Goal: Task Accomplishment & Management: Use online tool/utility

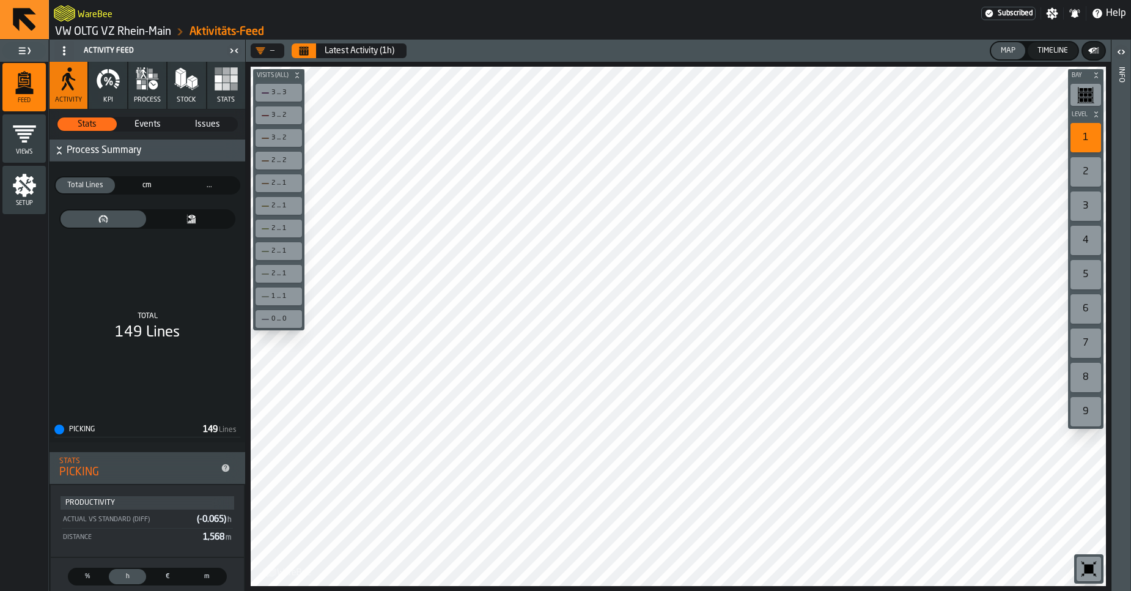
click at [130, 32] on link "VW OLTG VZ Rhein-Main" at bounding box center [113, 31] width 116 height 13
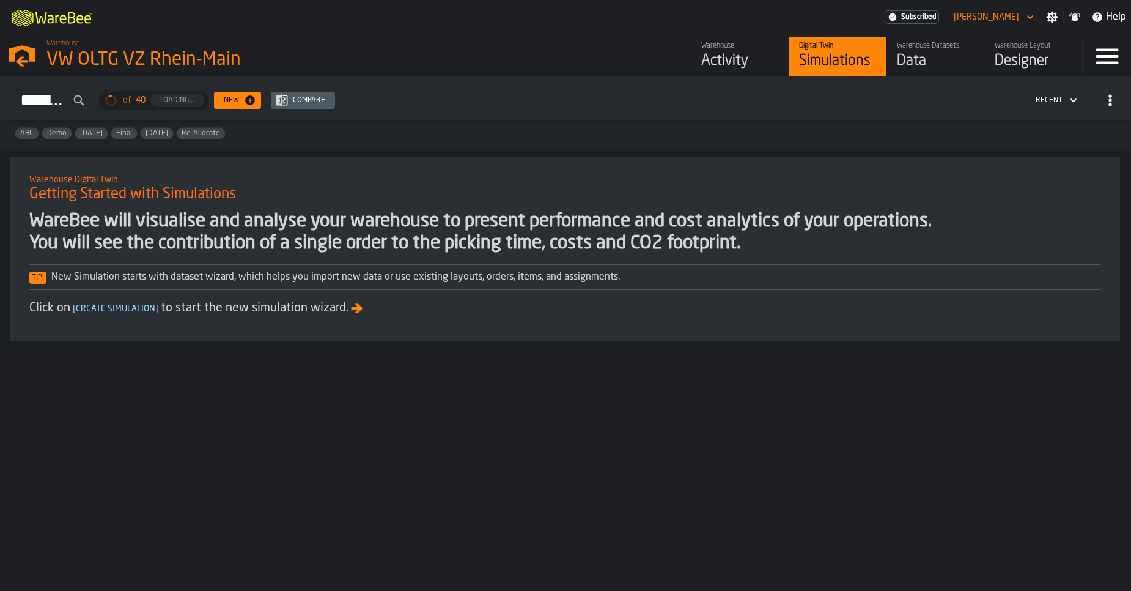
click at [918, 61] on div "Data" at bounding box center [936, 61] width 78 height 20
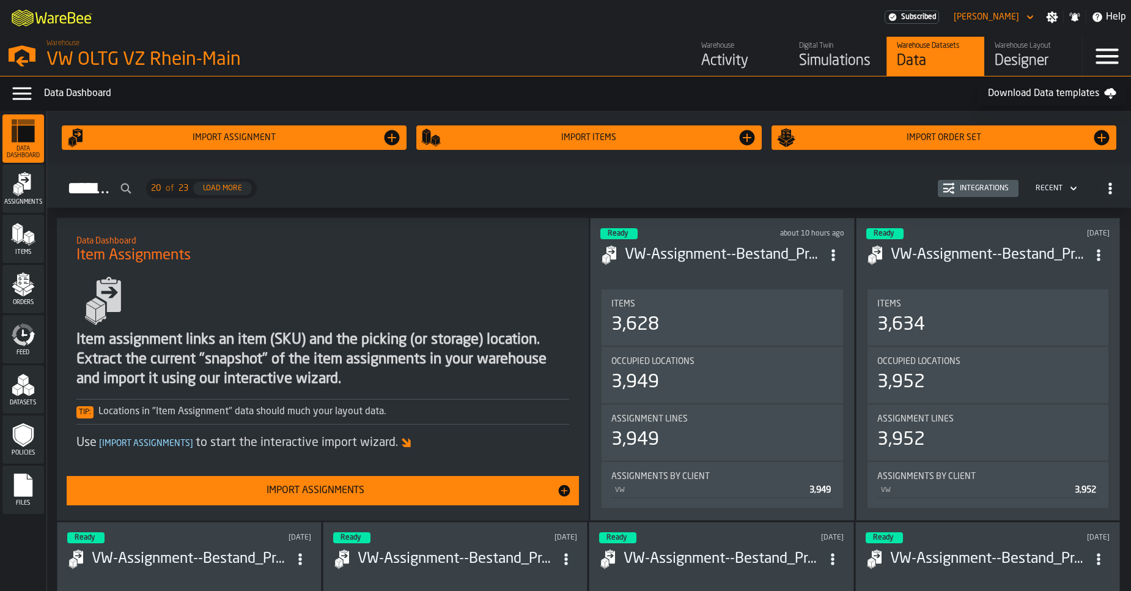
click at [25, 344] on icon "menu Feed" at bounding box center [20, 341] width 14 height 10
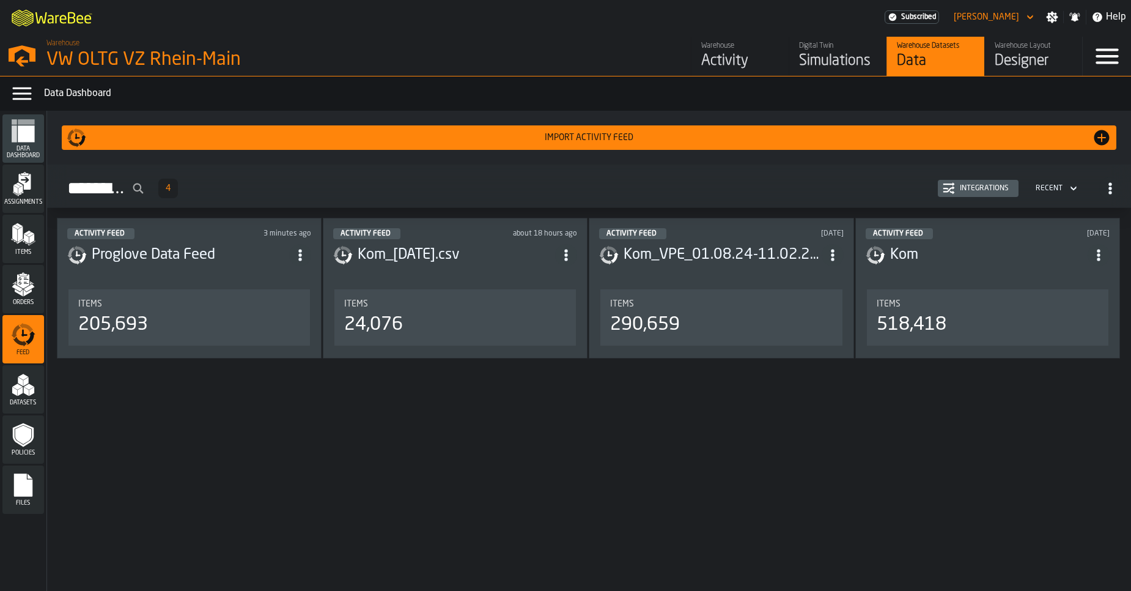
click at [581, 141] on div "Import Activity Feed" at bounding box center [589, 138] width 1006 height 10
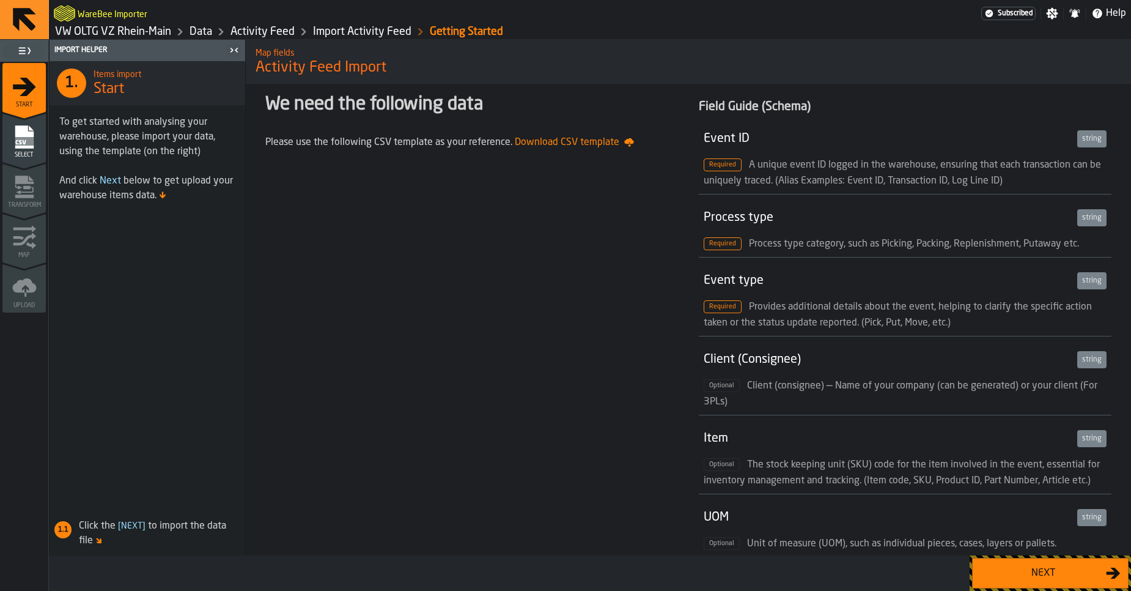
click at [1001, 575] on div "Next" at bounding box center [1043, 572] width 126 height 15
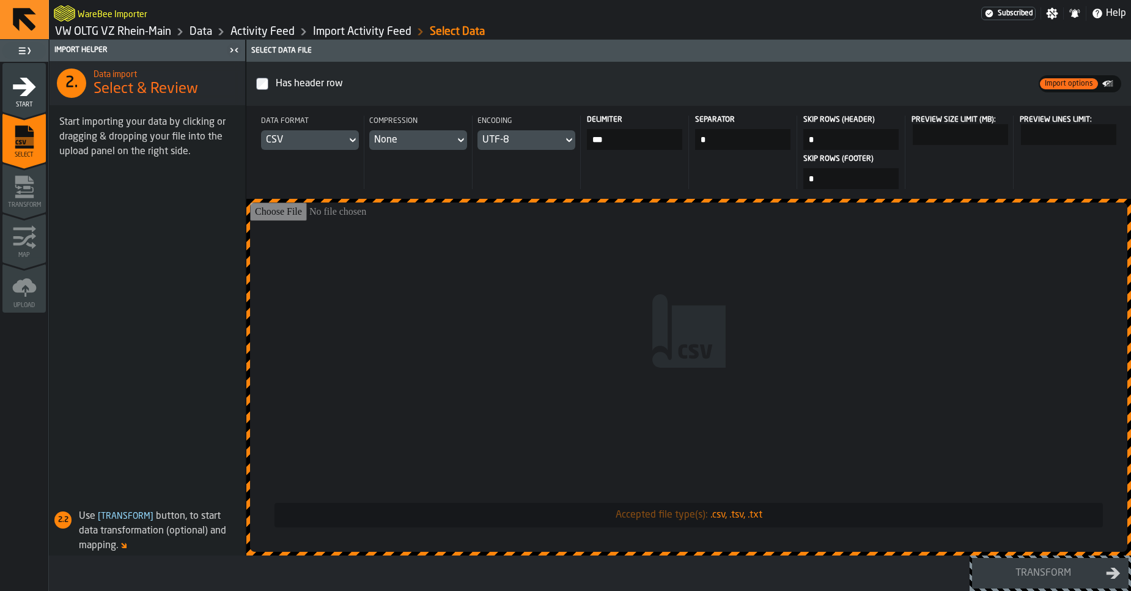
click at [134, 37] on link "VW OLTG VZ Rhein-Main" at bounding box center [113, 31] width 116 height 13
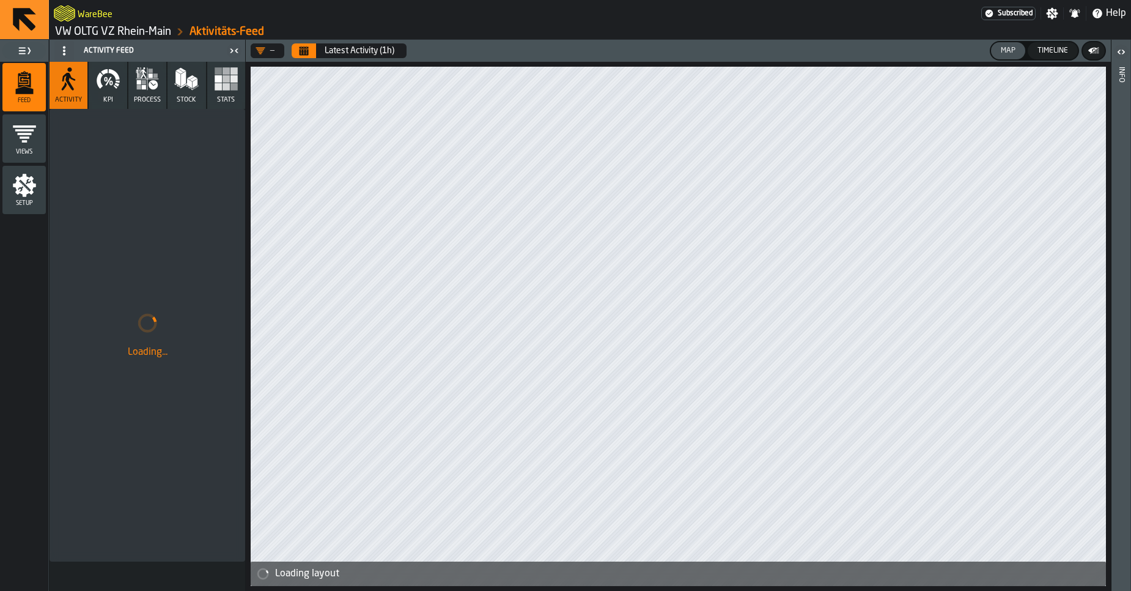
click at [134, 37] on link "VW OLTG VZ Rhein-Main" at bounding box center [113, 31] width 116 height 13
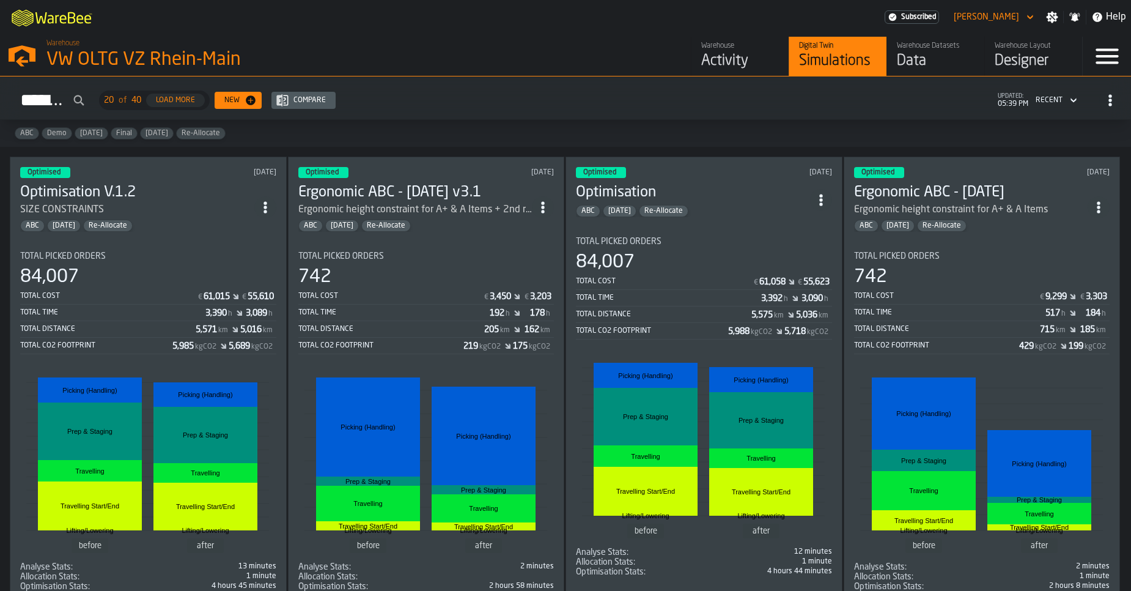
click at [265, 211] on span "ItemListCard-DashboardItemContainer" at bounding box center [265, 207] width 22 height 22
click at [241, 205] on div "SIZE CONSTRAINTS" at bounding box center [137, 209] width 234 height 15
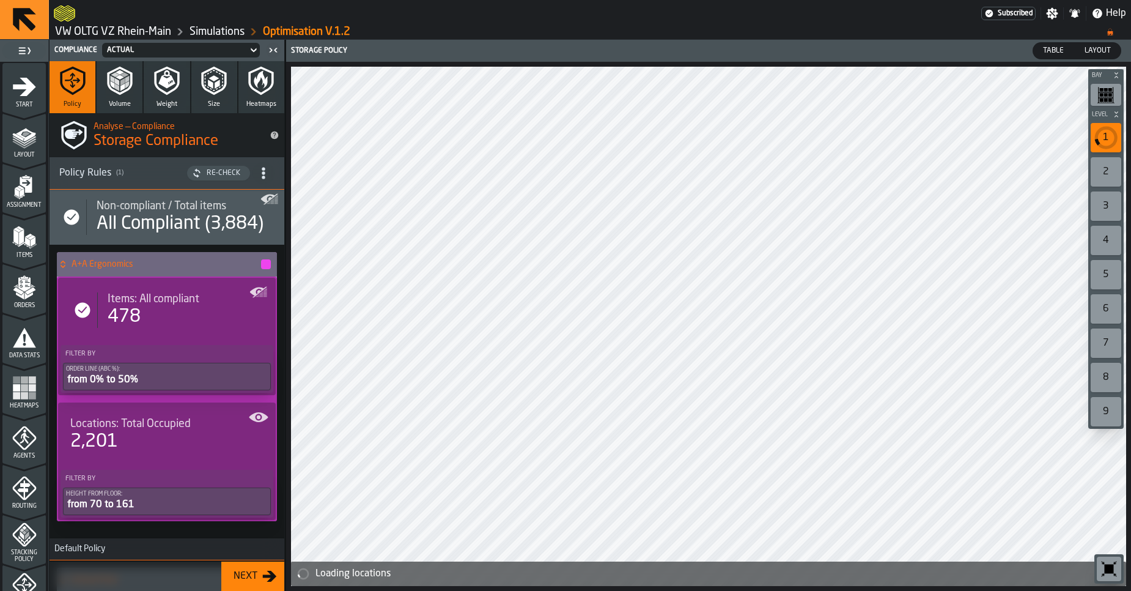
click at [139, 40] on header "Compliance Actual" at bounding box center [167, 50] width 235 height 21
click at [135, 34] on link "VW OLTG VZ Rhein-Main" at bounding box center [113, 31] width 116 height 13
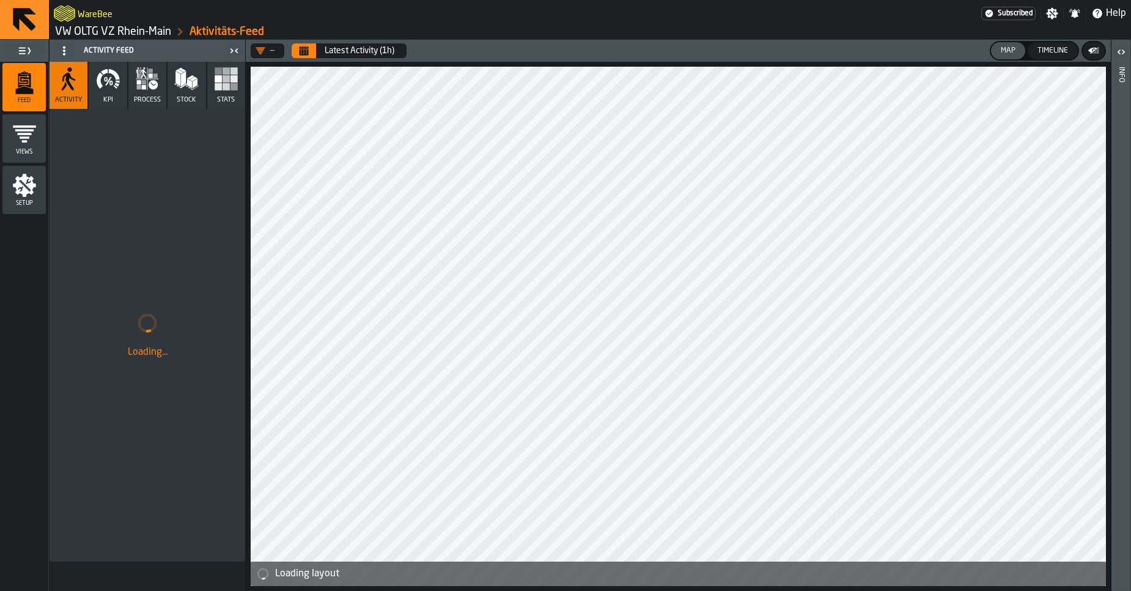
click at [145, 37] on link "VW OLTG VZ Rhein-Main" at bounding box center [113, 31] width 116 height 13
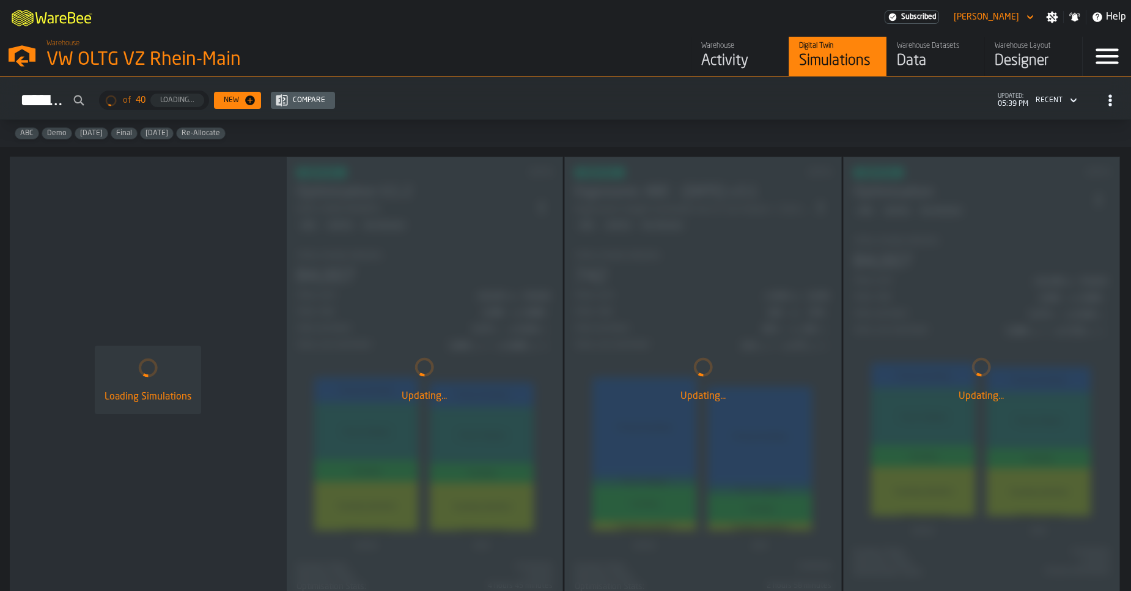
click at [911, 60] on div "Data" at bounding box center [936, 61] width 78 height 20
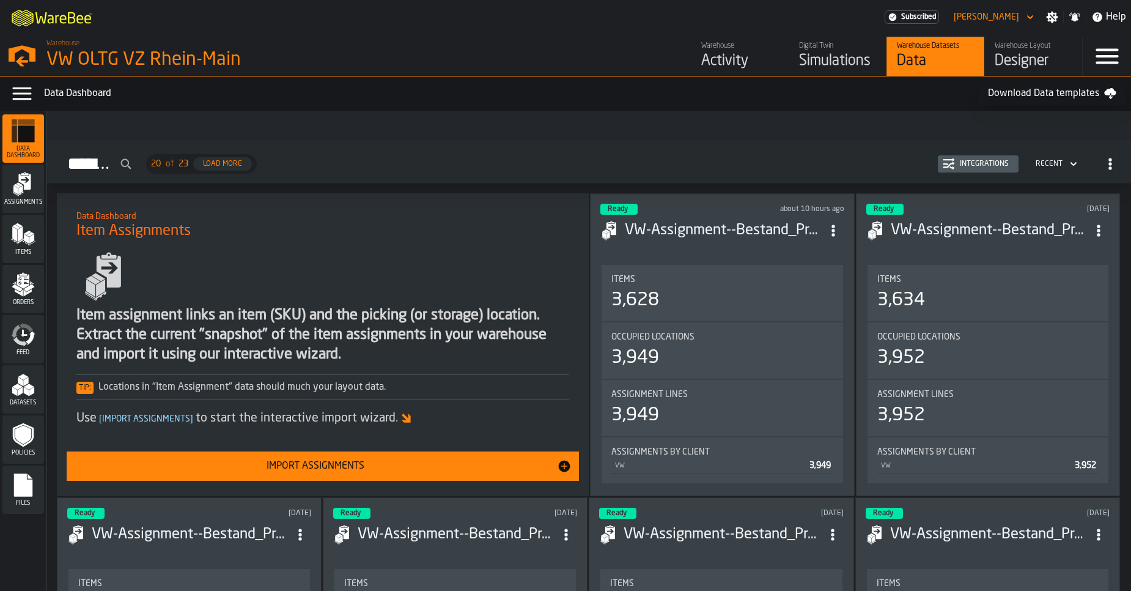
click at [26, 344] on icon "menu Feed" at bounding box center [23, 334] width 24 height 24
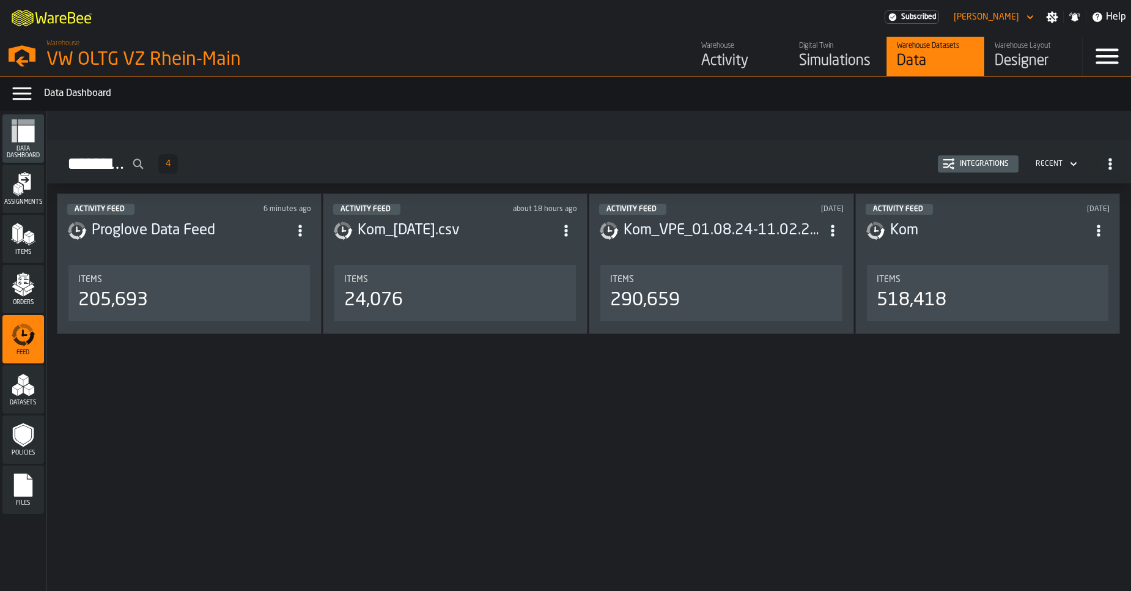
click at [993, 167] on div "Integrations" at bounding box center [984, 164] width 59 height 9
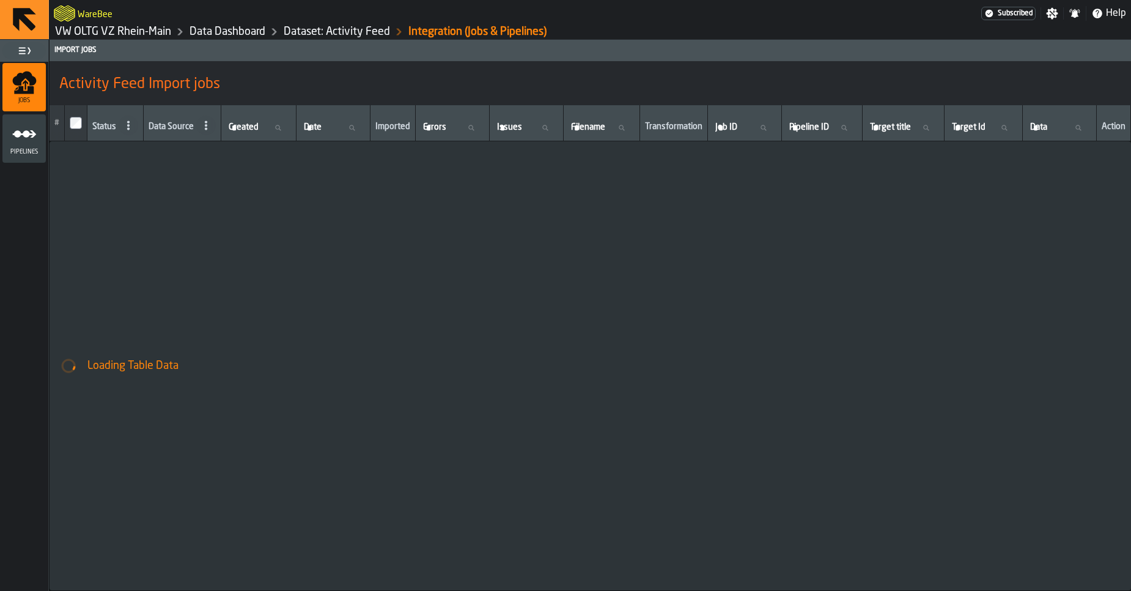
click at [35, 100] on span "Jobs" at bounding box center [23, 100] width 43 height 7
click at [338, 32] on link "Dataset: Activity Feed" at bounding box center [337, 31] width 106 height 13
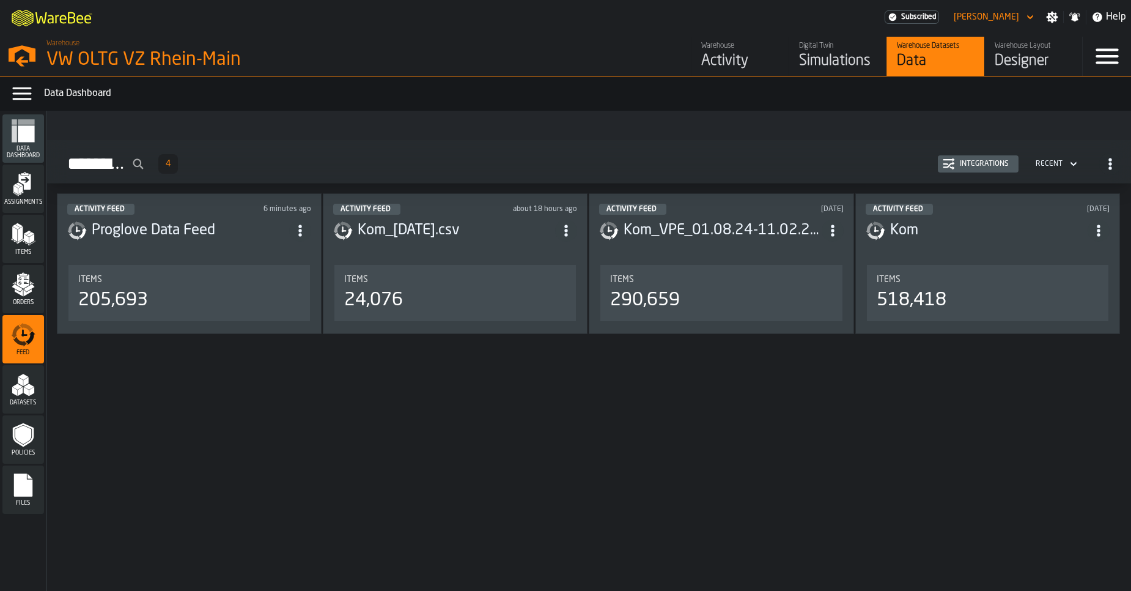
click at [1107, 162] on icon "button-Activity Feed" at bounding box center [1110, 164] width 12 height 12
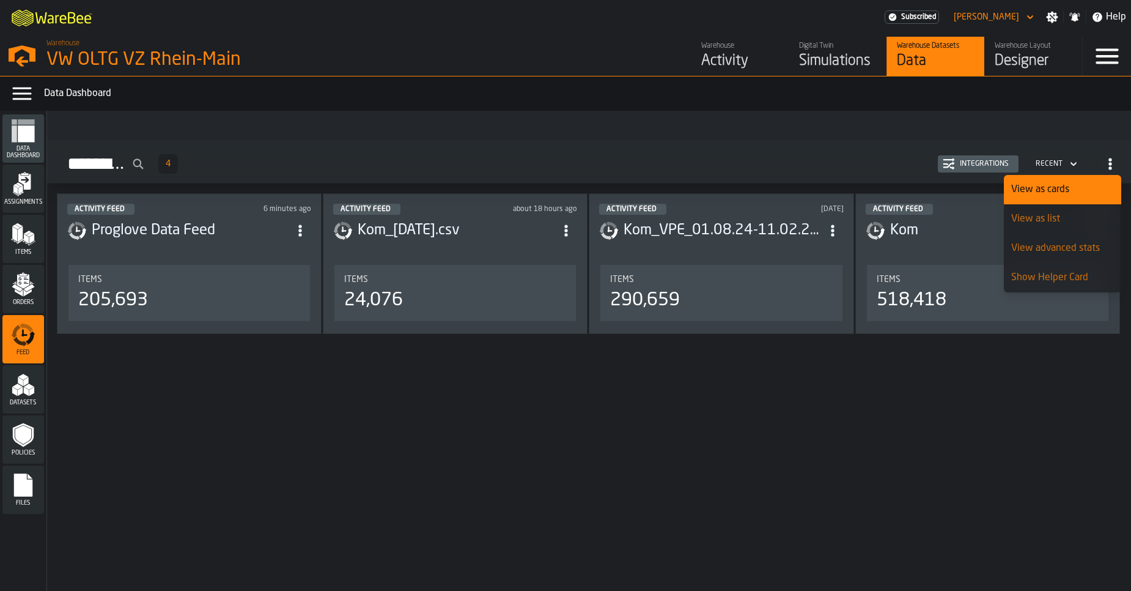
click at [1107, 162] on icon "button-Activity Feed" at bounding box center [1110, 164] width 12 height 12
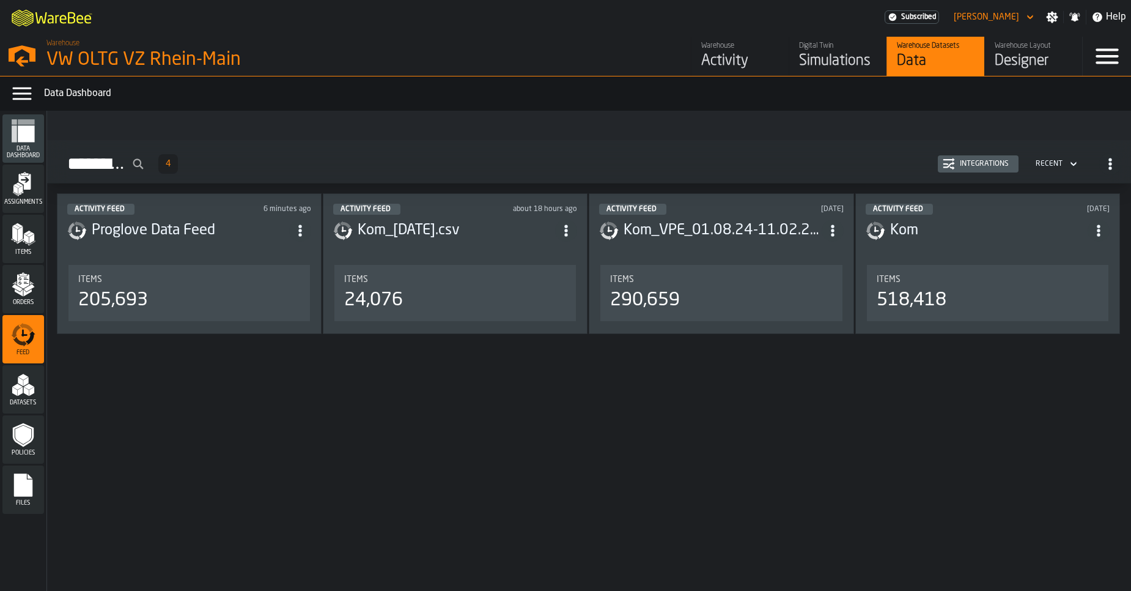
click at [35, 279] on div "Orders" at bounding box center [23, 289] width 42 height 34
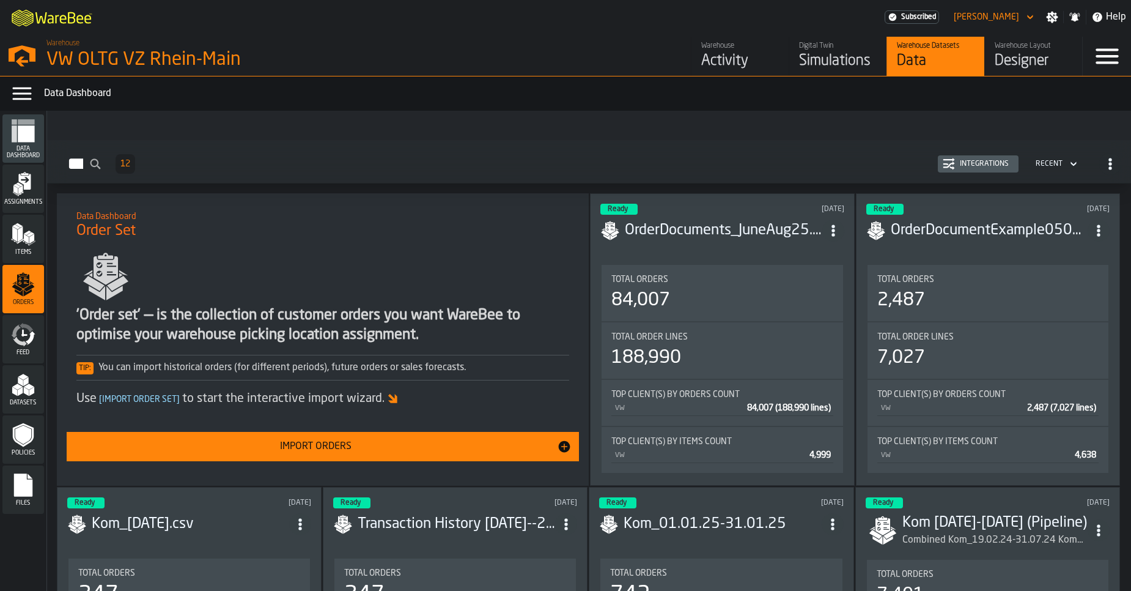
click at [18, 334] on icon "menu Feed" at bounding box center [23, 334] width 24 height 24
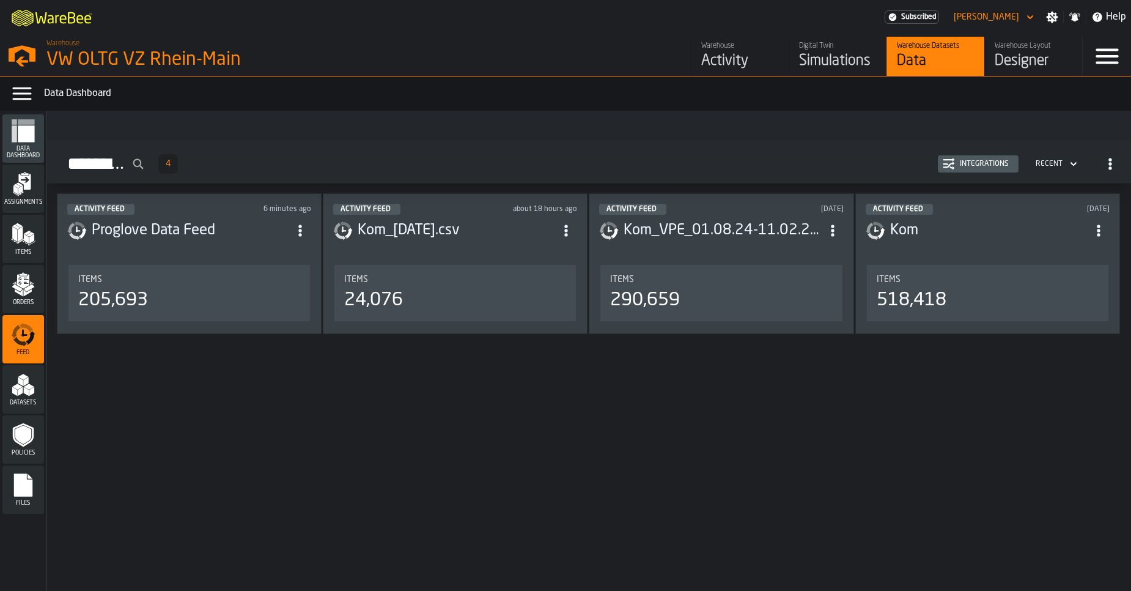
click at [24, 300] on span "Orders" at bounding box center [23, 302] width 42 height 7
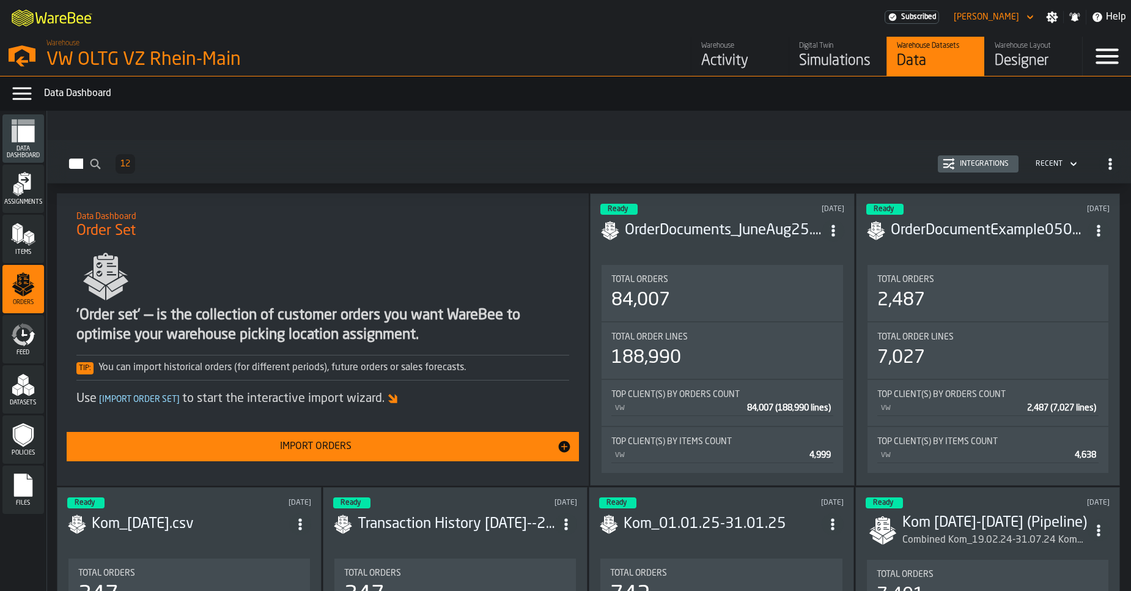
click at [21, 349] on span "Feed" at bounding box center [23, 352] width 42 height 7
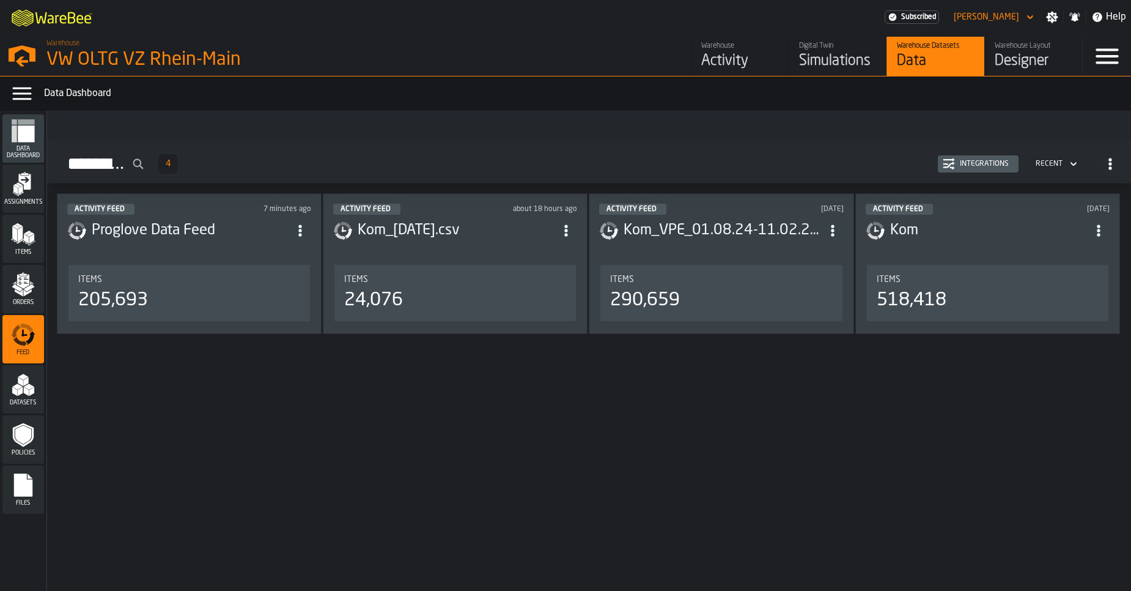
click at [303, 222] on span "ItemListCard-DashboardItemContainer" at bounding box center [300, 230] width 22 height 22
drag, startPoint x: 286, startPoint y: 260, endPoint x: 329, endPoint y: 362, distance: 110.1
click at [329, 362] on body "M A K I N G W A R E H O U S E S M O R E EF F I C I E N T Subscribed Sebastian P…" at bounding box center [565, 295] width 1131 height 591
click at [581, 351] on div "Activity Feed 7 minutes ago Proglove Data Feed Items 205,693 Activity Feed abou…" at bounding box center [589, 276] width 1084 height 166
click at [572, 230] on icon "ItemListCard-DashboardItemContainer" at bounding box center [566, 230] width 12 height 12
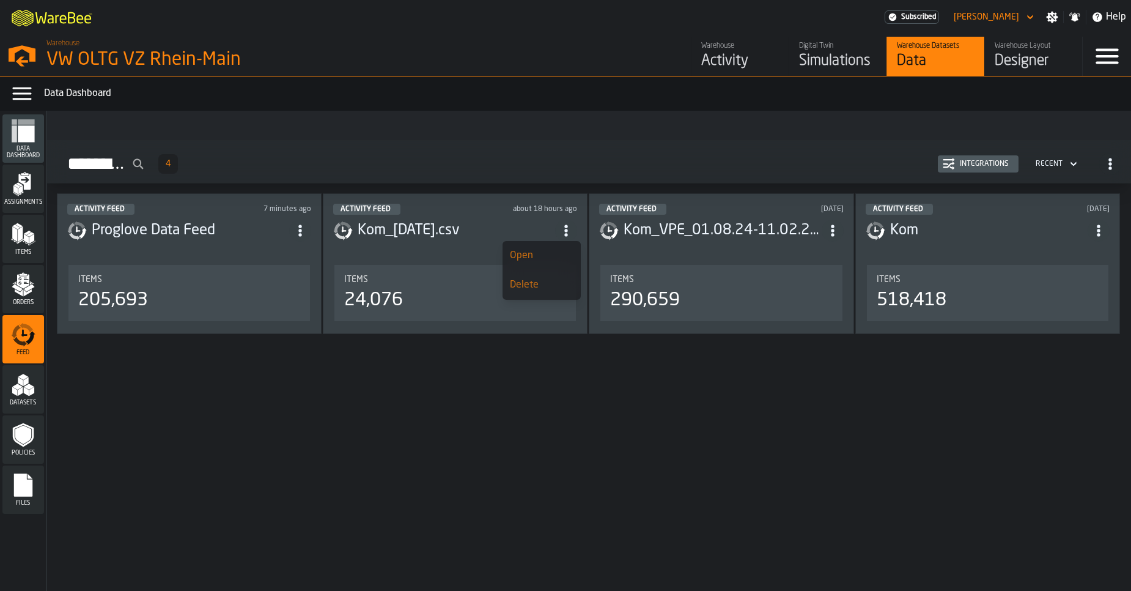
click at [561, 248] on div "Open" at bounding box center [542, 255] width 64 height 15
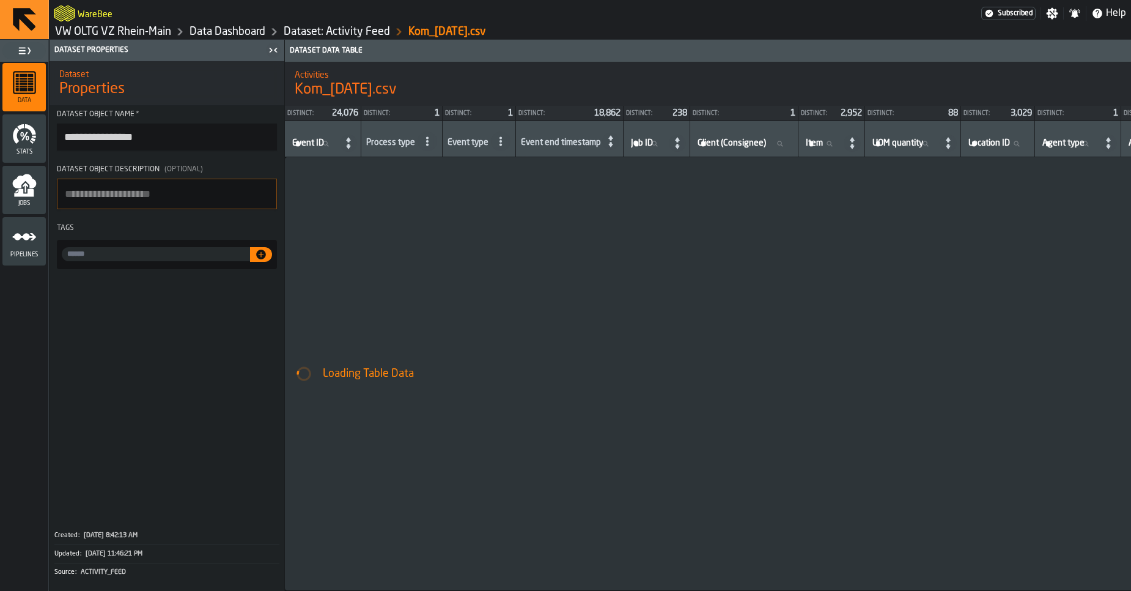
click at [22, 178] on icon "menu Jobs" at bounding box center [24, 181] width 24 height 14
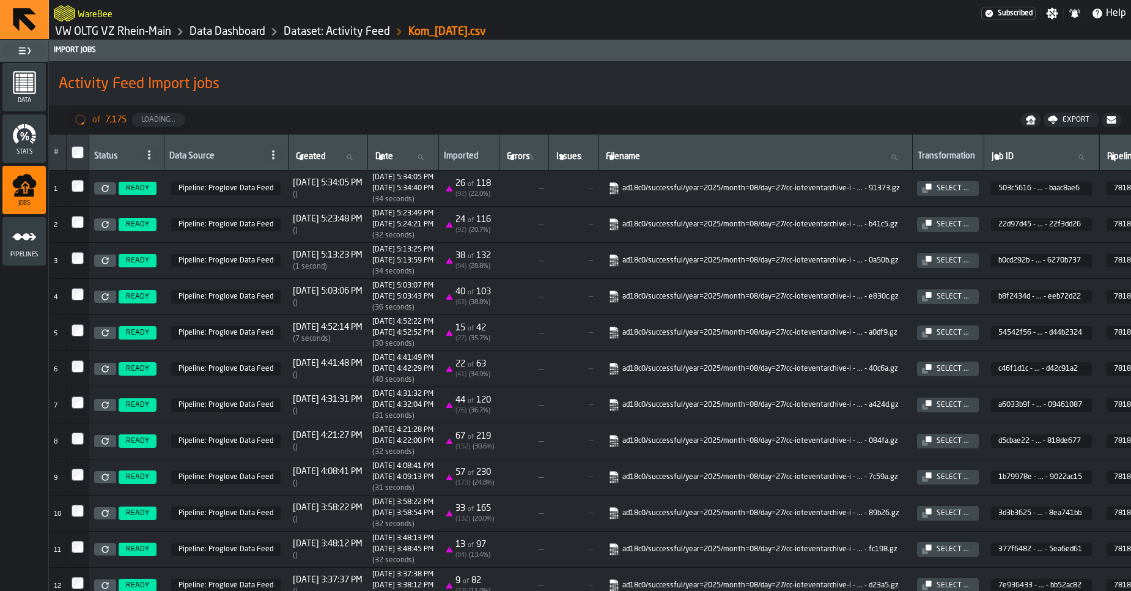
click at [27, 235] on circle "menu Pipelines" at bounding box center [26, 236] width 7 height 7
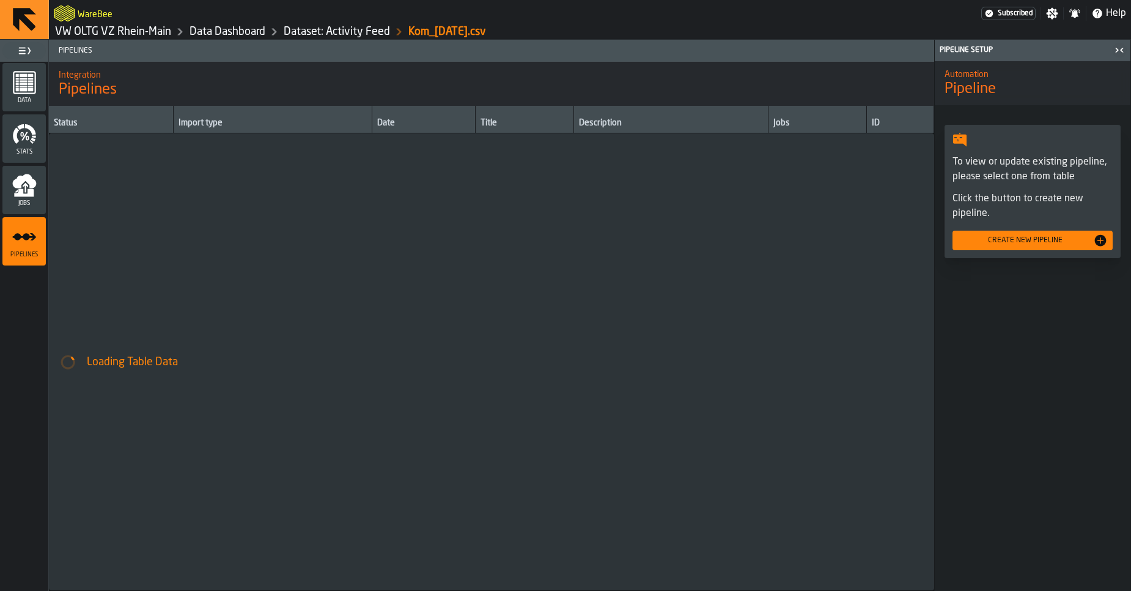
click at [29, 87] on rect "menu Data" at bounding box center [31, 87] width 6 height 2
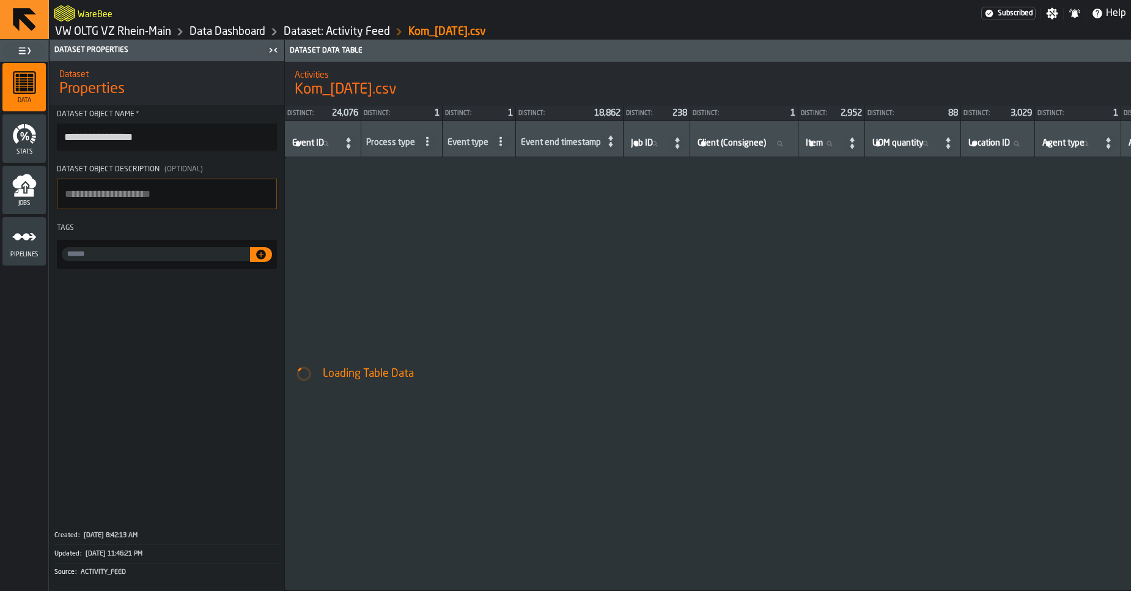
click at [222, 34] on link "Data Dashboard" at bounding box center [227, 31] width 76 height 13
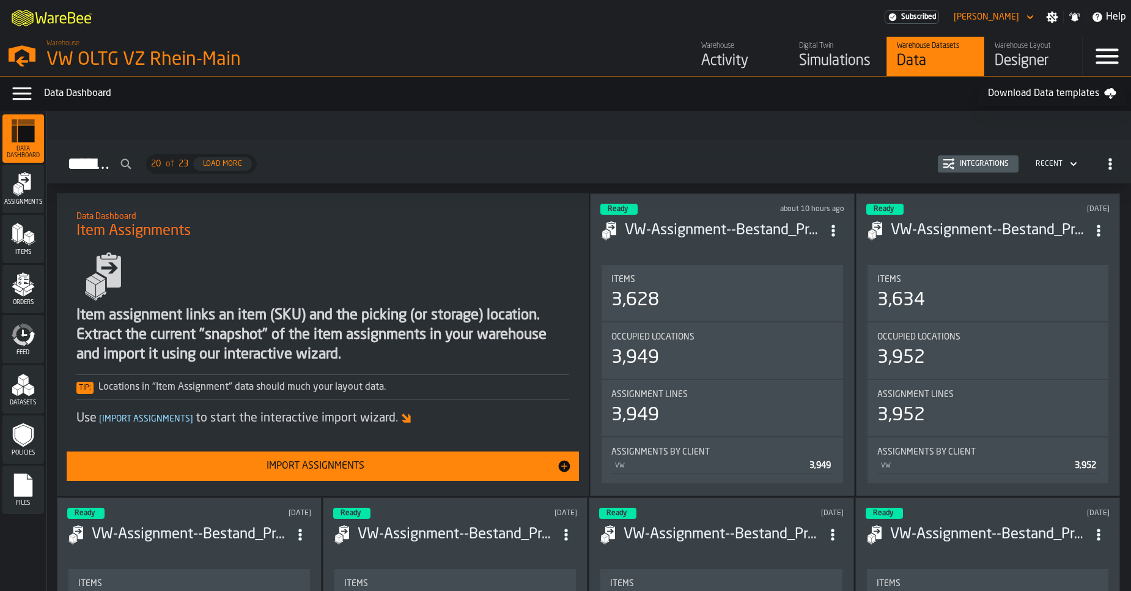
click at [24, 331] on icon "menu Feed" at bounding box center [23, 334] width 24 height 24
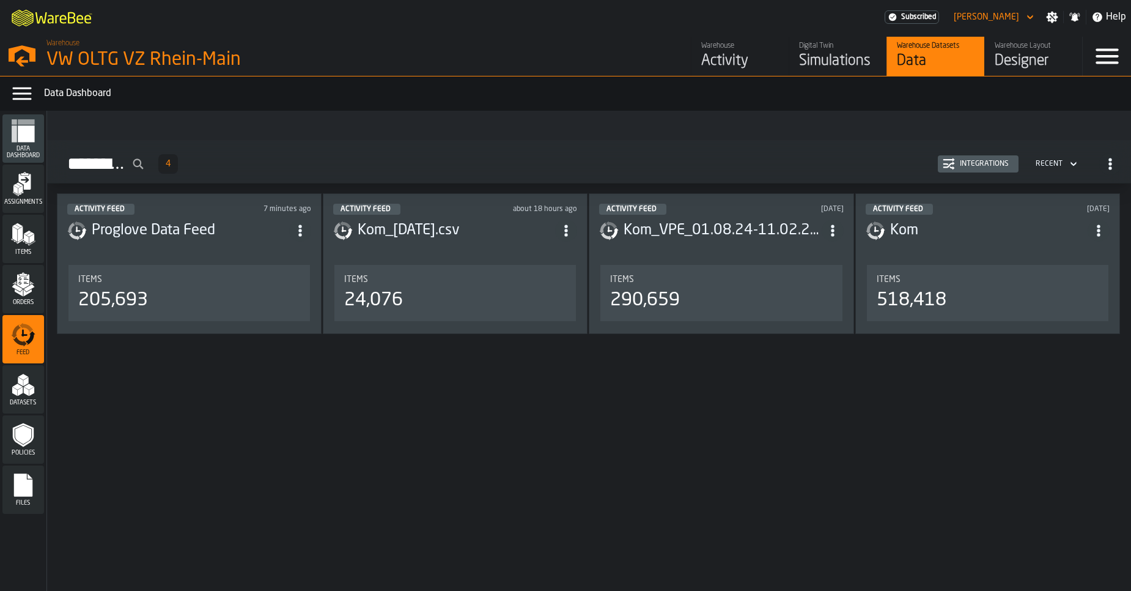
click at [1113, 171] on span "button-Activity Feed" at bounding box center [1110, 164] width 22 height 22
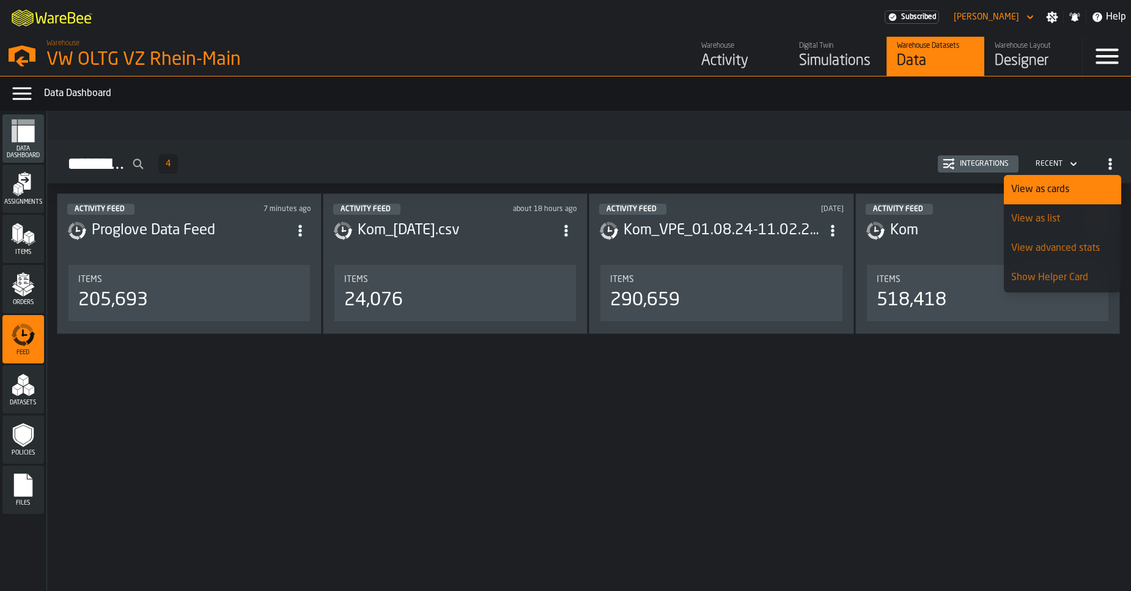
click at [1065, 242] on div "View advanced stats" at bounding box center [1062, 248] width 103 height 15
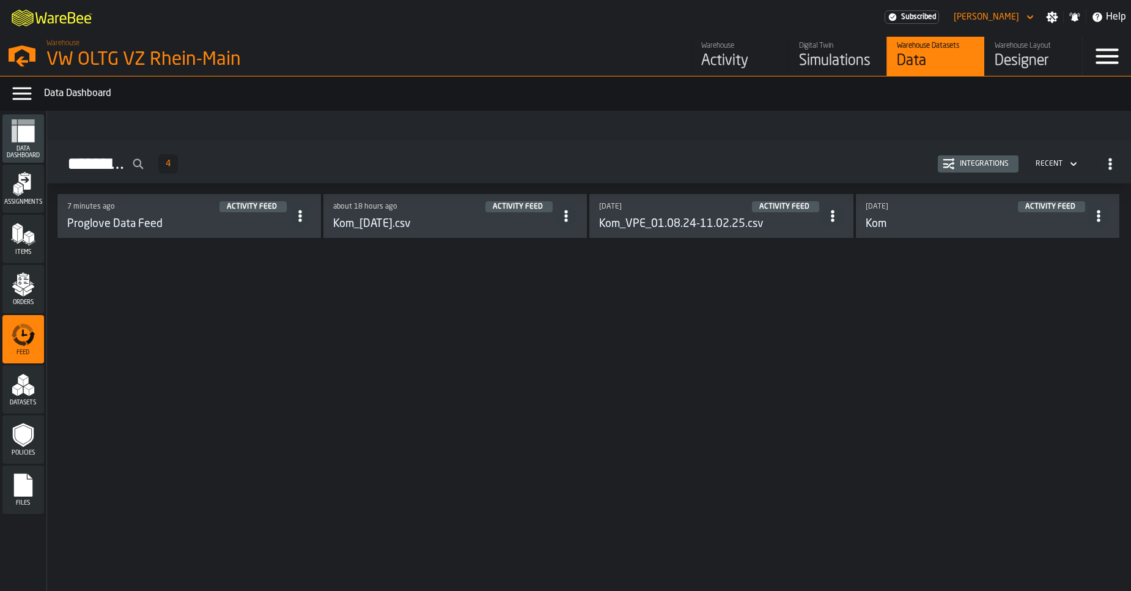
click at [1114, 159] on icon "button-Activity Feed" at bounding box center [1110, 164] width 12 height 12
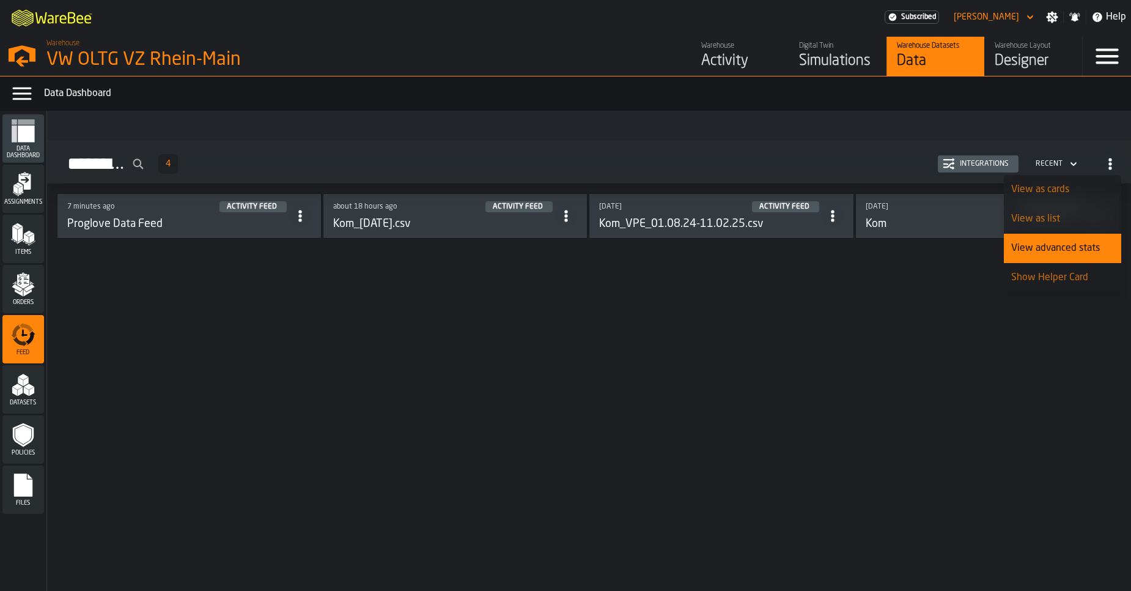
click at [1056, 197] on li "View as cards" at bounding box center [1062, 189] width 117 height 29
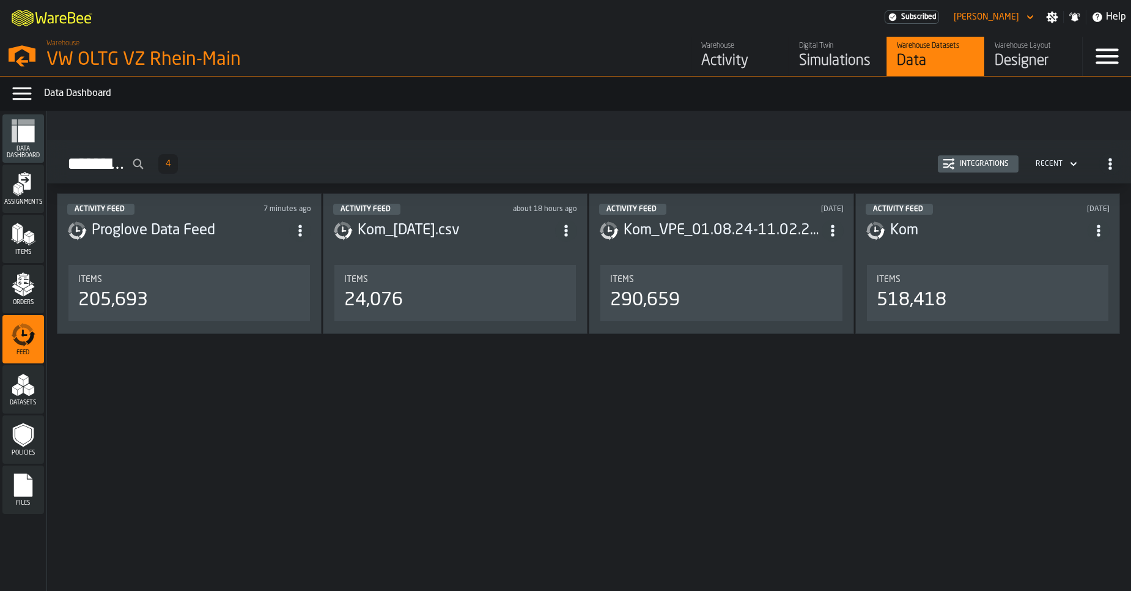
click at [496, 245] on header "Activity Feed about 18 hours ago Kom_22.08.25.csv" at bounding box center [455, 228] width 244 height 49
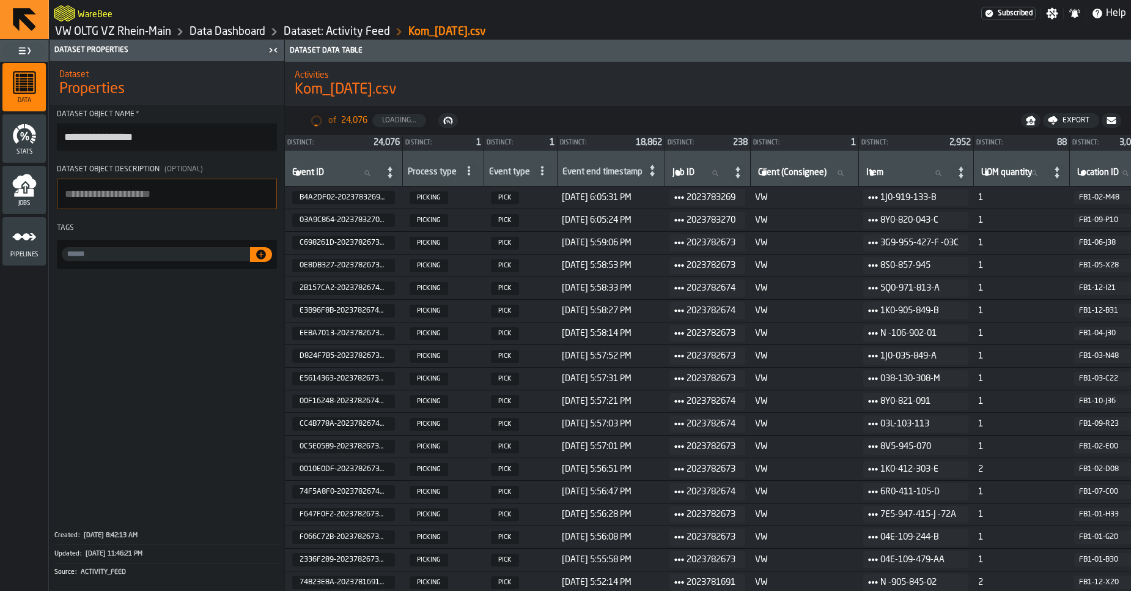
click at [1035, 125] on icon "button-" at bounding box center [1031, 121] width 10 height 10
click at [834, 105] on div "Activities Kom_22.08.25.csv" at bounding box center [708, 83] width 846 height 51
click at [25, 189] on icon "menu Jobs" at bounding box center [26, 188] width 6 height 10
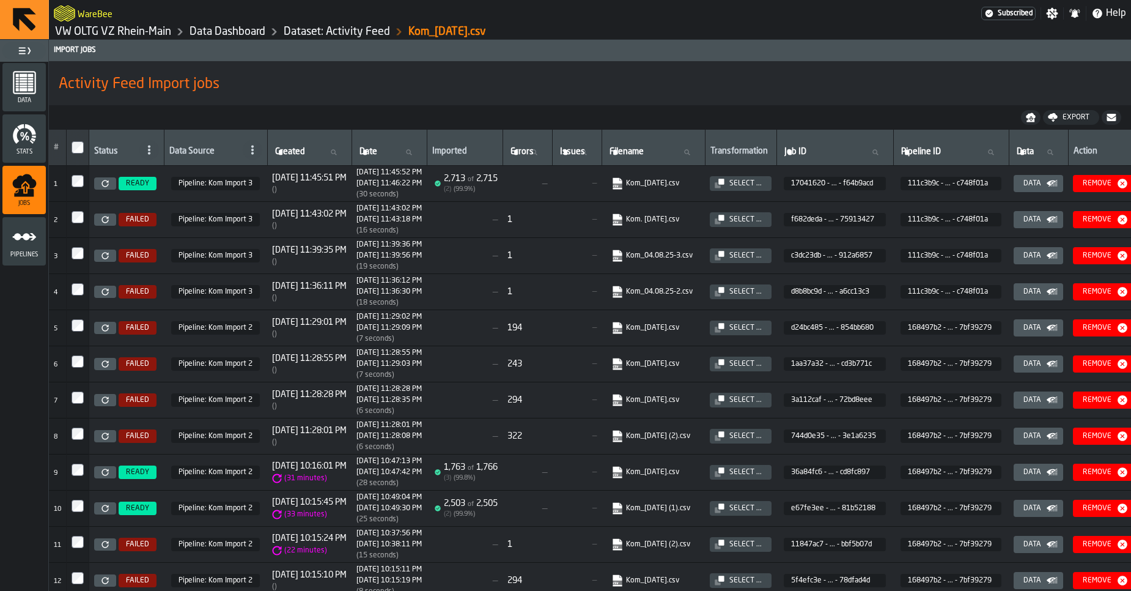
scroll to position [0, 54]
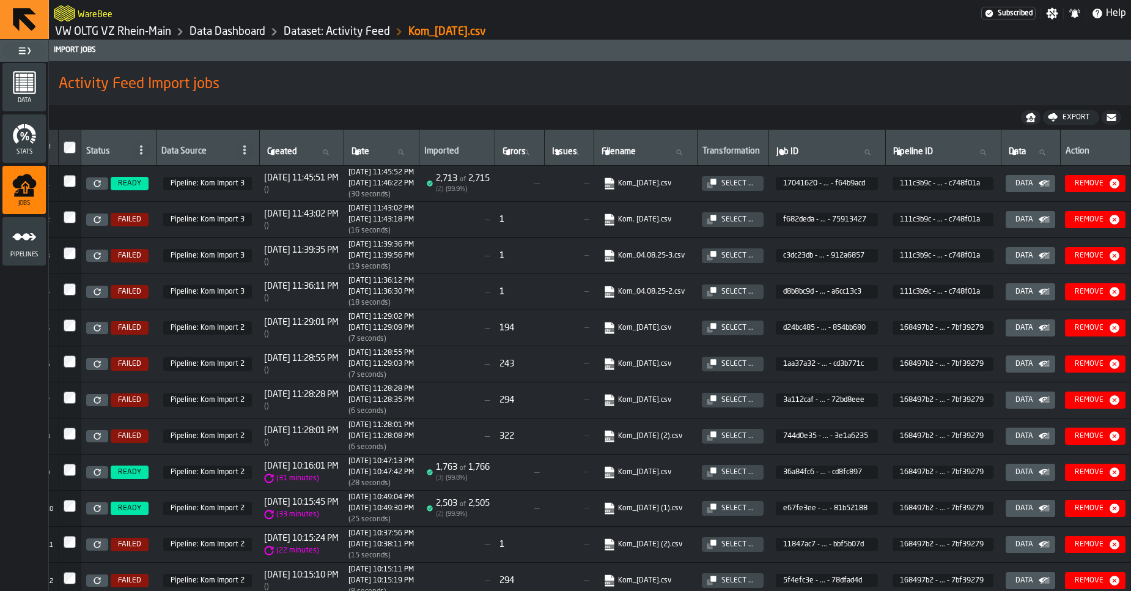
click at [1031, 120] on icon "button-" at bounding box center [1030, 120] width 8 height 3
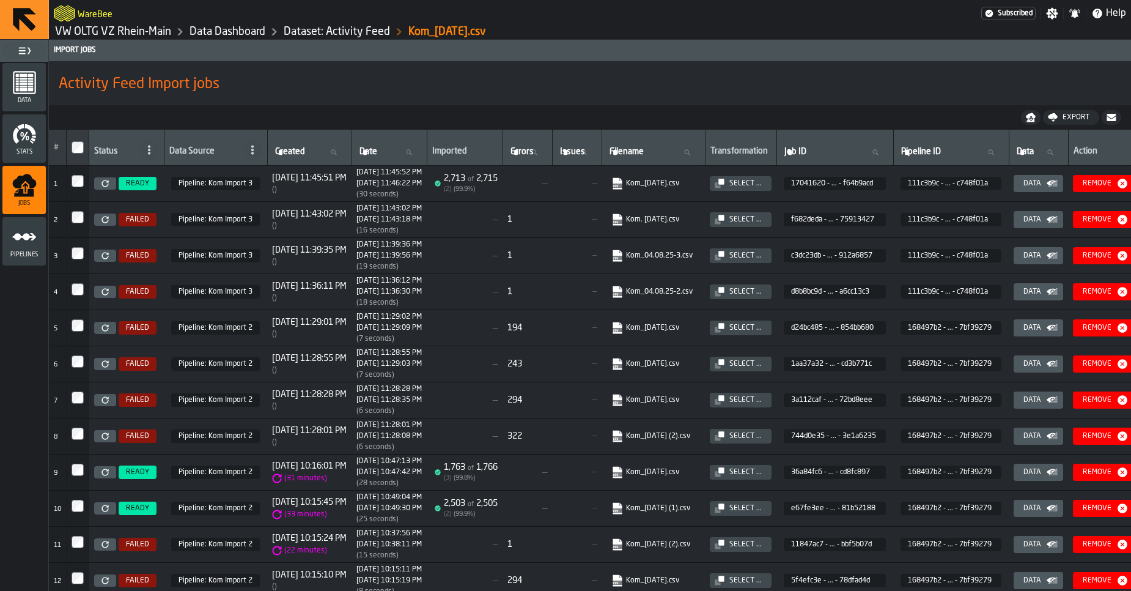
click at [331, 34] on link "Dataset: Activity Feed" at bounding box center [337, 31] width 106 height 13
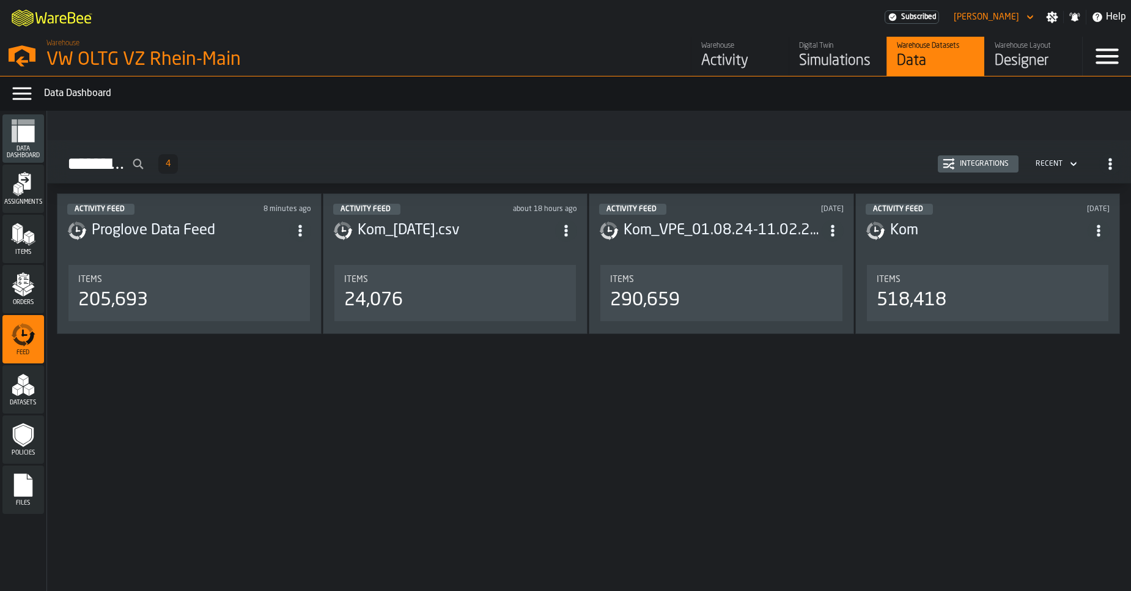
click at [296, 235] on span "ItemListCard-DashboardItemContainer" at bounding box center [300, 230] width 22 height 22
click at [320, 388] on div "Activity Feed 4 Integrations Recent Activity Feed 8 minutes ago Proglove Data F…" at bounding box center [589, 351] width 1084 height 480
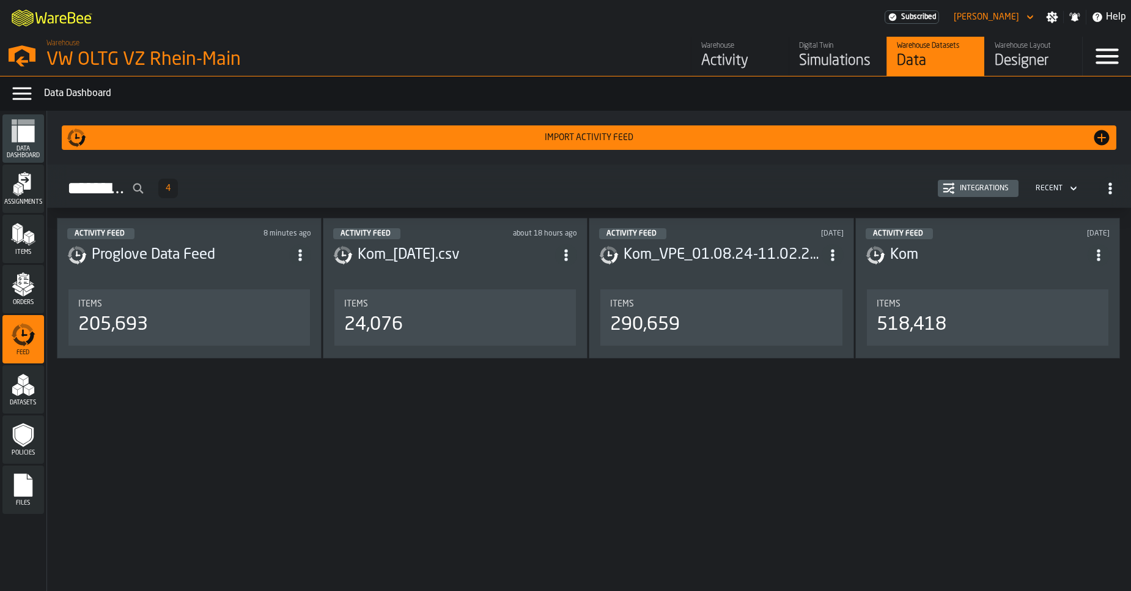
click at [587, 142] on div "Import Activity Feed" at bounding box center [589, 138] width 1006 height 10
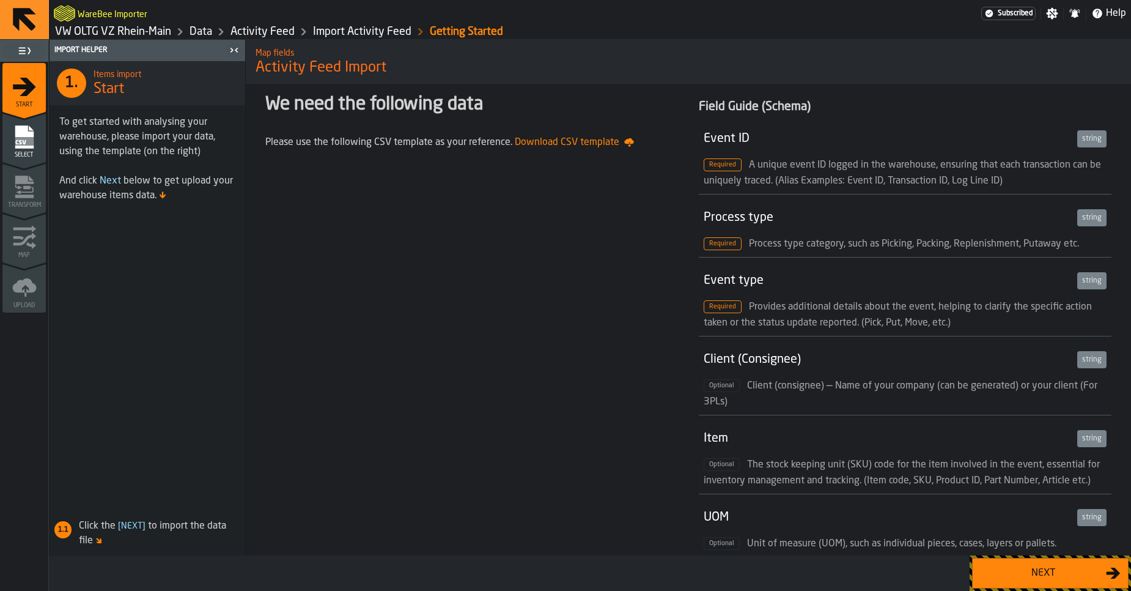
drag, startPoint x: 591, startPoint y: 254, endPoint x: 852, endPoint y: 412, distance: 304.8
click at [1046, 570] on div "Next" at bounding box center [1043, 572] width 126 height 15
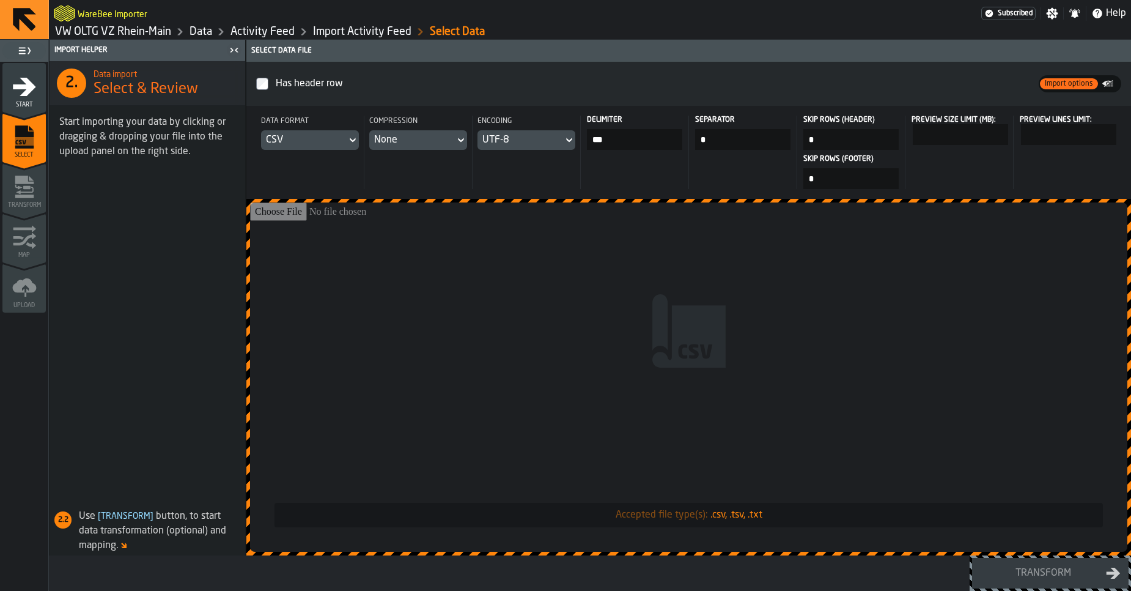
click at [586, 400] on input "Accepted file type(s): .csv, .tsv, .txt" at bounding box center [688, 376] width 877 height 349
click at [504, 311] on input "Accepted file type(s): .csv, .tsv, .txt" at bounding box center [688, 376] width 877 height 349
type input "**********"
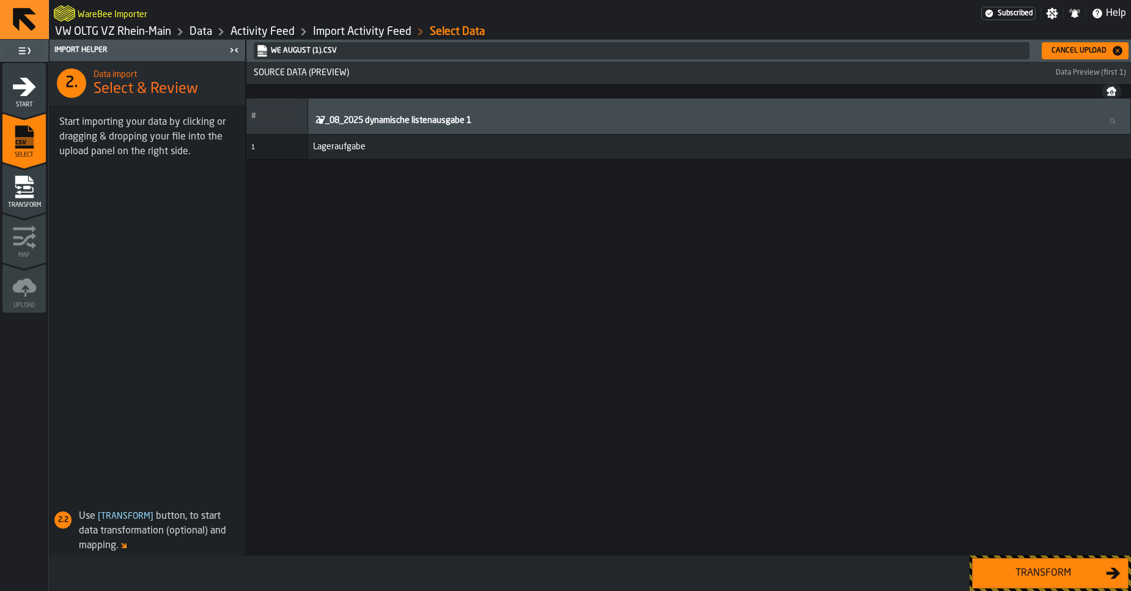
click at [1066, 57] on button "Cancel Upload" at bounding box center [1085, 50] width 87 height 17
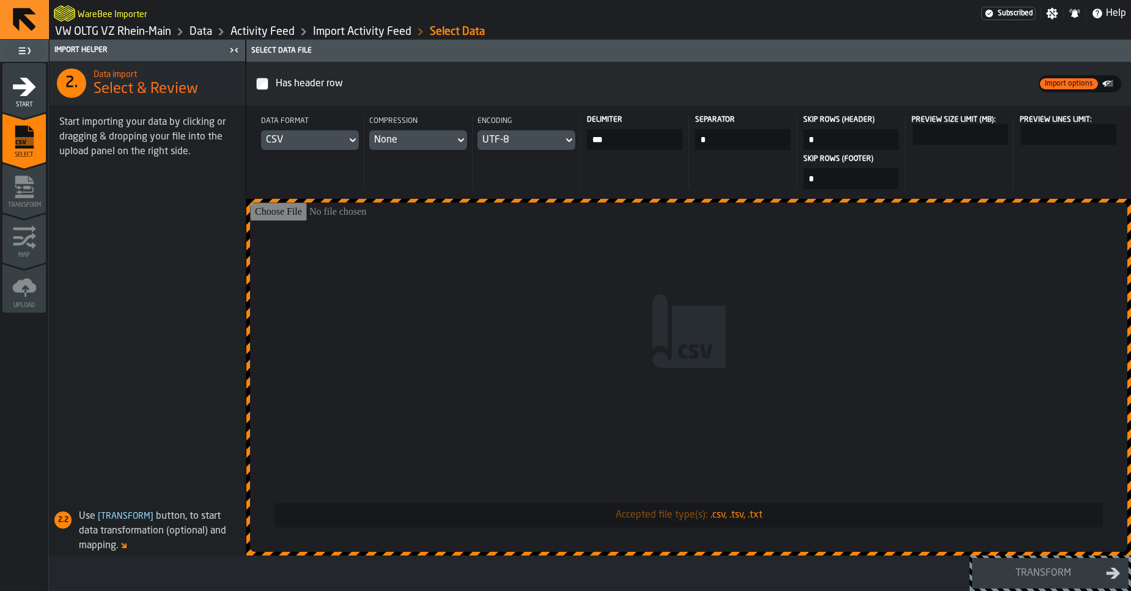
click at [587, 342] on input "Accepted file type(s): .csv, .tsv, .txt" at bounding box center [688, 376] width 877 height 349
type input "**********"
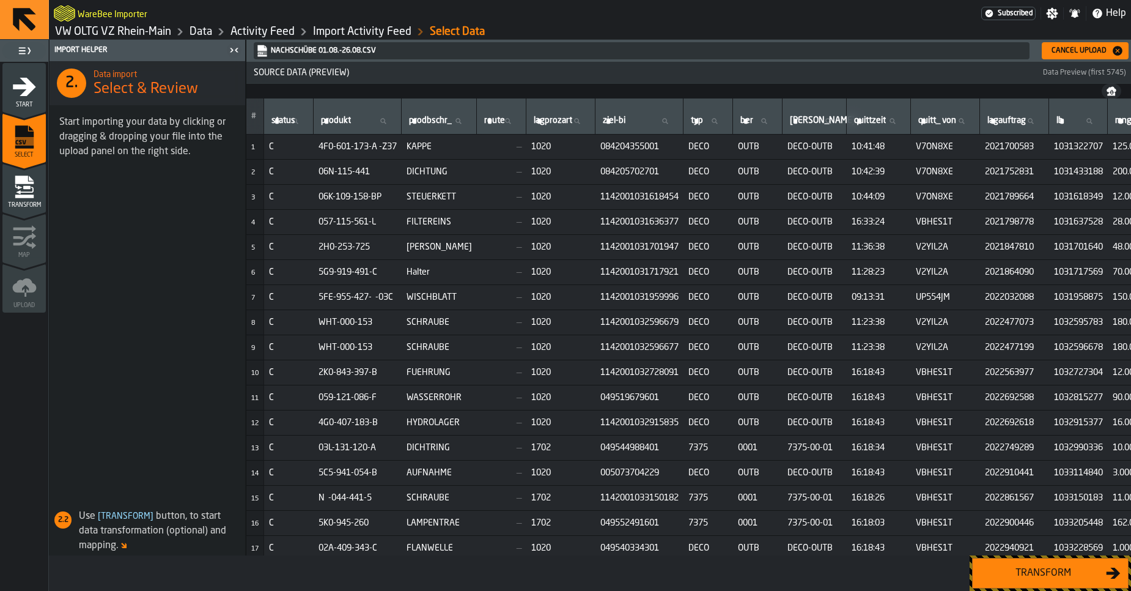
click at [1025, 579] on div "Transform" at bounding box center [1043, 572] width 126 height 15
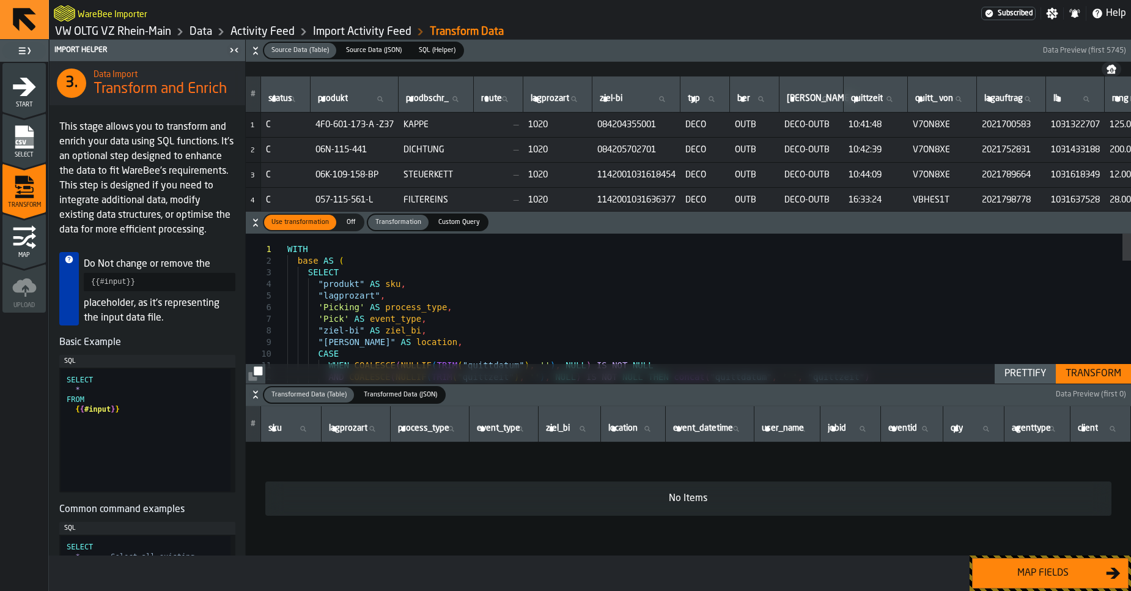
click at [1081, 373] on div "Transform" at bounding box center [1093, 373] width 65 height 15
click at [1008, 378] on div "Prettify" at bounding box center [1024, 373] width 51 height 15
click at [1086, 373] on div "Transform" at bounding box center [1093, 373] width 65 height 15
click at [1035, 574] on div "Map fields" at bounding box center [1043, 572] width 126 height 15
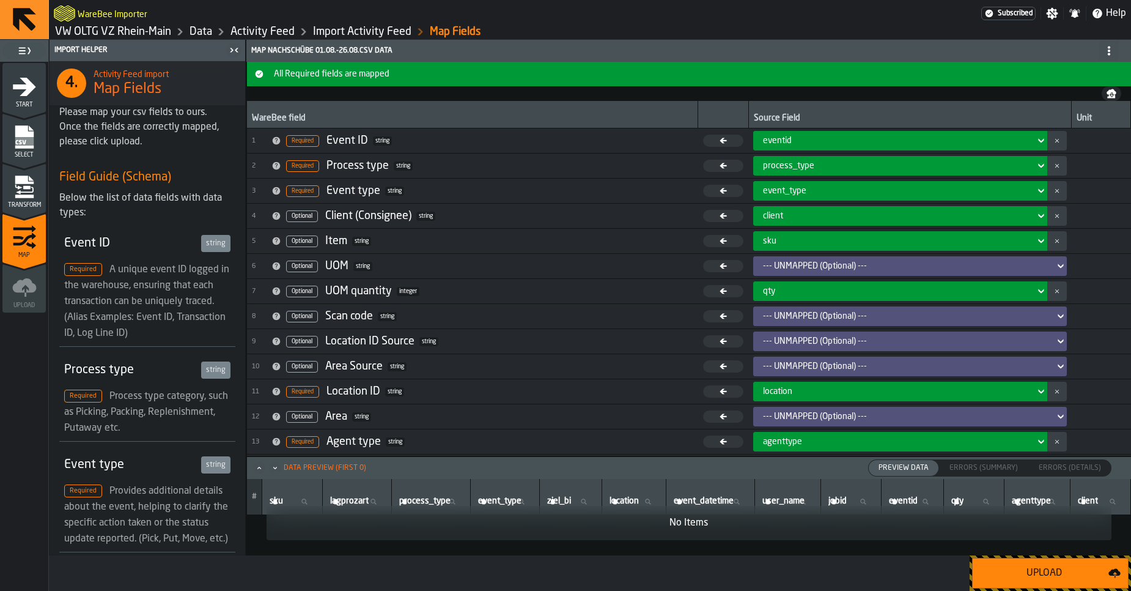
click at [32, 196] on icon "menu Transform" at bounding box center [24, 196] width 18 height 4
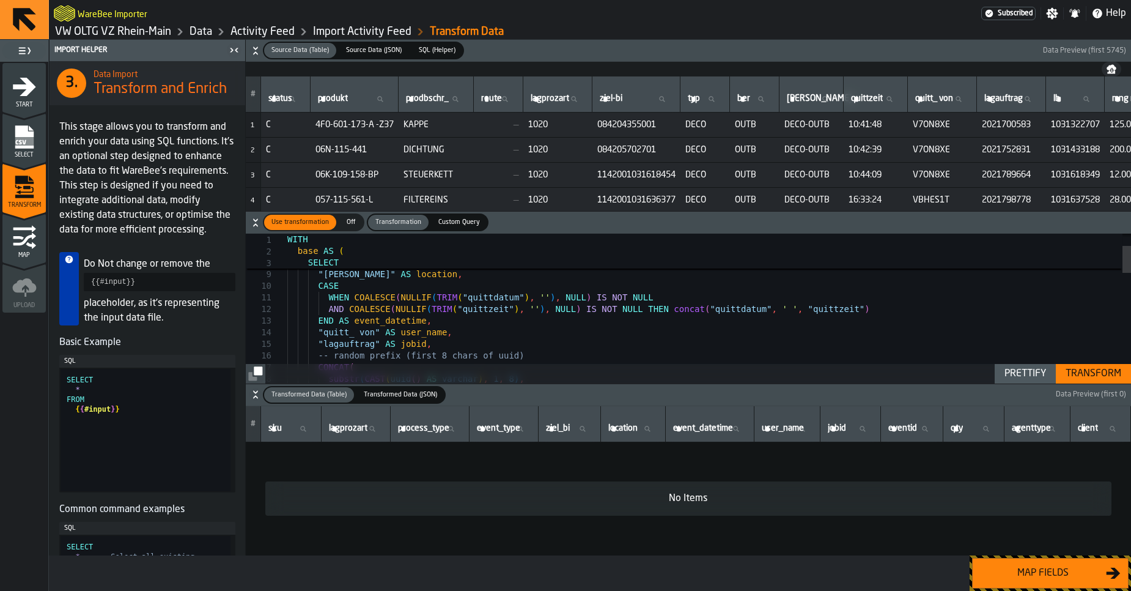
click at [402, 71] on nav at bounding box center [688, 69] width 885 height 15
click at [397, 312] on div "'Picking' AS process_type , 'Pick' AS event_type , "ziel-bi" AS ziel_bi , "von-…" at bounding box center [709, 574] width 844 height 817
click at [402, 334] on div "'Picking' AS process_type , 'Pick' AS event_type , "ziel-bi" AS ziel_bi , "von-…" at bounding box center [709, 574] width 844 height 817
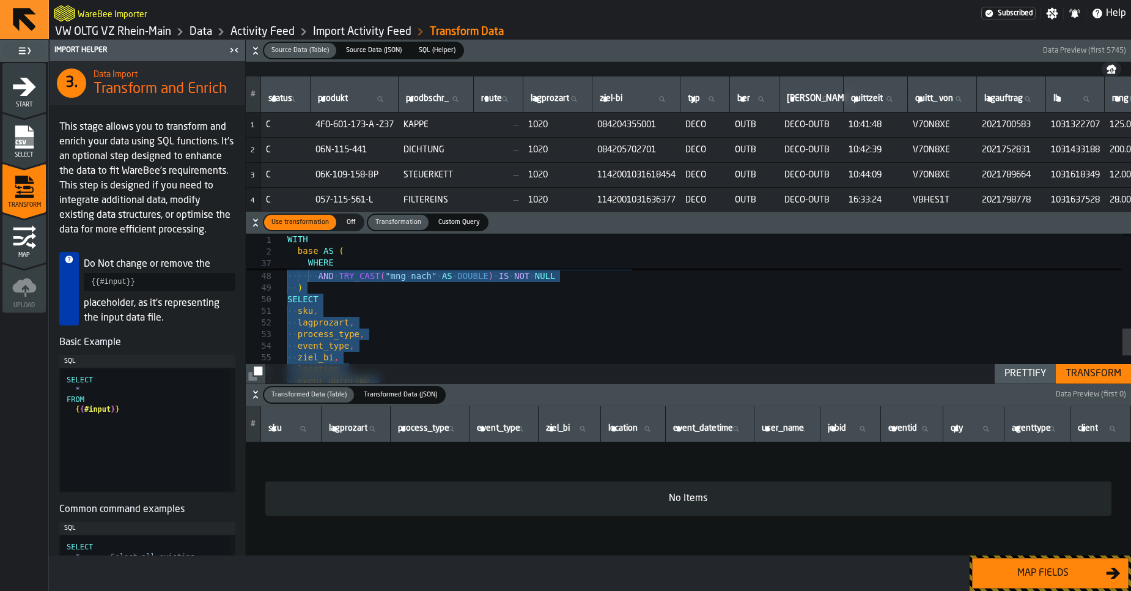
click at [397, 314] on div "AND COALESCE ( NULLIF ( TRIM ( "quittzeit" ) , '' ) , NULL ) IS NOT NULL AND CO…" at bounding box center [709, 123] width 844 height 817
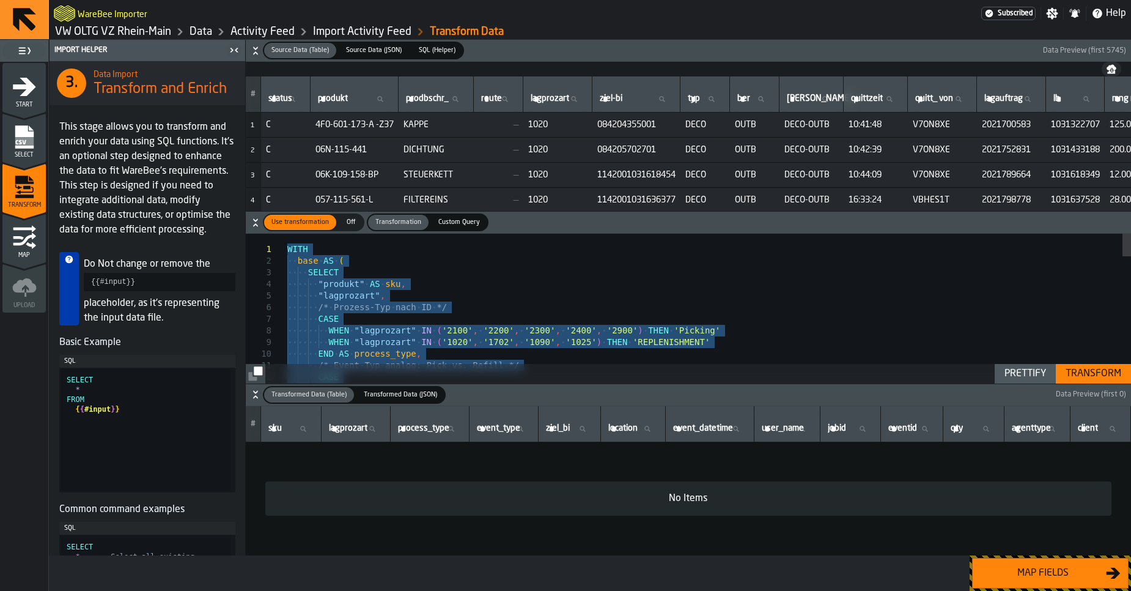
drag, startPoint x: 378, startPoint y: 335, endPoint x: 230, endPoint y: 160, distance: 229.1
type textarea "**********"
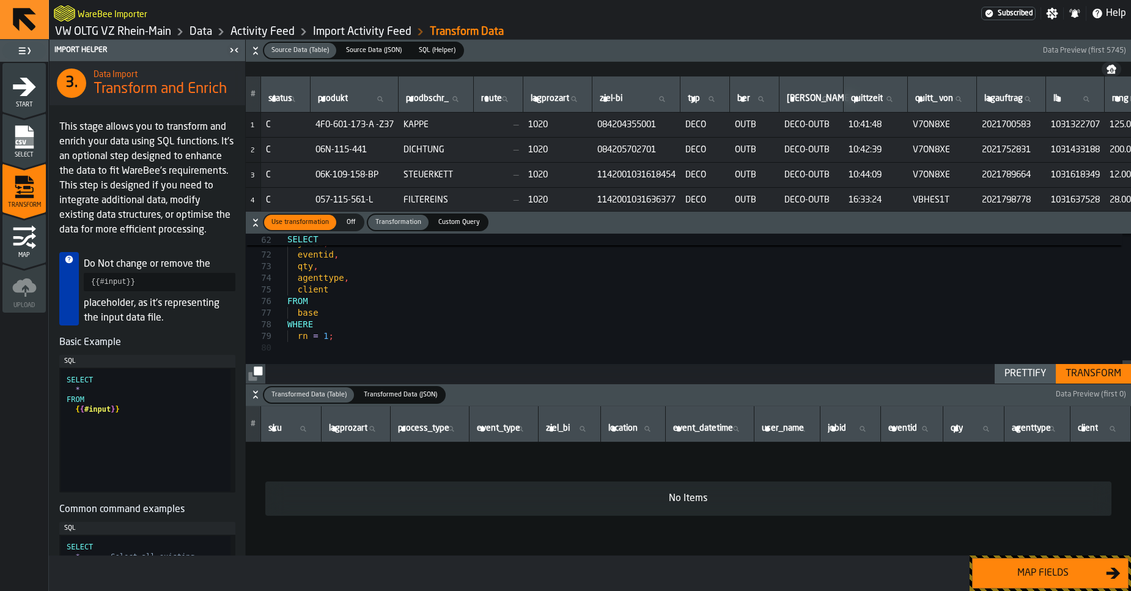
click at [1087, 375] on div "Transform" at bounding box center [1093, 373] width 65 height 15
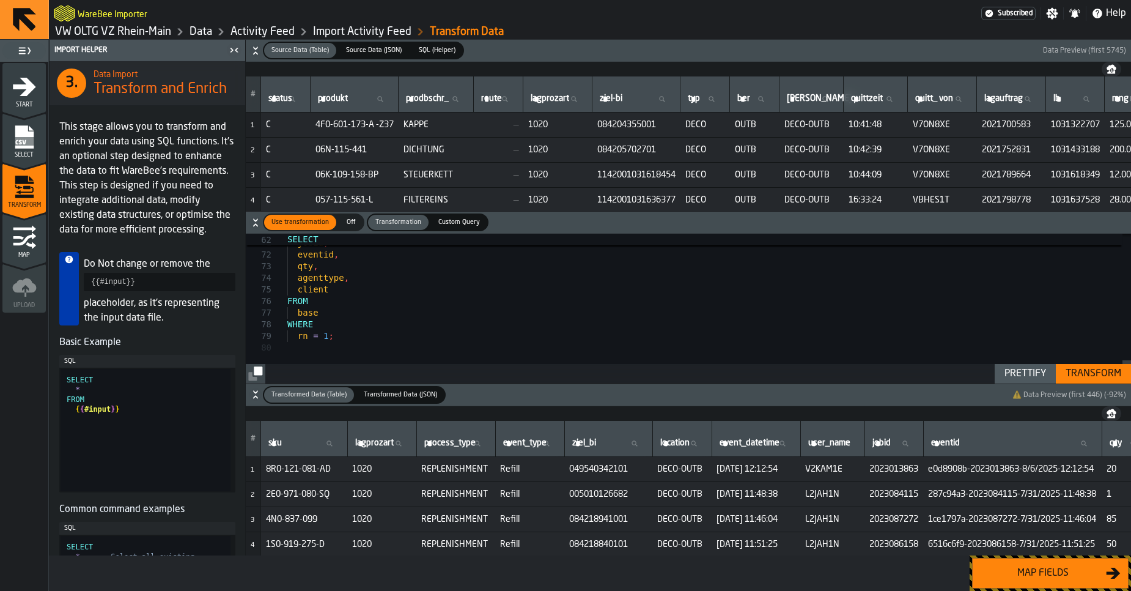
click at [1048, 577] on div "Map fields" at bounding box center [1043, 572] width 126 height 15
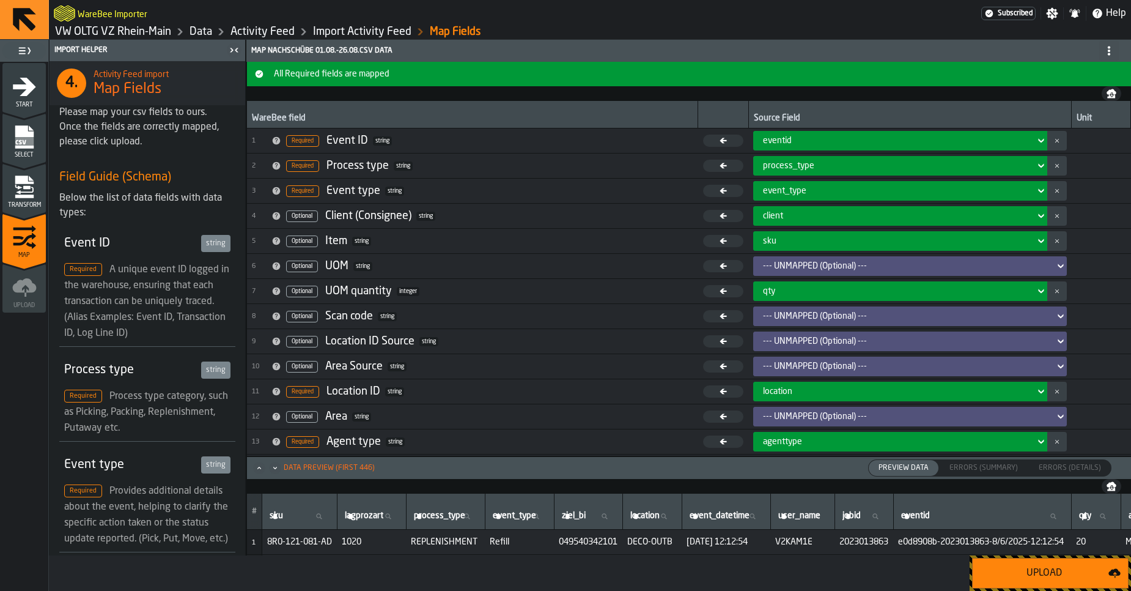
click at [1029, 581] on button "Upload" at bounding box center [1050, 572] width 156 height 31
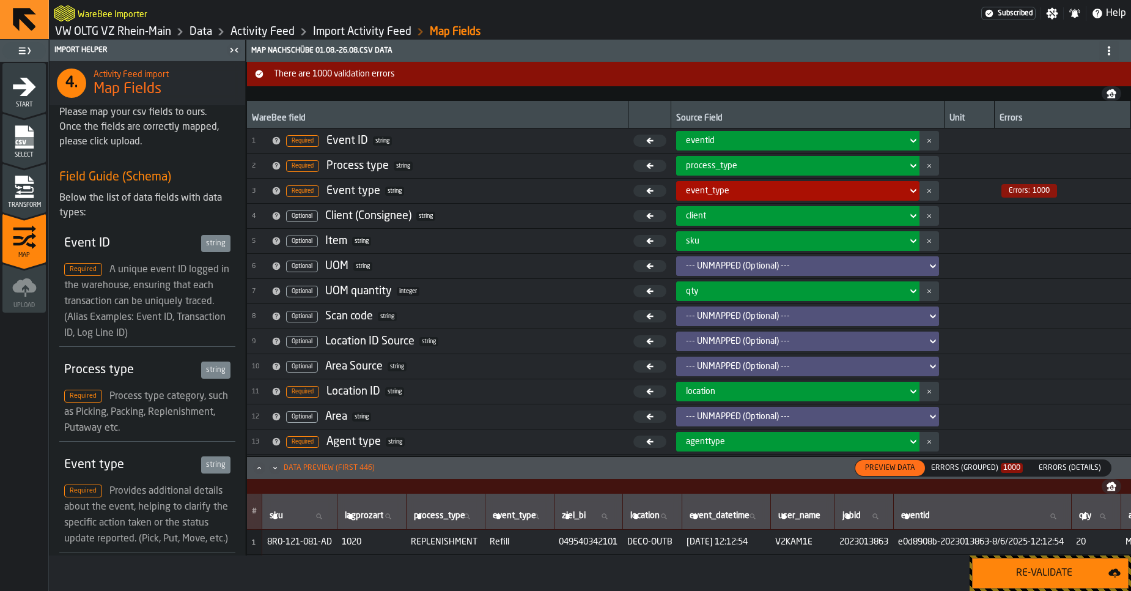
click at [968, 475] on div "Preview Data Preview Data Errors (Grouped) 1000 Errors (Summary) Errors (Detail…" at bounding box center [983, 467] width 257 height 17
click at [968, 471] on div "Errors (Grouped) 1000" at bounding box center [977, 467] width 92 height 9
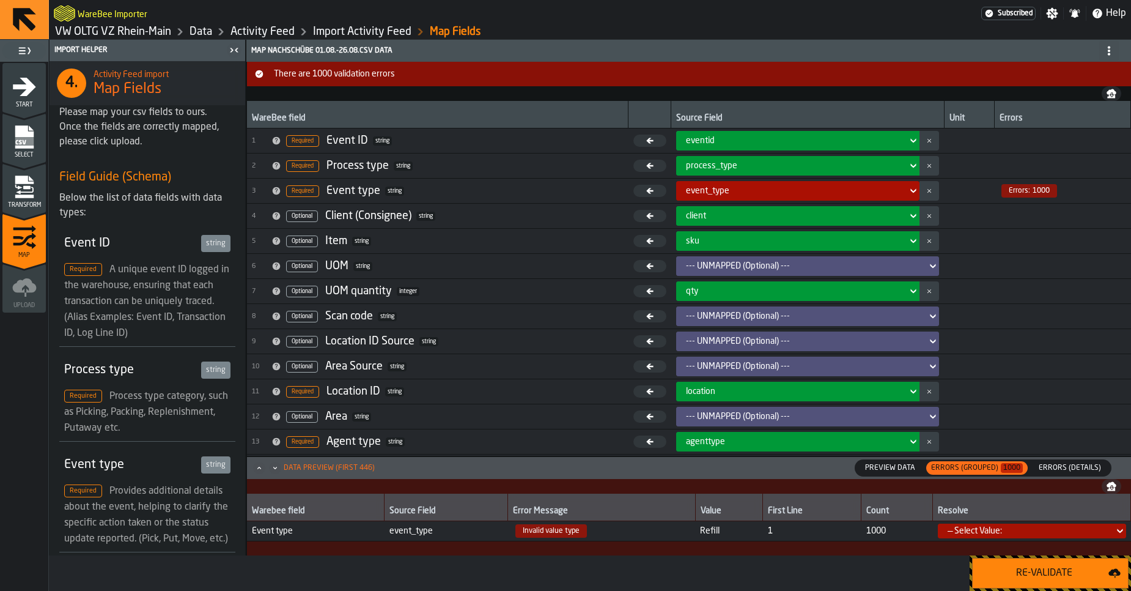
click at [994, 532] on div "— Select Value:" at bounding box center [1027, 531] width 161 height 10
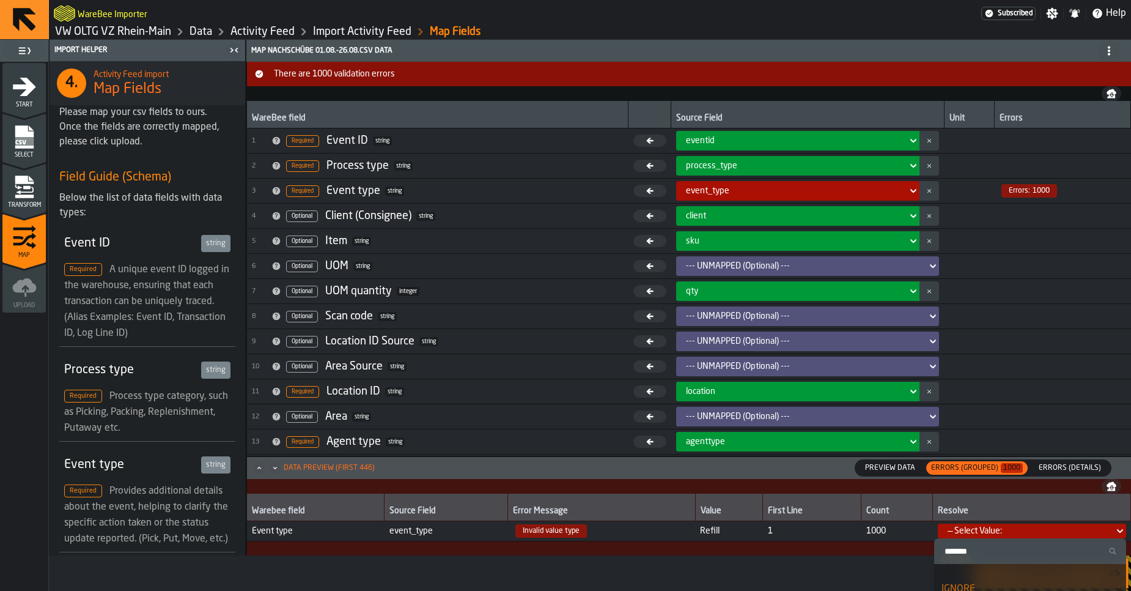
scroll to position [172, 0]
click at [985, 366] on td at bounding box center [969, 366] width 50 height 25
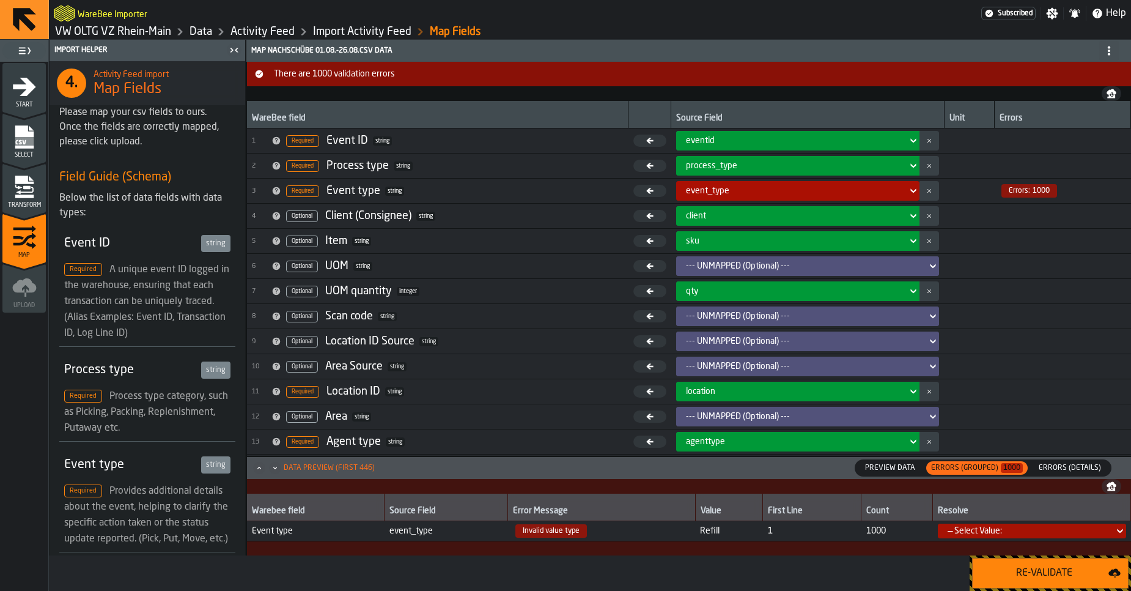
click at [32, 194] on icon "menu Transform" at bounding box center [24, 187] width 24 height 24
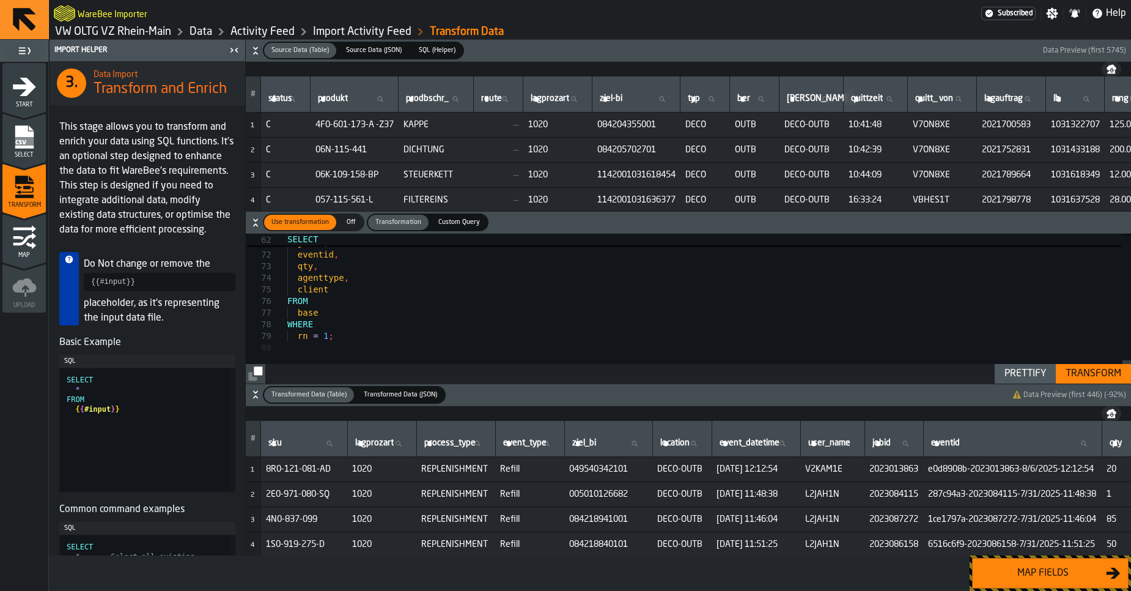
click at [1032, 377] on div "Prettify" at bounding box center [1024, 373] width 51 height 15
type textarea "**********"
click at [1079, 376] on div "Transform" at bounding box center [1093, 373] width 65 height 15
click at [1016, 575] on div "Map fields" at bounding box center [1043, 572] width 126 height 15
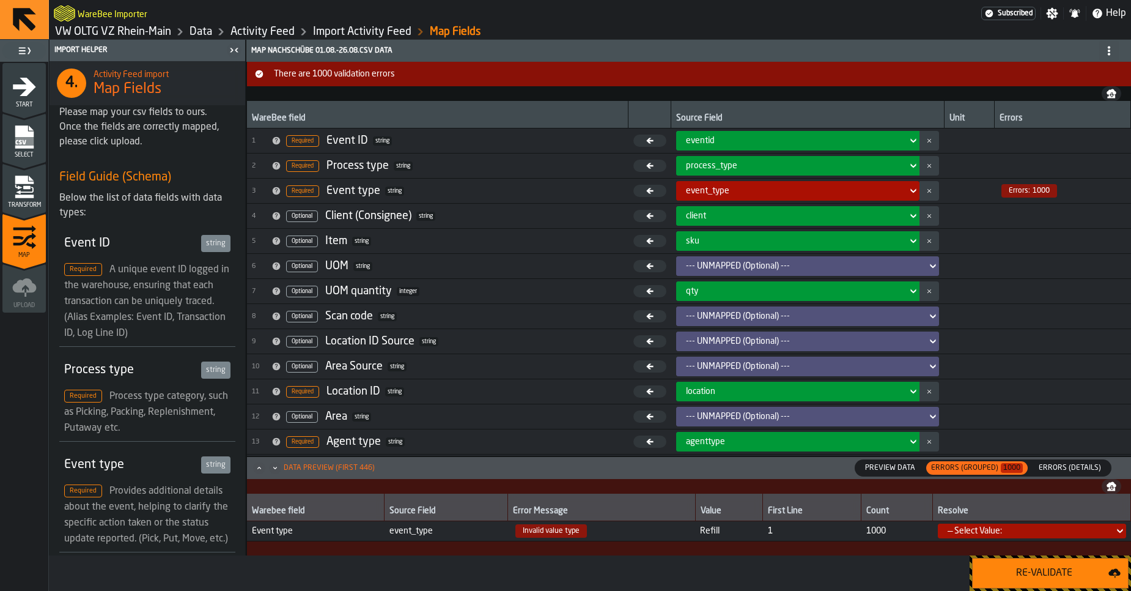
click at [914, 194] on icon at bounding box center [913, 190] width 12 height 15
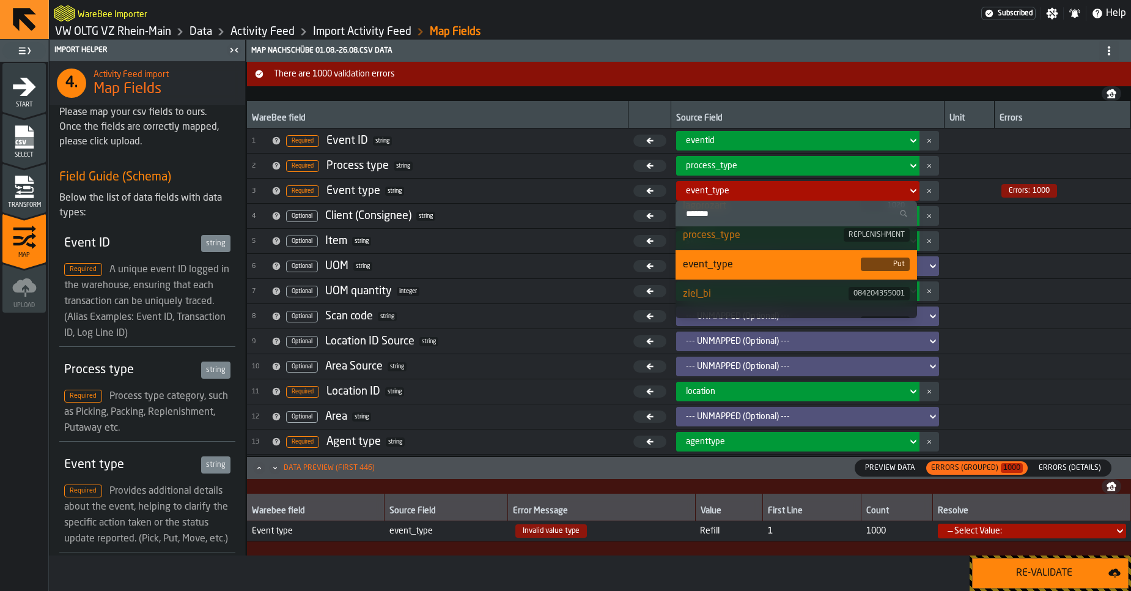
scroll to position [62, 0]
click at [784, 261] on div "event_type" at bounding box center [772, 266] width 178 height 15
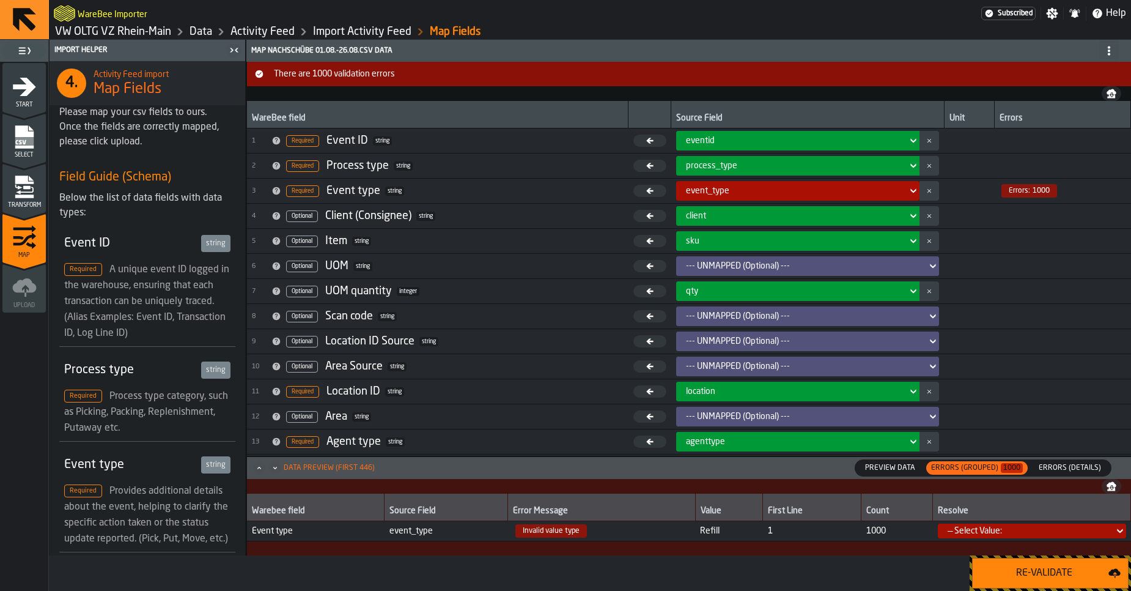
click at [997, 531] on div "— Select Value:" at bounding box center [1027, 531] width 161 height 10
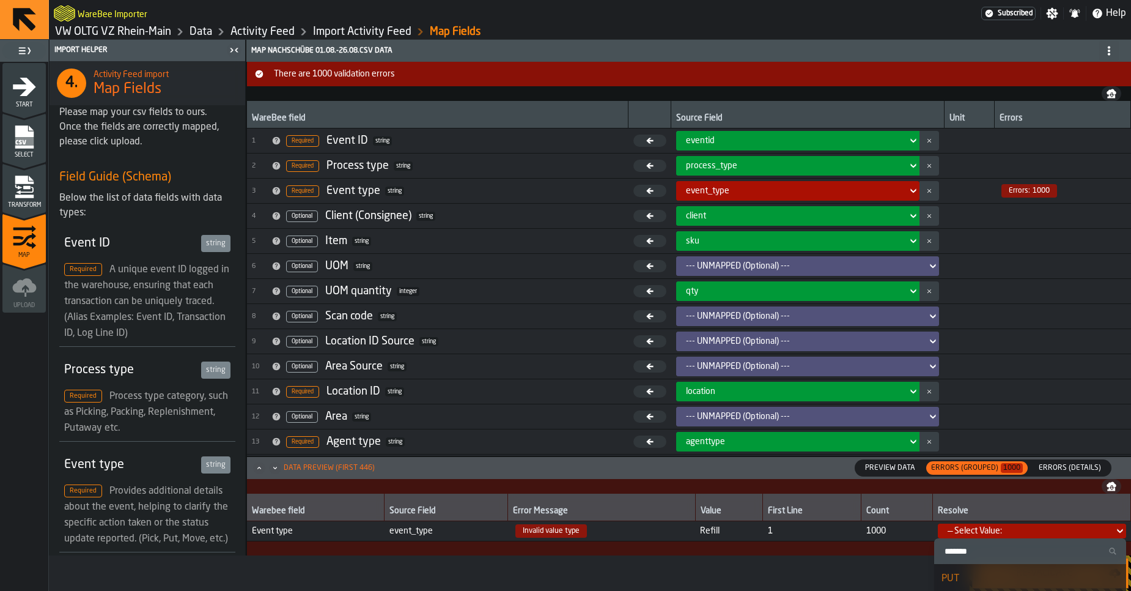
click at [997, 531] on div "— Select Value:" at bounding box center [1027, 531] width 161 height 10
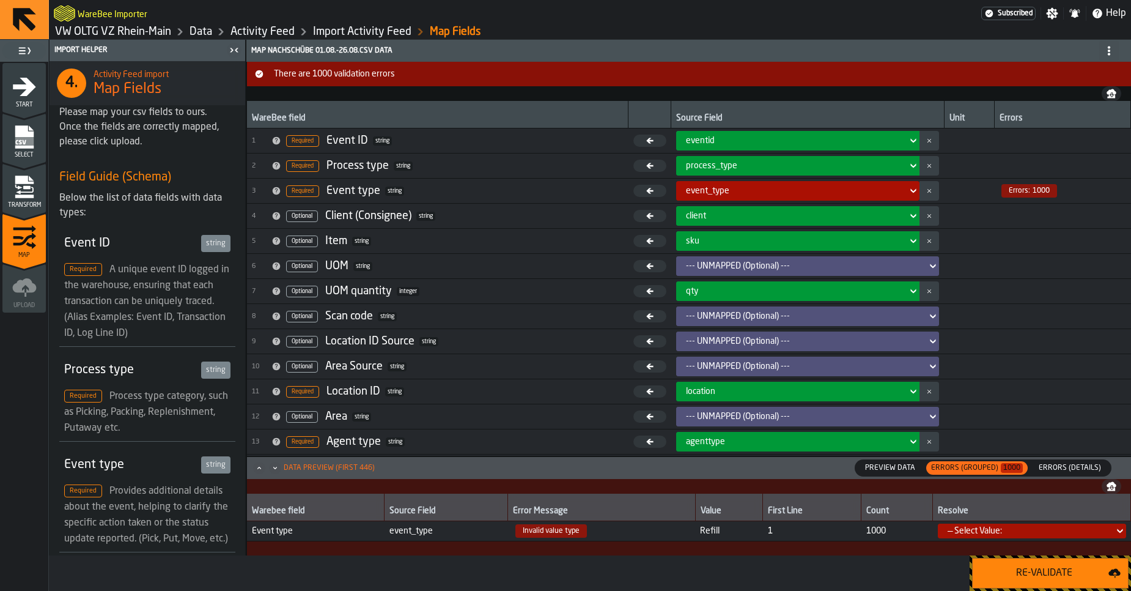
click at [1047, 573] on div "Re-Validate" at bounding box center [1044, 572] width 128 height 15
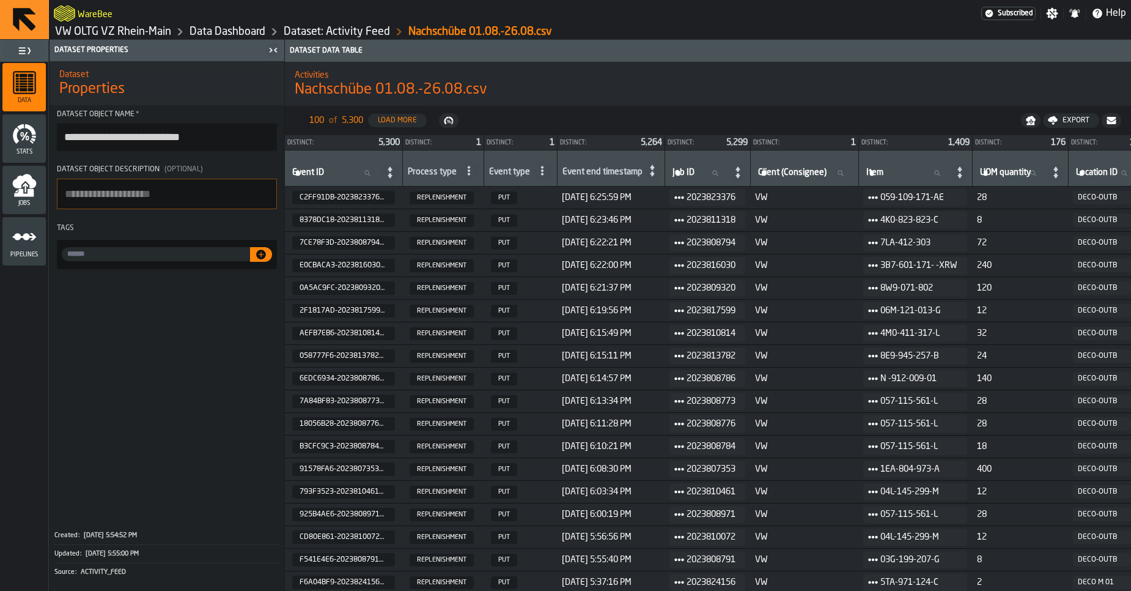
click at [141, 30] on link "VW OLTG VZ Rhein-Main" at bounding box center [113, 31] width 116 height 13
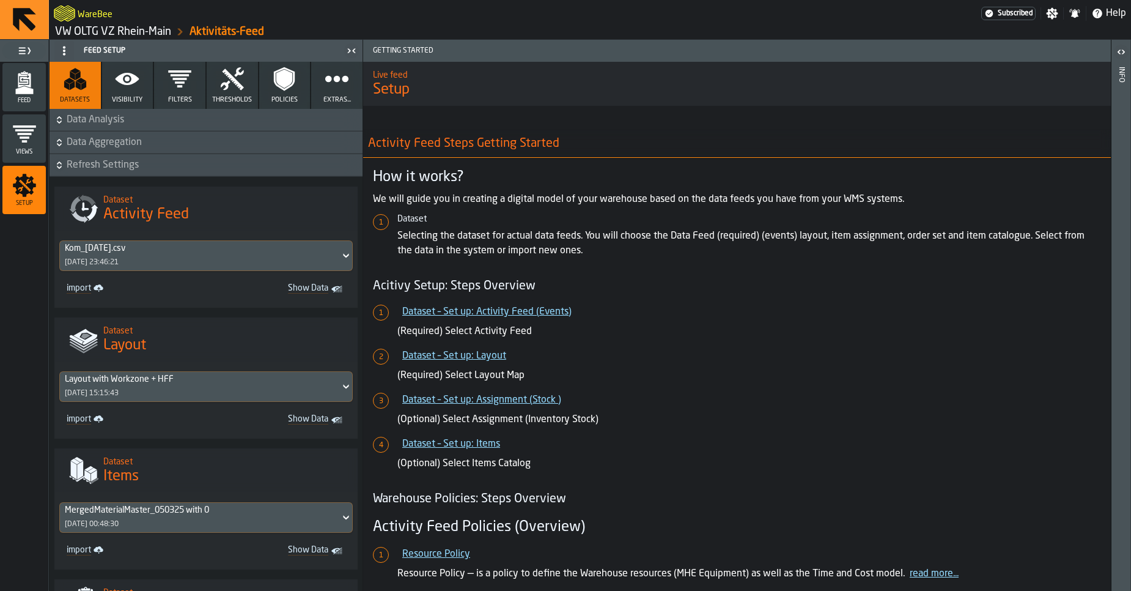
click at [317, 96] on button "Extras..." at bounding box center [336, 85] width 51 height 47
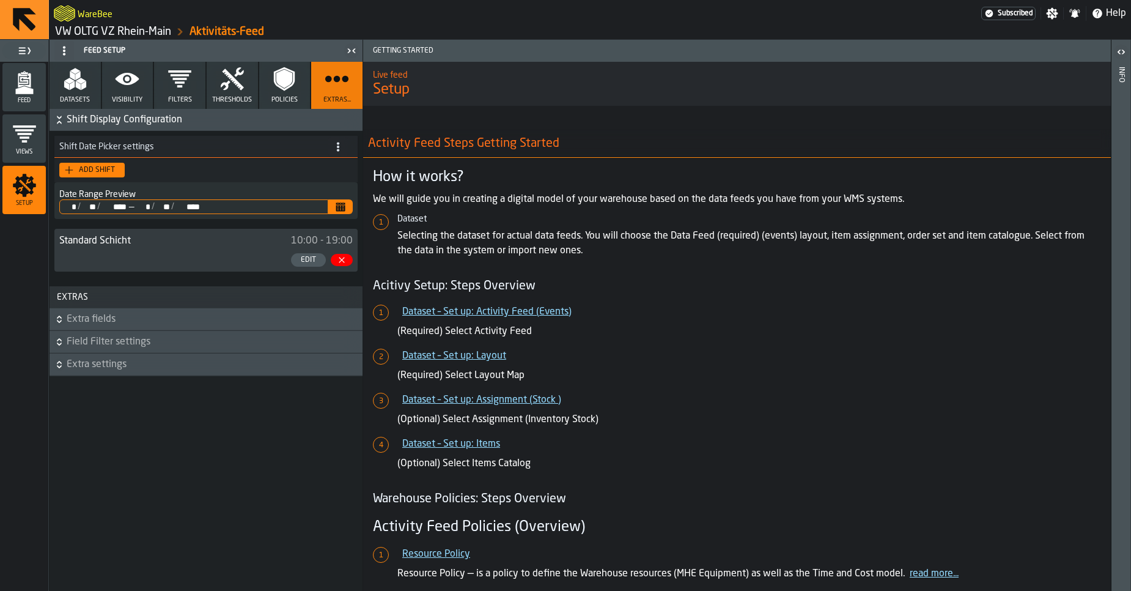
click at [114, 32] on link "VW OLTG VZ Rhein-Main" at bounding box center [113, 31] width 116 height 13
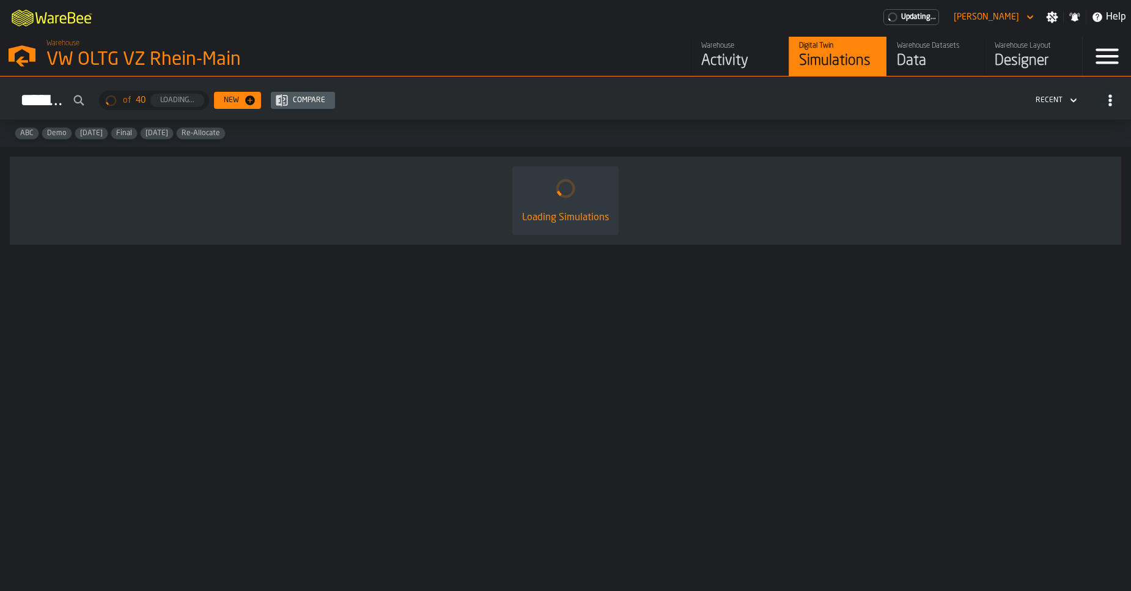
click at [930, 64] on div "Data" at bounding box center [936, 61] width 78 height 20
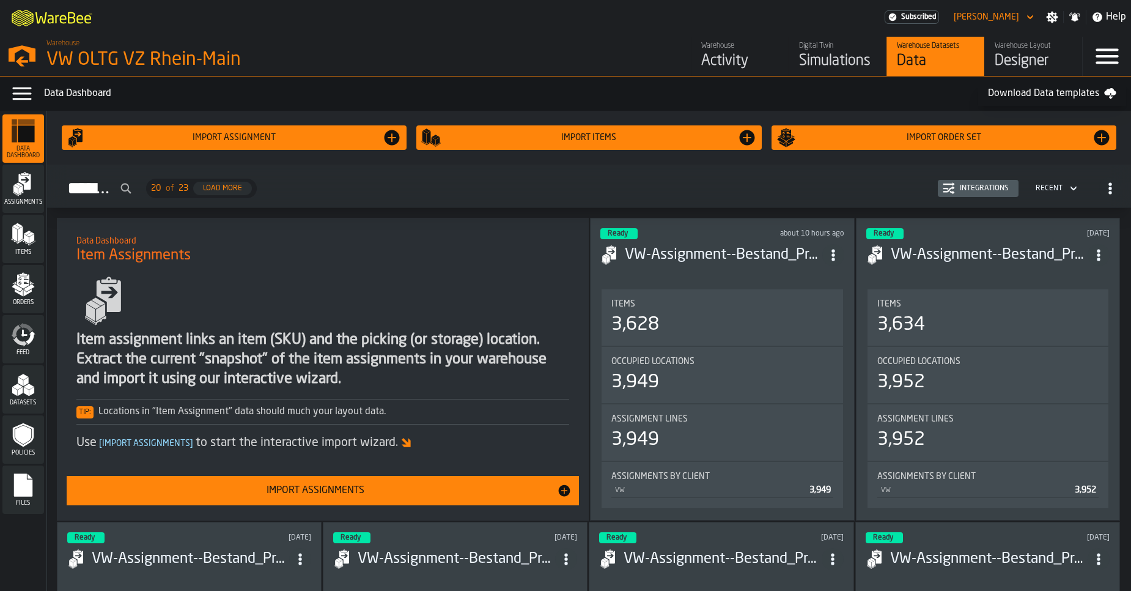
click at [965, 191] on div "Integrations" at bounding box center [984, 188] width 59 height 9
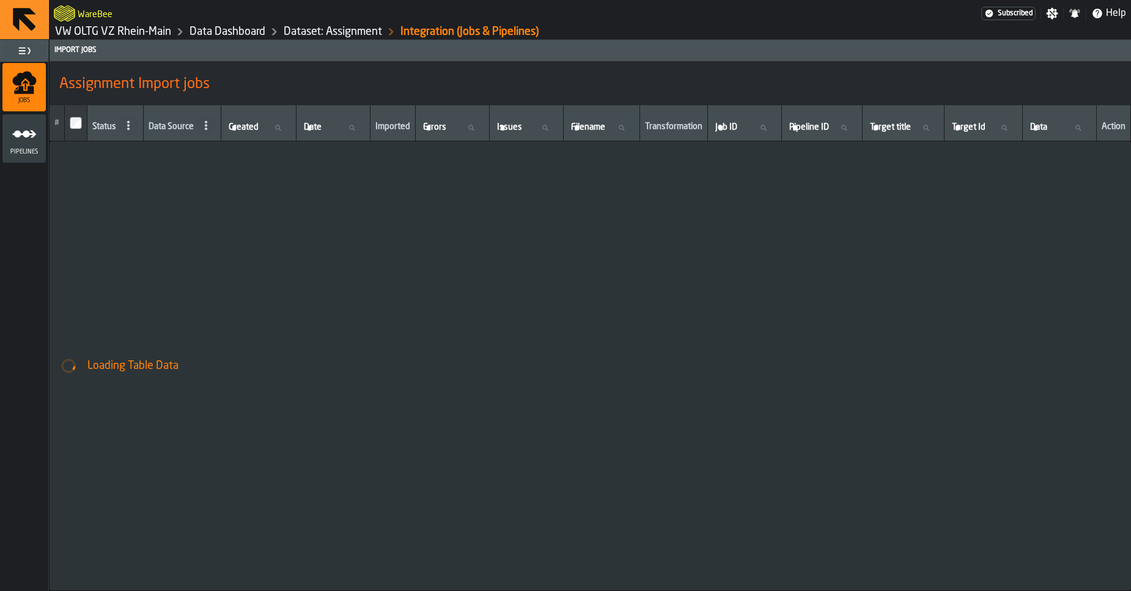
click at [31, 141] on icon "menu Pipelines" at bounding box center [24, 134] width 24 height 24
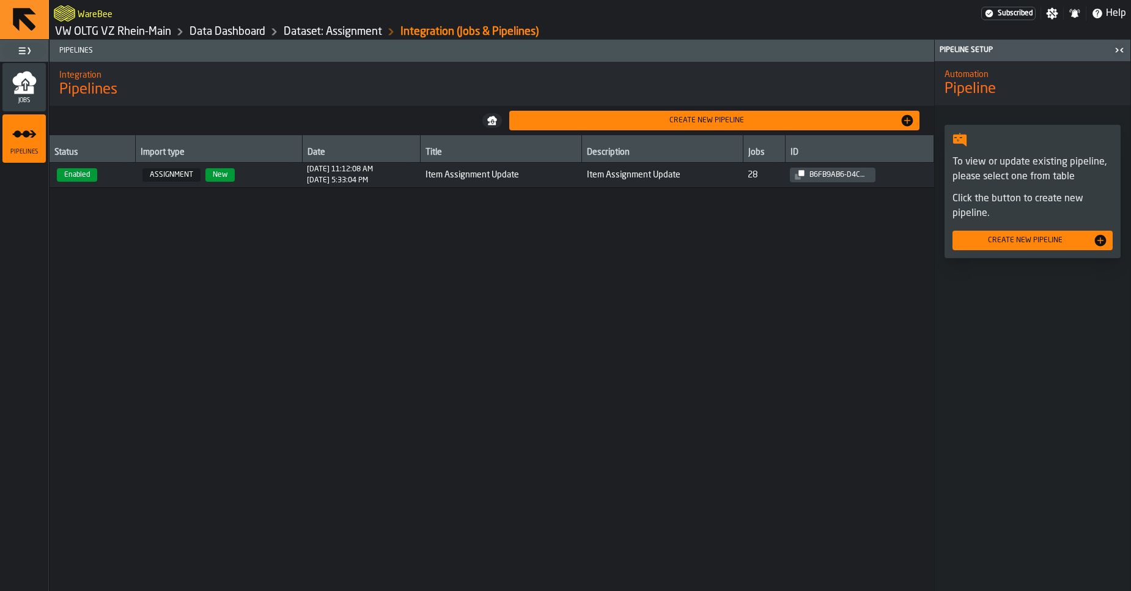
click at [40, 87] on div "Jobs" at bounding box center [23, 87] width 43 height 34
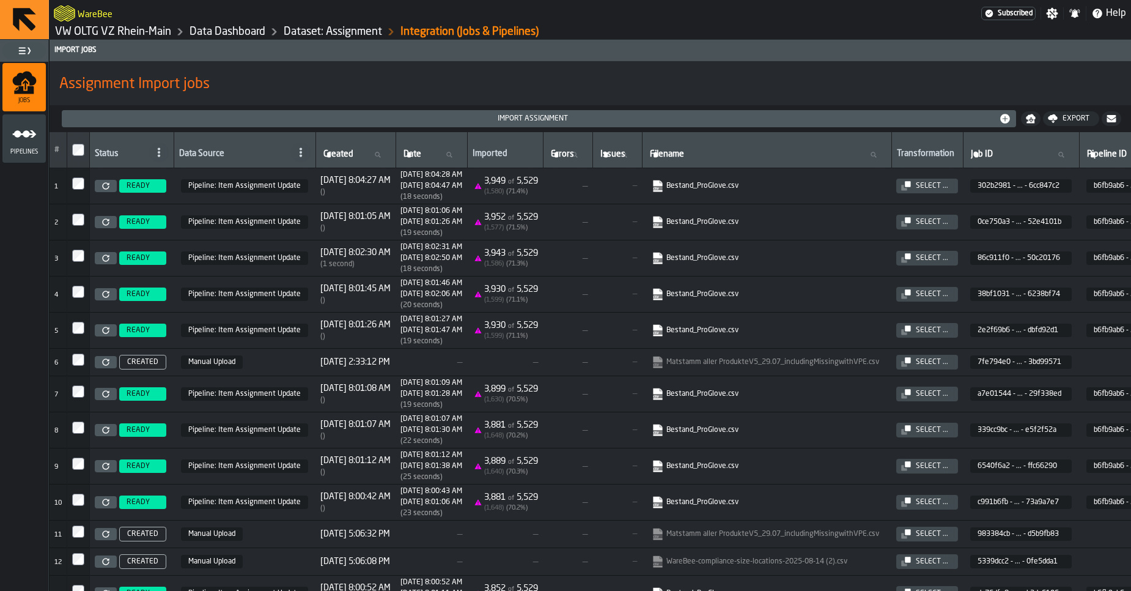
click at [23, 143] on icon "menu Pipelines" at bounding box center [24, 134] width 24 height 24
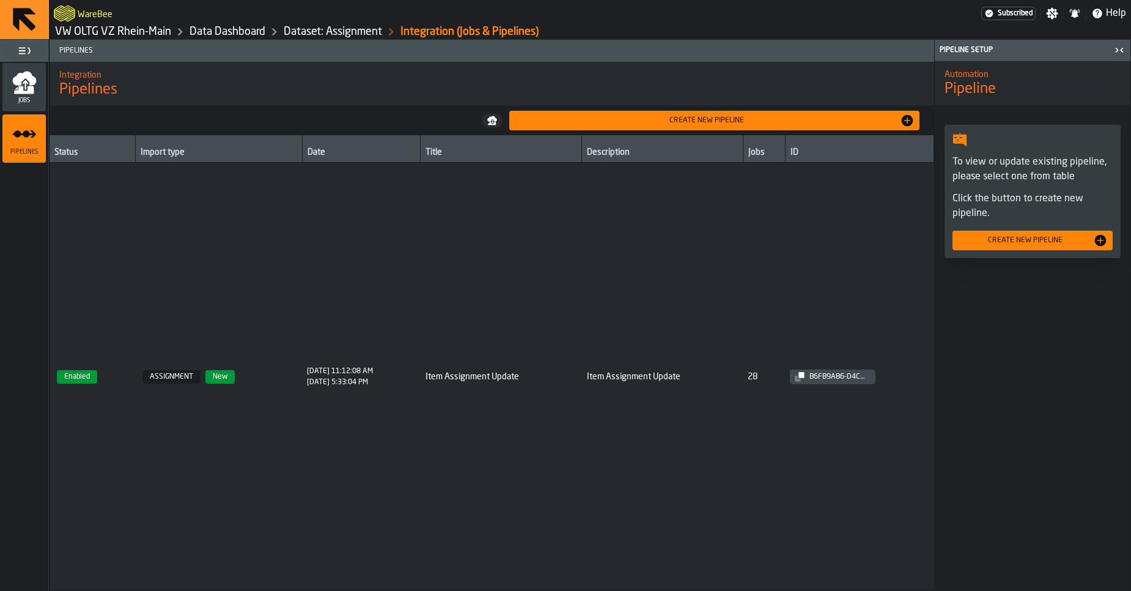
click at [232, 33] on link "Data Dashboard" at bounding box center [227, 31] width 76 height 13
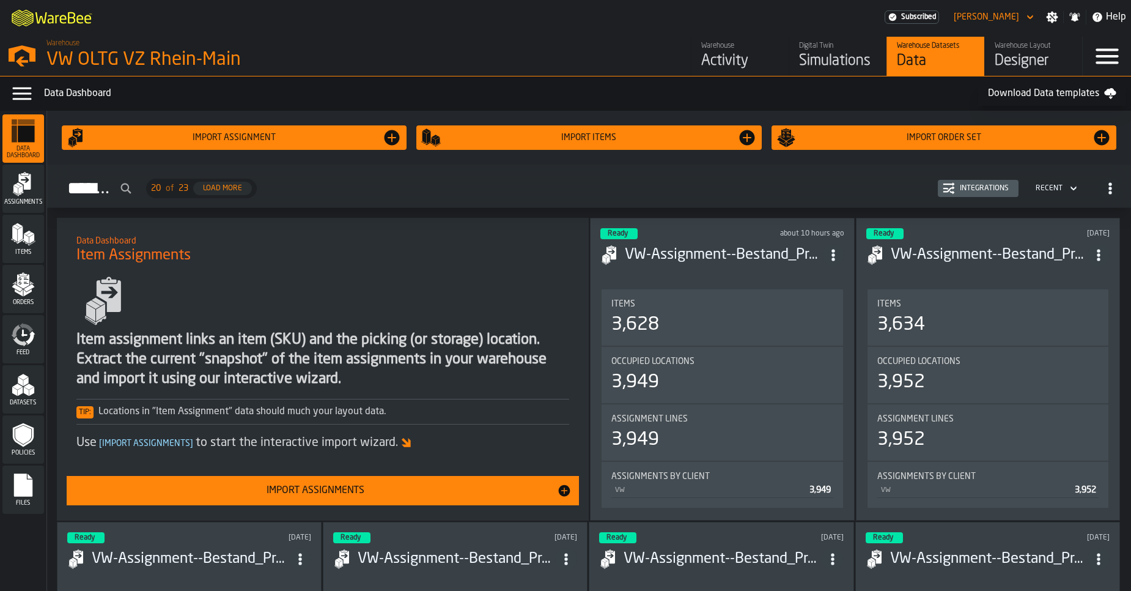
click at [21, 347] on div "Feed" at bounding box center [23, 339] width 42 height 34
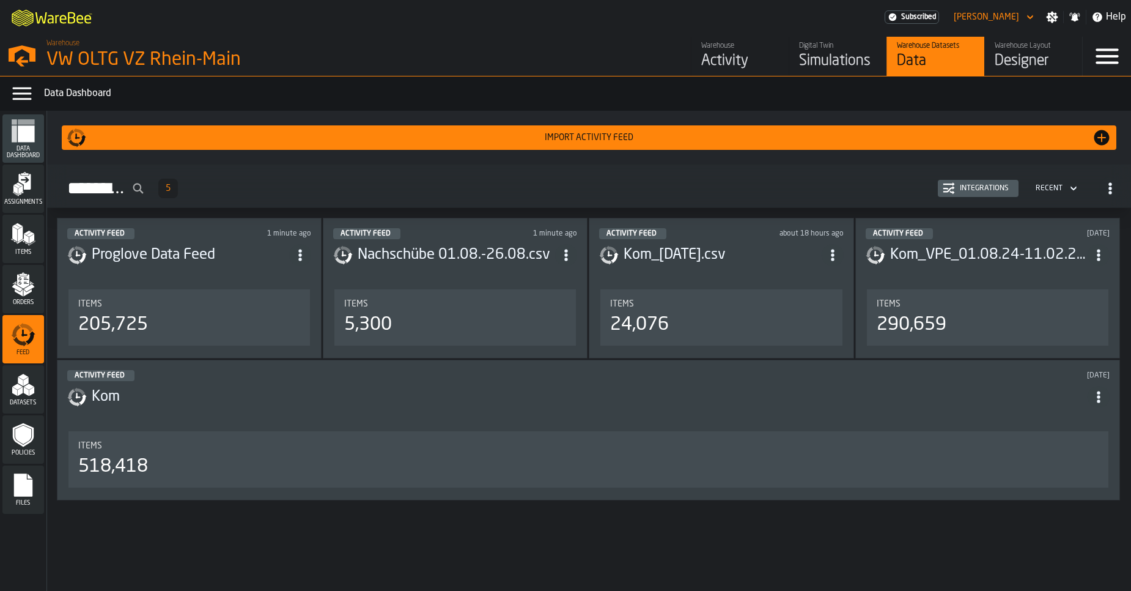
click at [982, 196] on button "Integrations" at bounding box center [978, 188] width 81 height 17
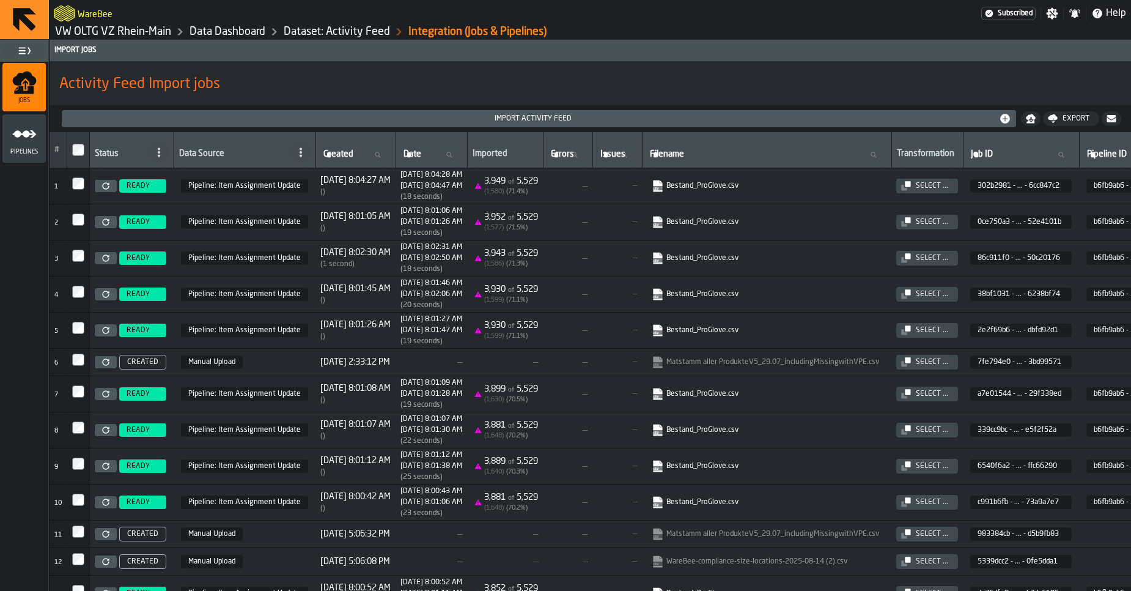
click at [26, 139] on icon "menu Pipelines" at bounding box center [24, 134] width 24 height 24
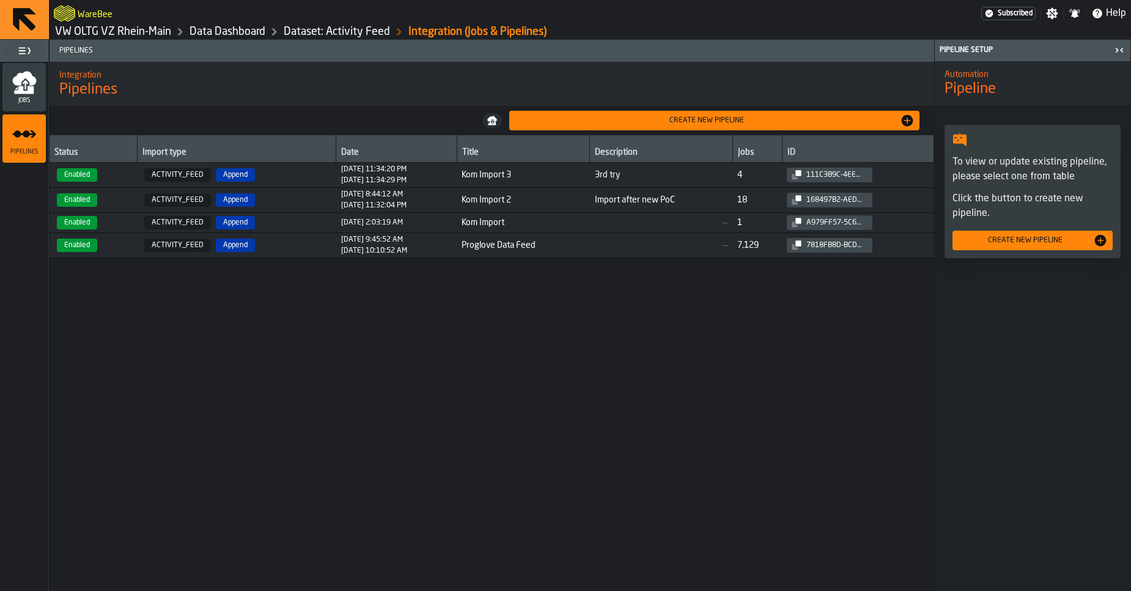
click at [497, 231] on td "Kom Import" at bounding box center [523, 223] width 133 height 20
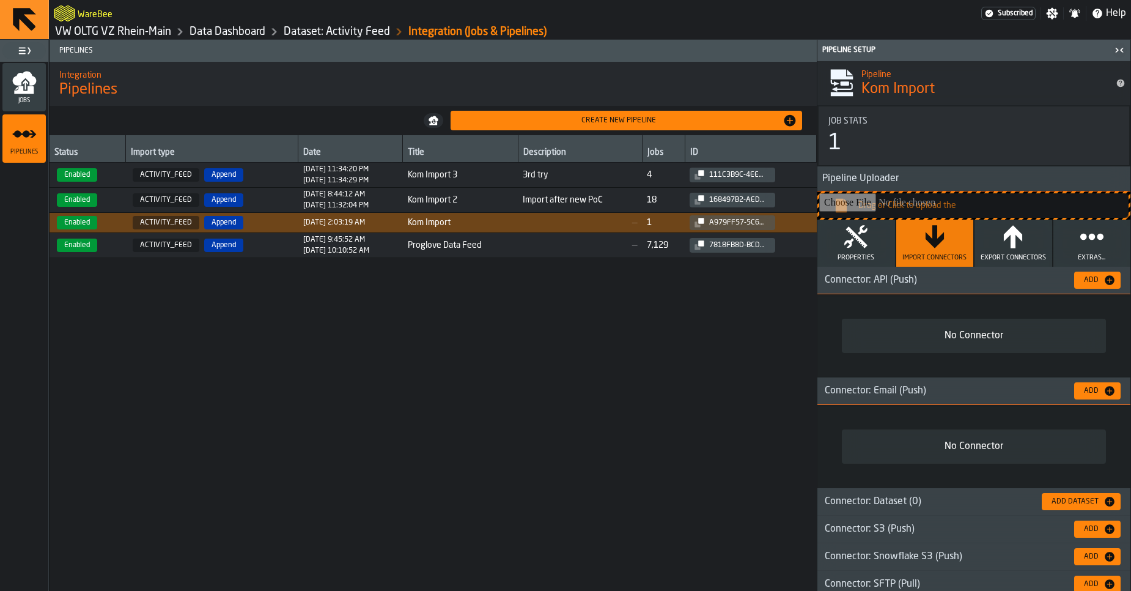
click at [1081, 246] on icon "button" at bounding box center [1092, 236] width 24 height 24
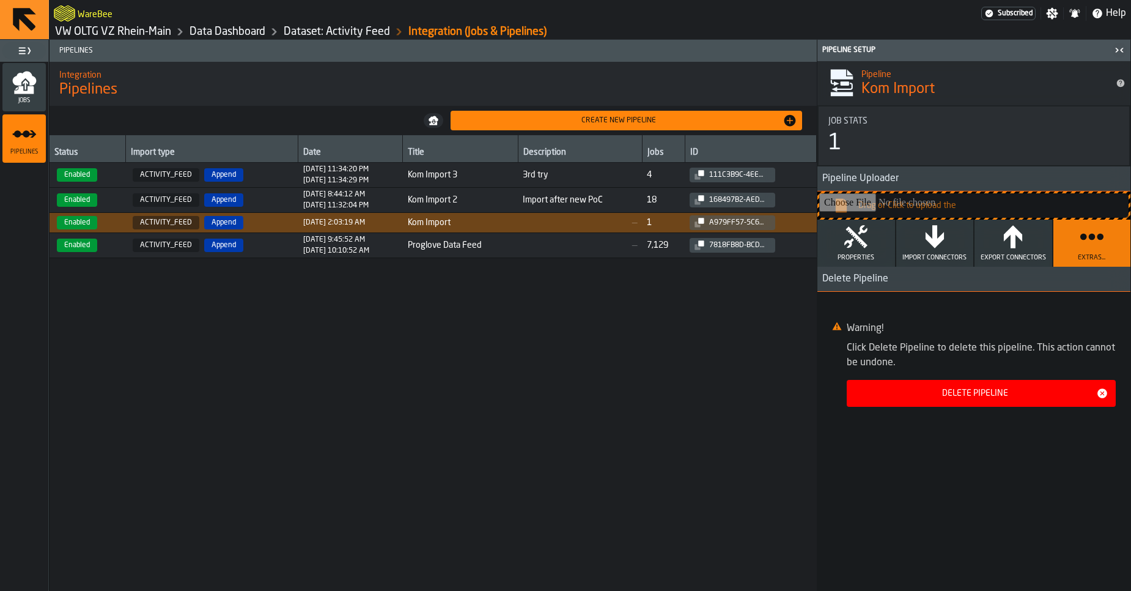
click at [923, 405] on button "Delete Pipeline" at bounding box center [981, 393] width 269 height 27
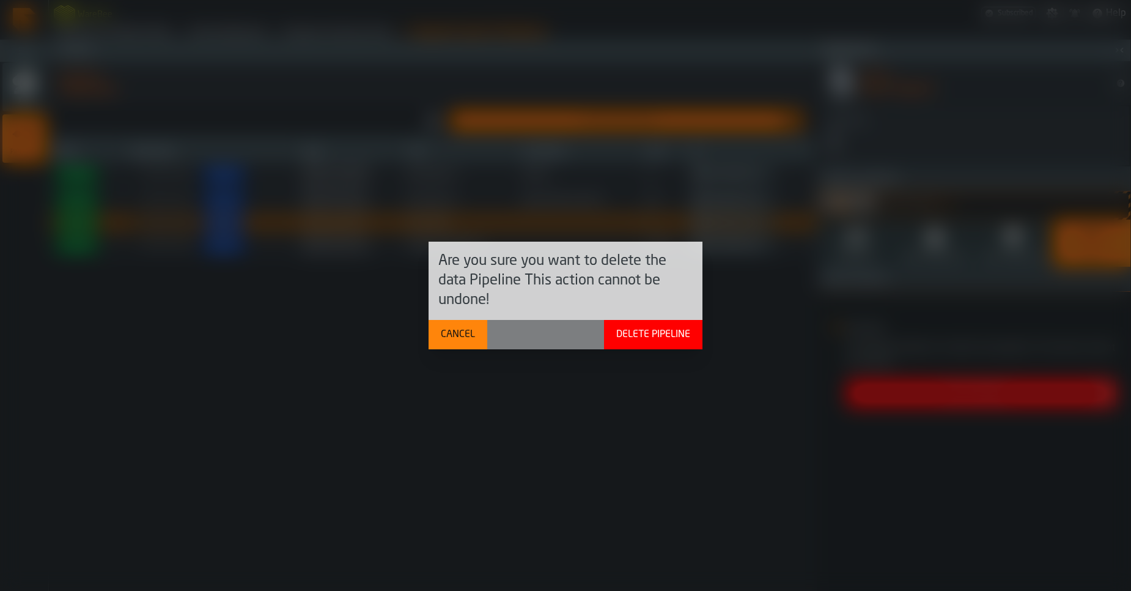
click at [466, 334] on div "Cancel" at bounding box center [458, 334] width 44 height 15
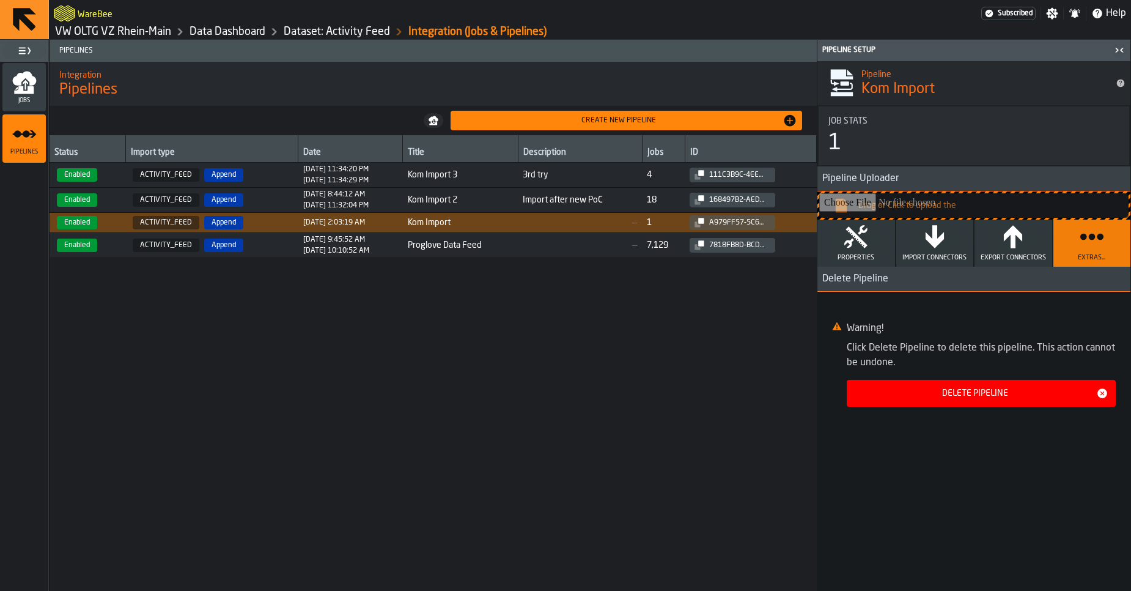
click at [466, 185] on td "Kom Import 3" at bounding box center [461, 175] width 116 height 25
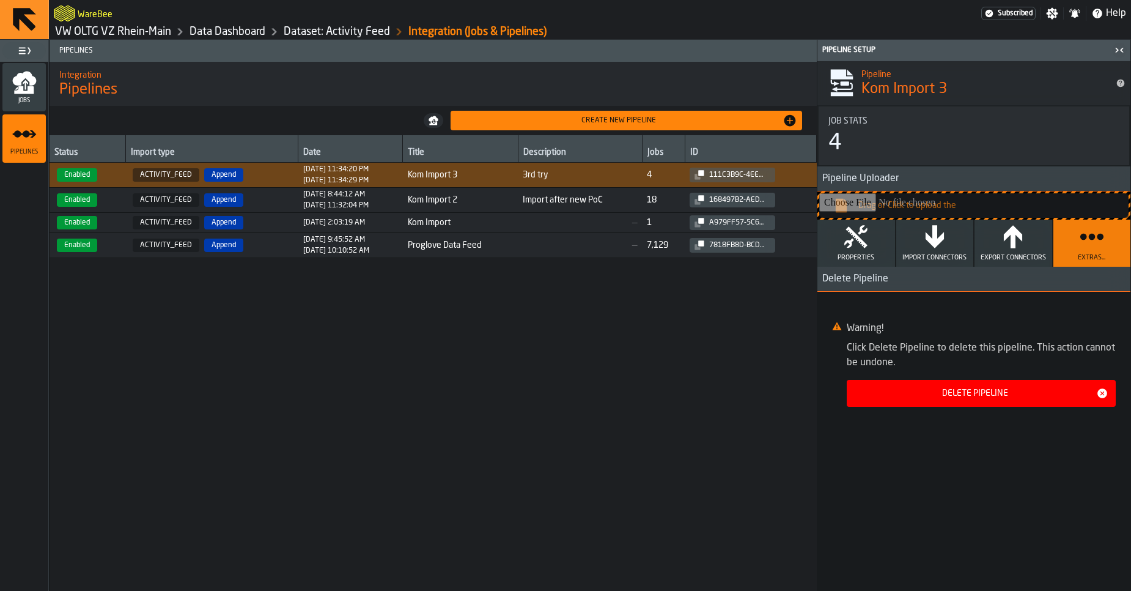
click at [546, 120] on div "Create new pipeline" at bounding box center [619, 120] width 328 height 9
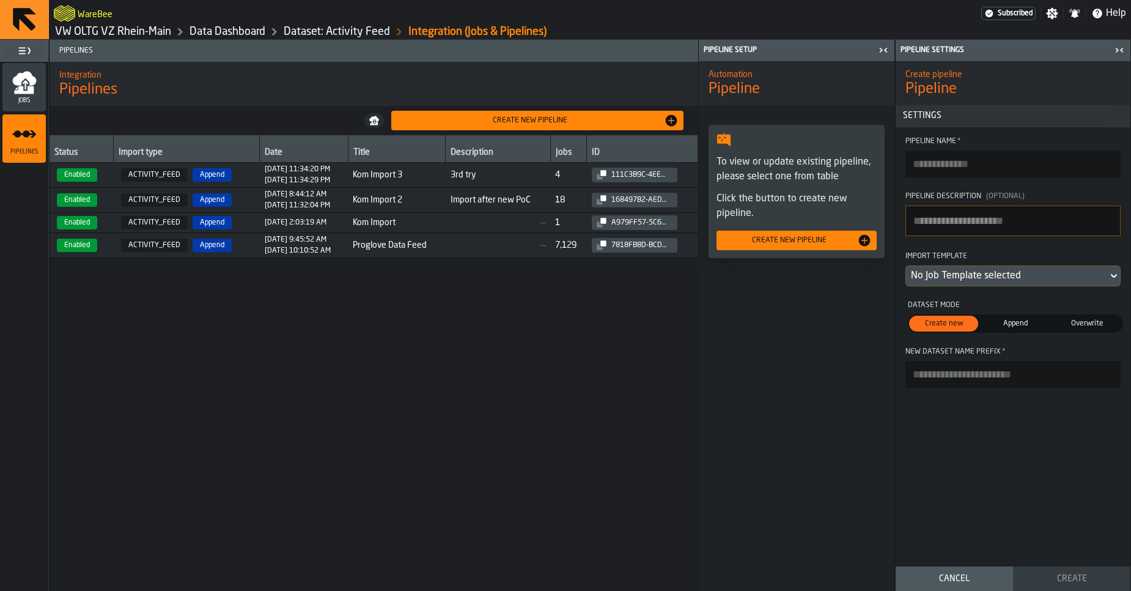
click at [944, 159] on input "Pipeline Name *" at bounding box center [1012, 163] width 215 height 27
type input "*"
type input "**********"
type textarea "**********"
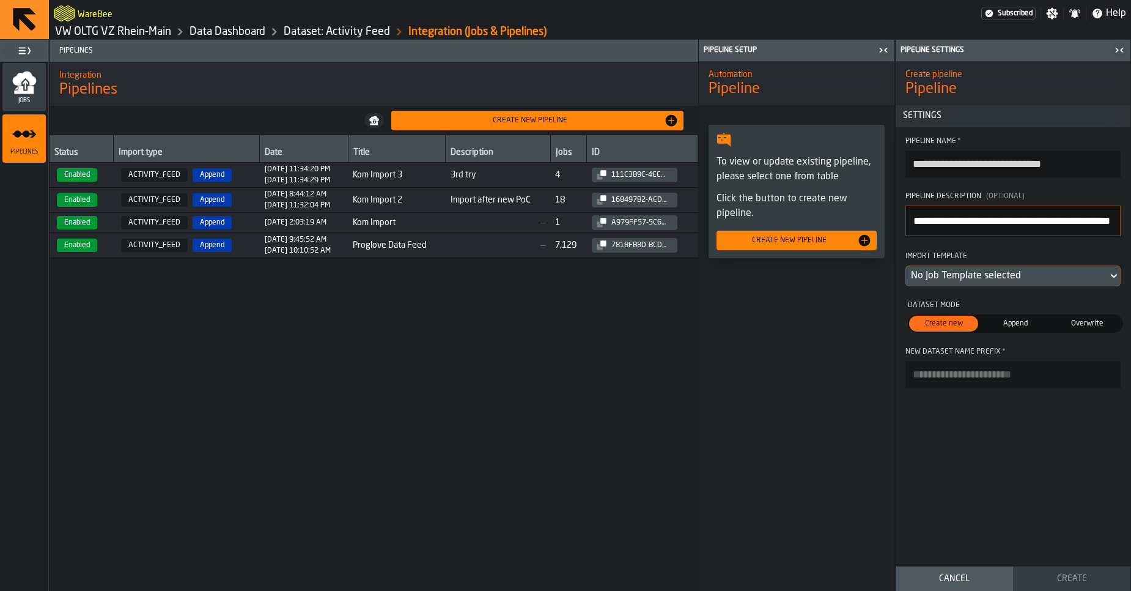
click at [947, 284] on div "No Job Template selected" at bounding box center [1007, 276] width 202 height 20
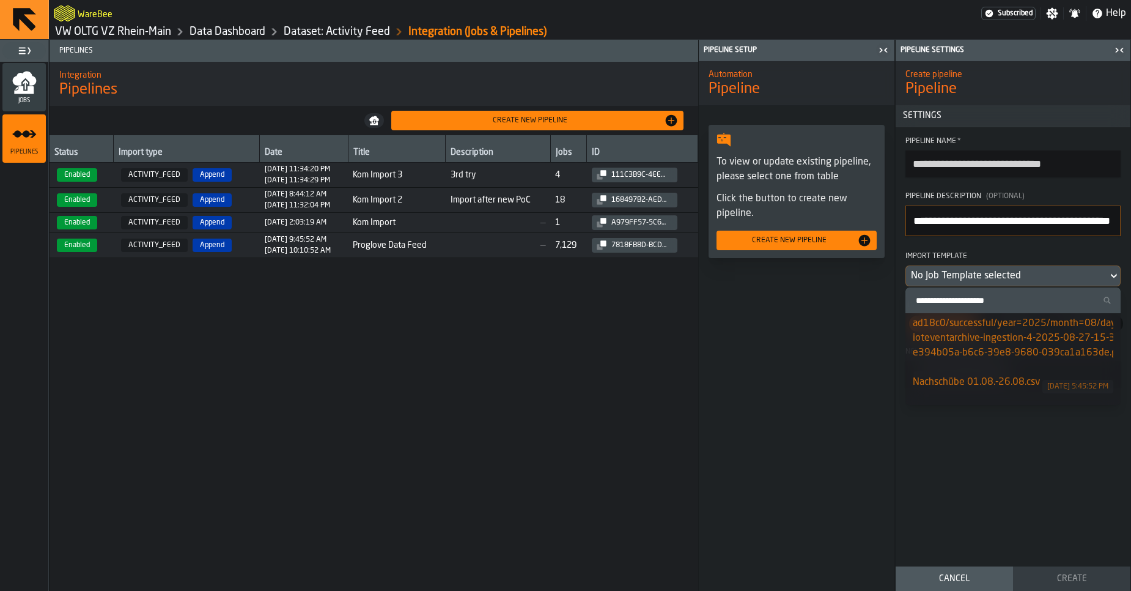
scroll to position [15, 0]
click at [954, 373] on div "Nachschübe 01.08.-26.08.csv" at bounding box center [978, 371] width 130 height 15
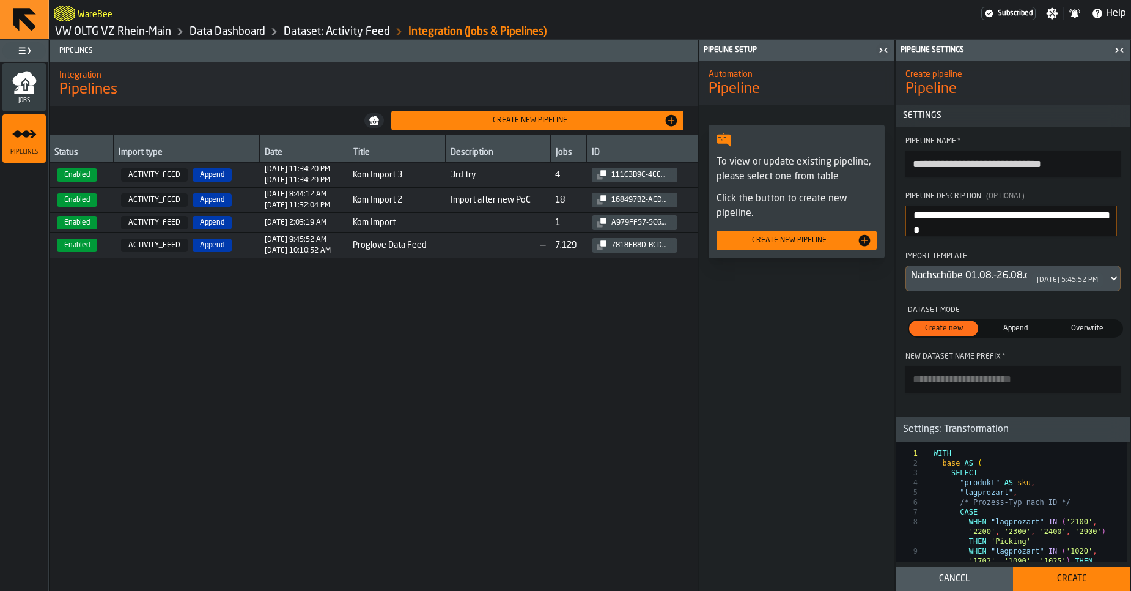
click at [1023, 326] on span "Append" at bounding box center [1015, 328] width 64 height 11
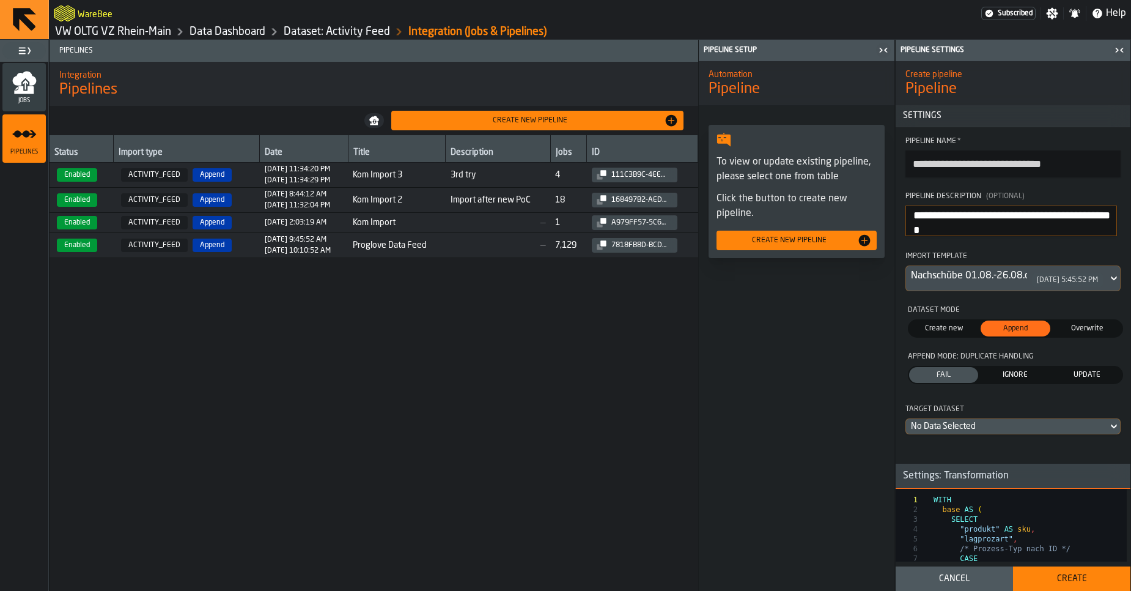
click at [1004, 431] on div "No Data Selected" at bounding box center [1007, 426] width 192 height 10
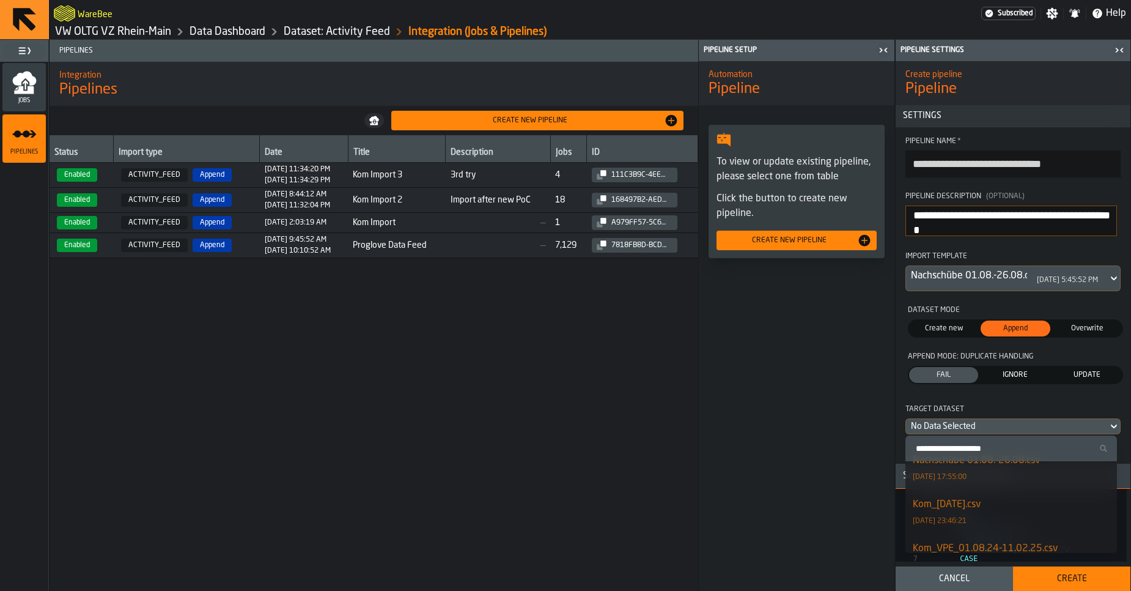
click at [973, 502] on div "Kom_22.08.25.csv" at bounding box center [947, 504] width 68 height 15
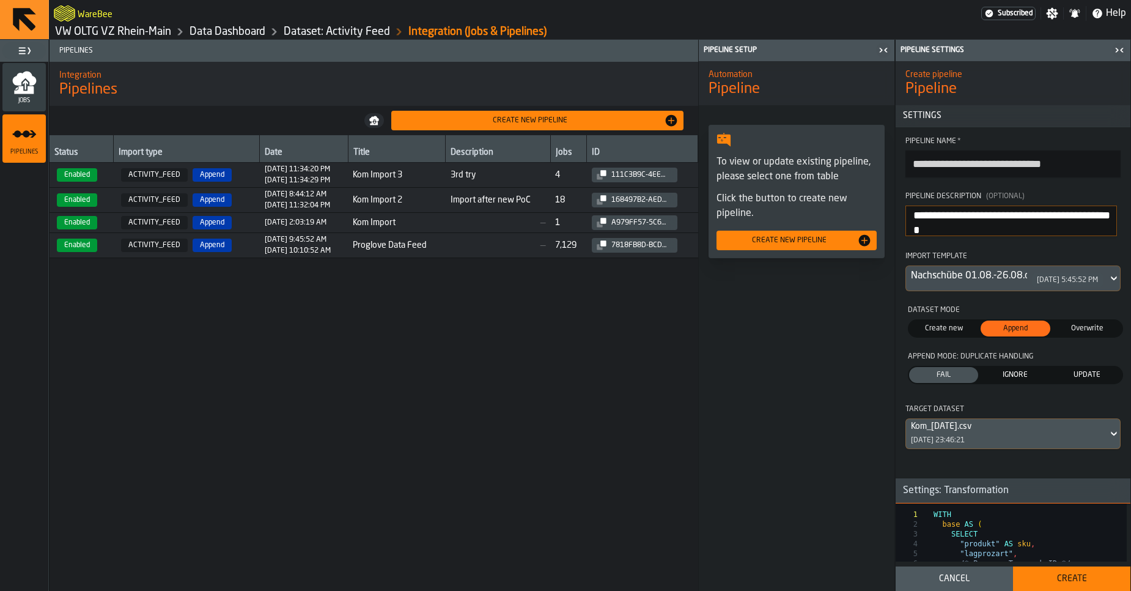
click at [1059, 587] on button "Create" at bounding box center [1071, 578] width 117 height 24
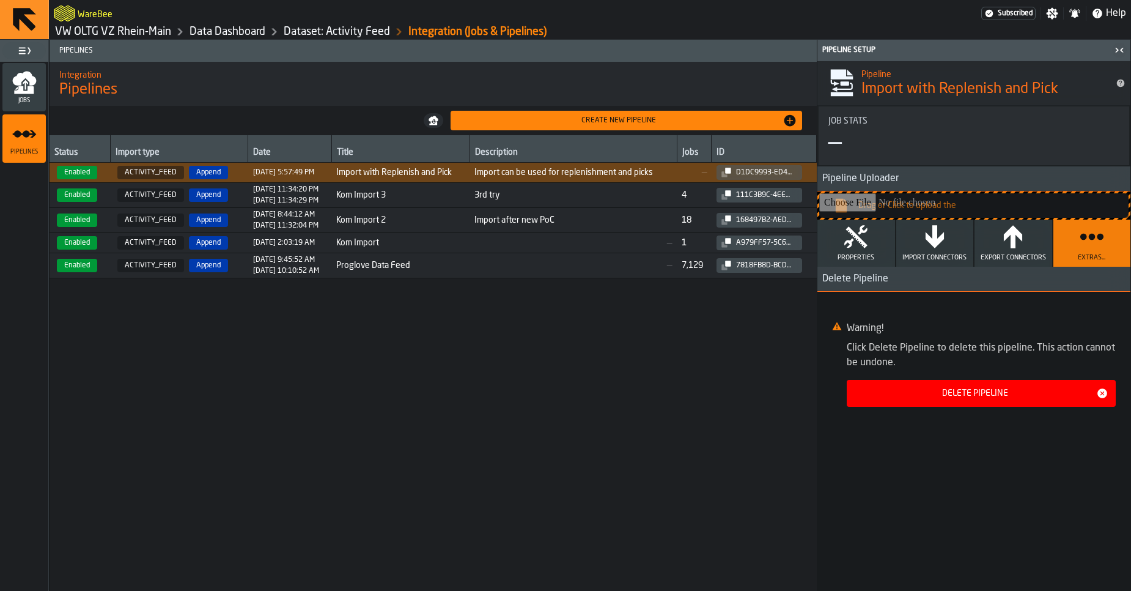
click at [921, 254] on span "Import Connectors" at bounding box center [934, 258] width 64 height 8
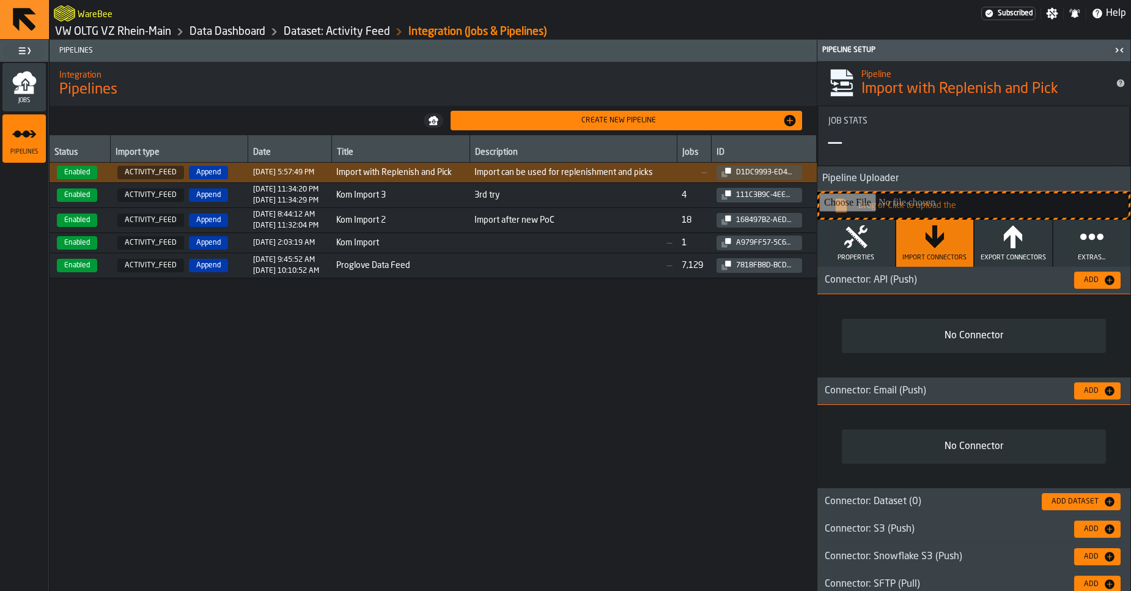
scroll to position [7, 0]
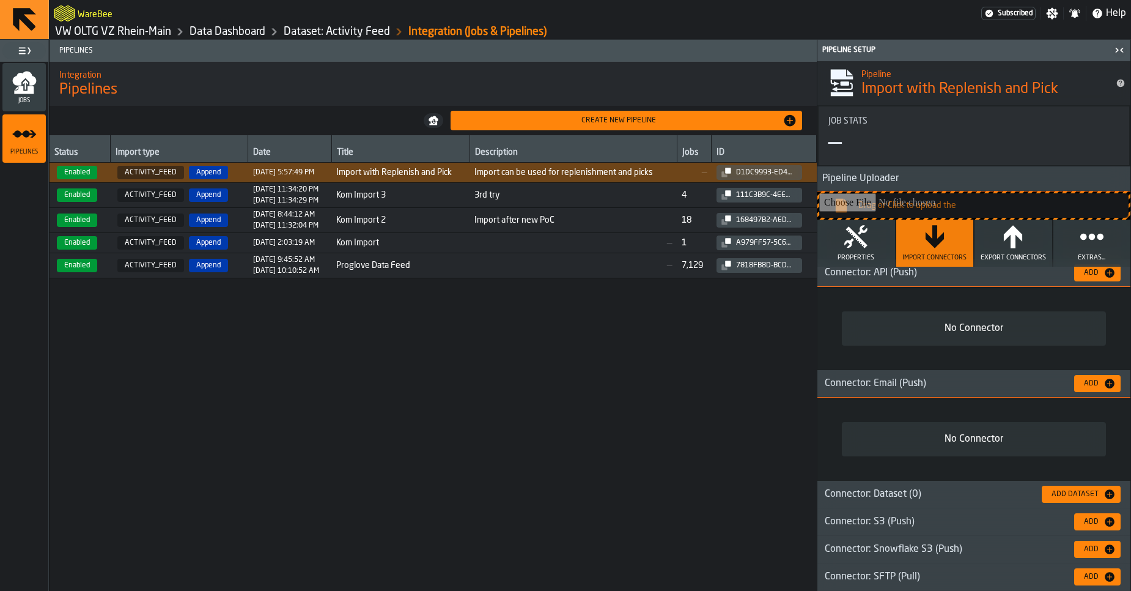
click at [1094, 389] on button "Add" at bounding box center [1097, 383] width 46 height 17
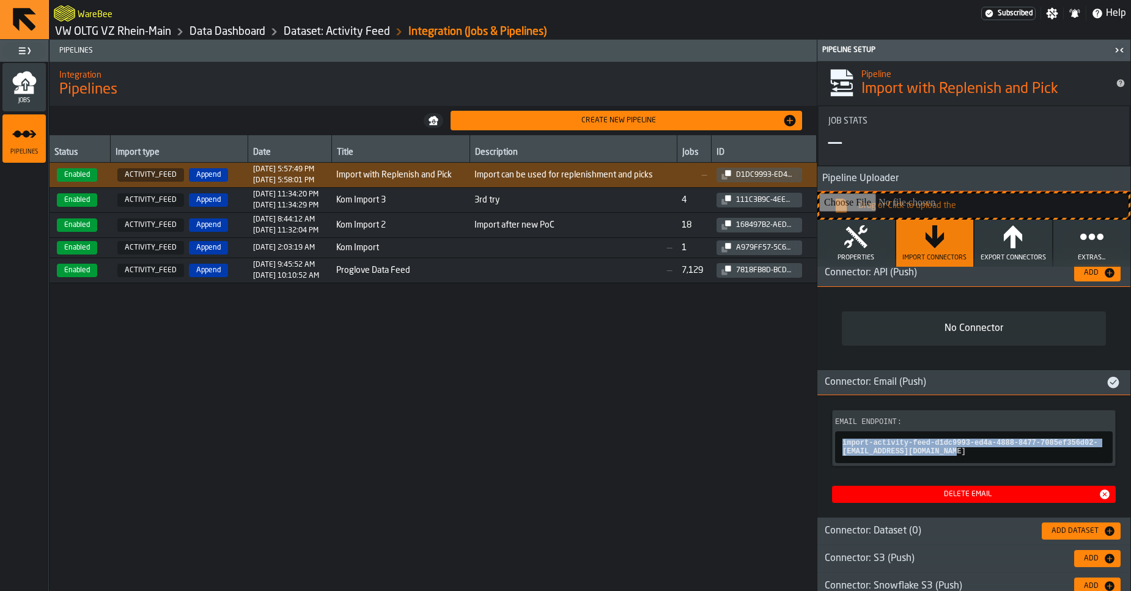
copy span "import-activity-feed-d1dc9993-ed4a-4888-8477-7085ef356d02-Y3BN1w2JEK@app.warebe…"
drag, startPoint x: 49, startPoint y: 108, endPoint x: 23, endPoint y: 95, distance: 29.3
click at [23, 95] on main "Jobs Pipelines Pipelines Integration Pipelines Create new pipeline Status Impor…" at bounding box center [565, 315] width 1131 height 551
click at [23, 95] on div "Jobs" at bounding box center [23, 87] width 43 height 34
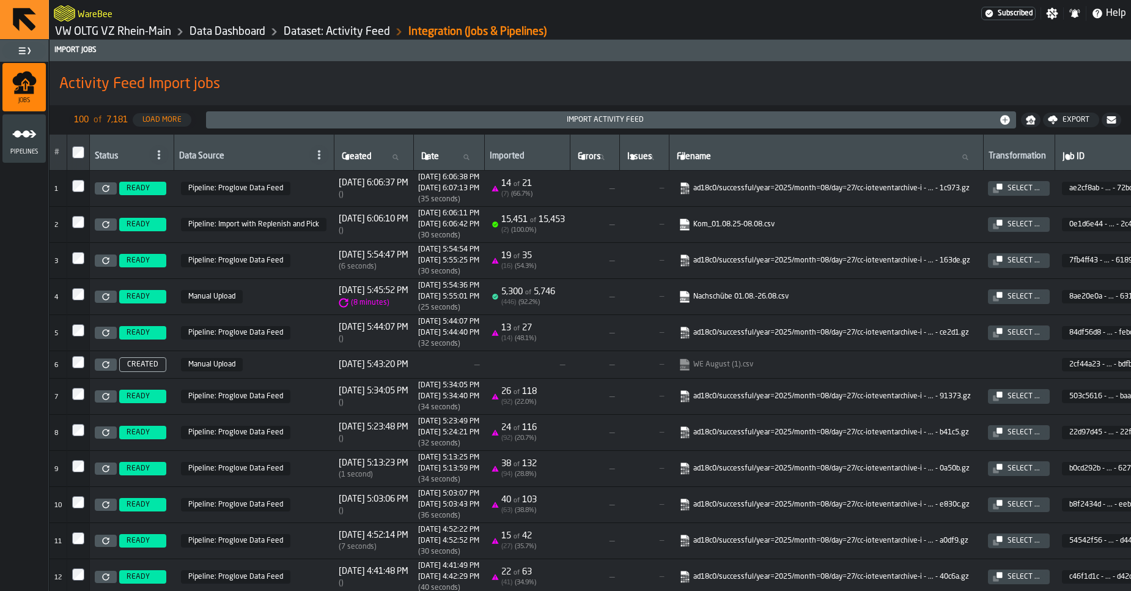
click at [531, 295] on span "of" at bounding box center [528, 292] width 6 height 7
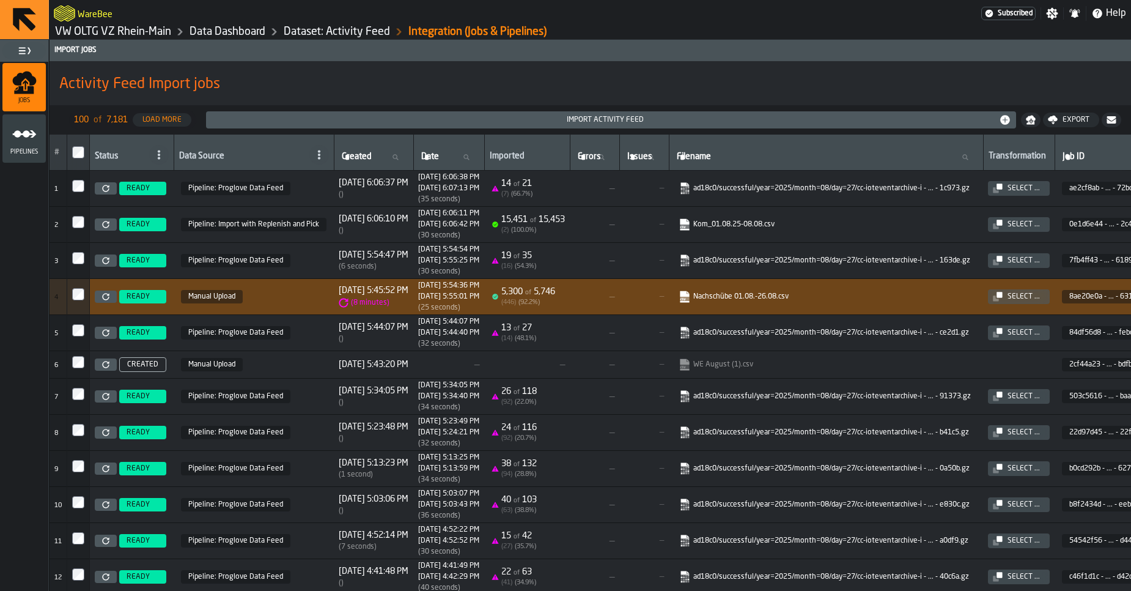
click at [137, 31] on link "VW OLTG VZ Rhein-Main" at bounding box center [113, 31] width 116 height 13
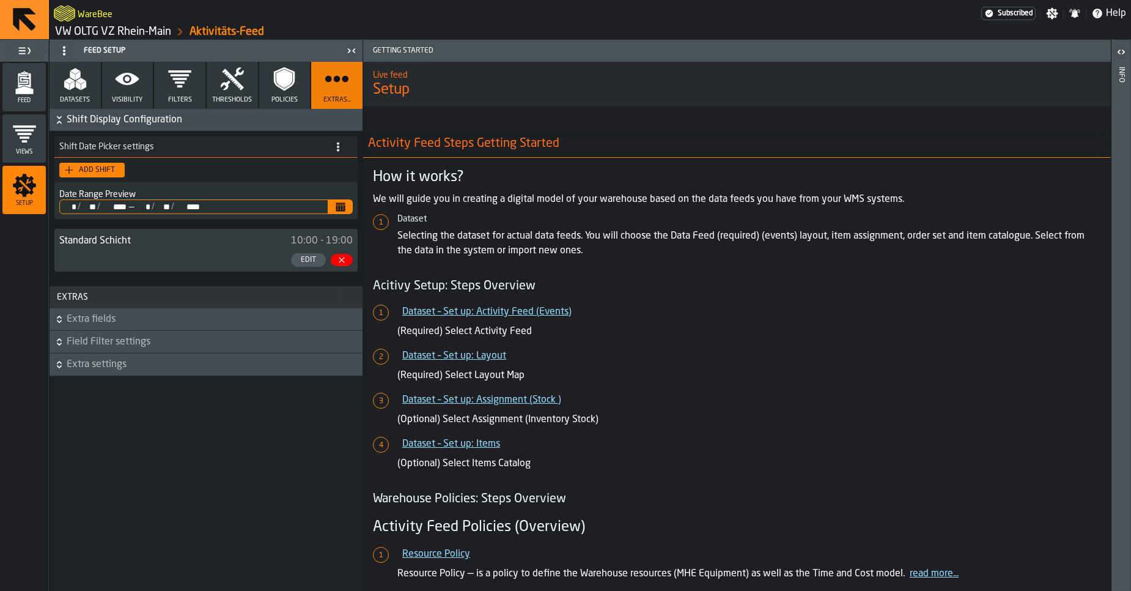
click at [106, 33] on link "VW OLTG VZ Rhein-Main" at bounding box center [113, 31] width 116 height 13
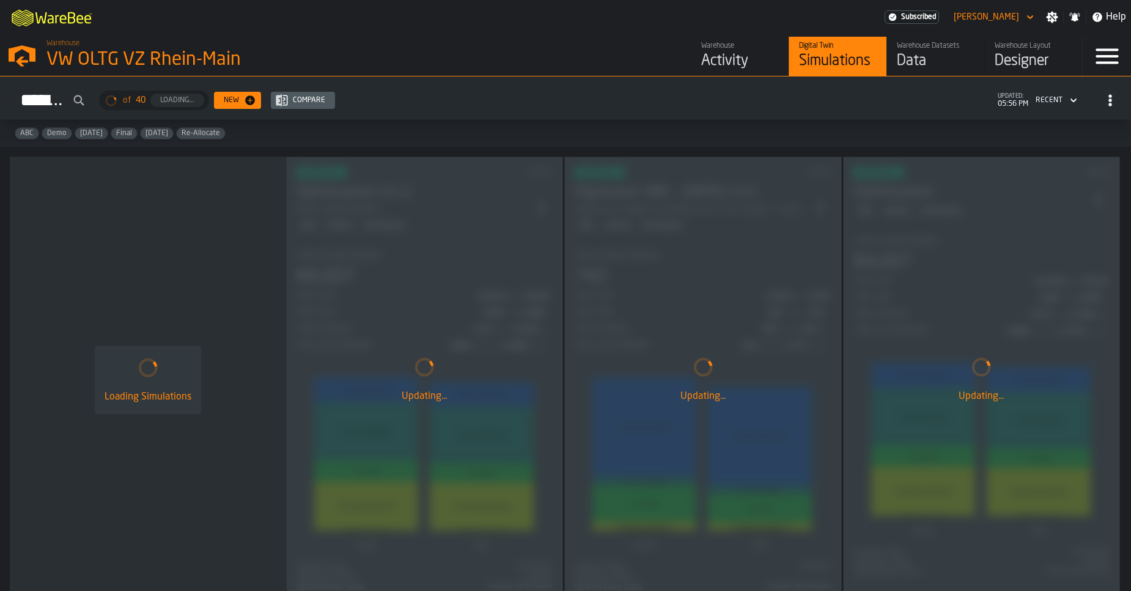
click at [738, 59] on div "Activity" at bounding box center [740, 61] width 78 height 20
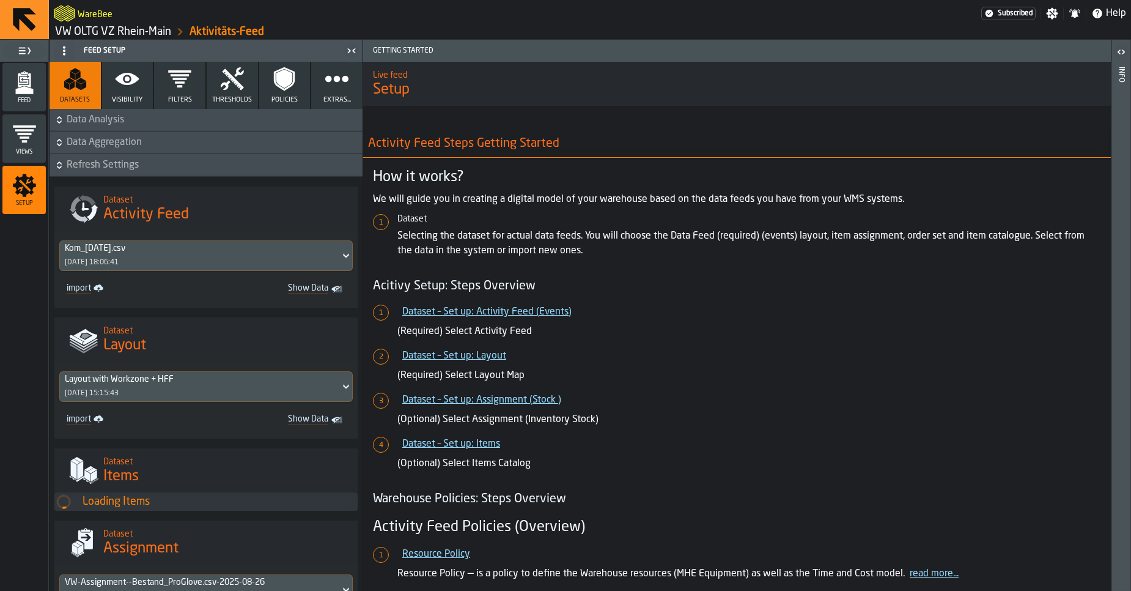
click at [29, 89] on polygon "menu Feed" at bounding box center [24, 90] width 18 height 8
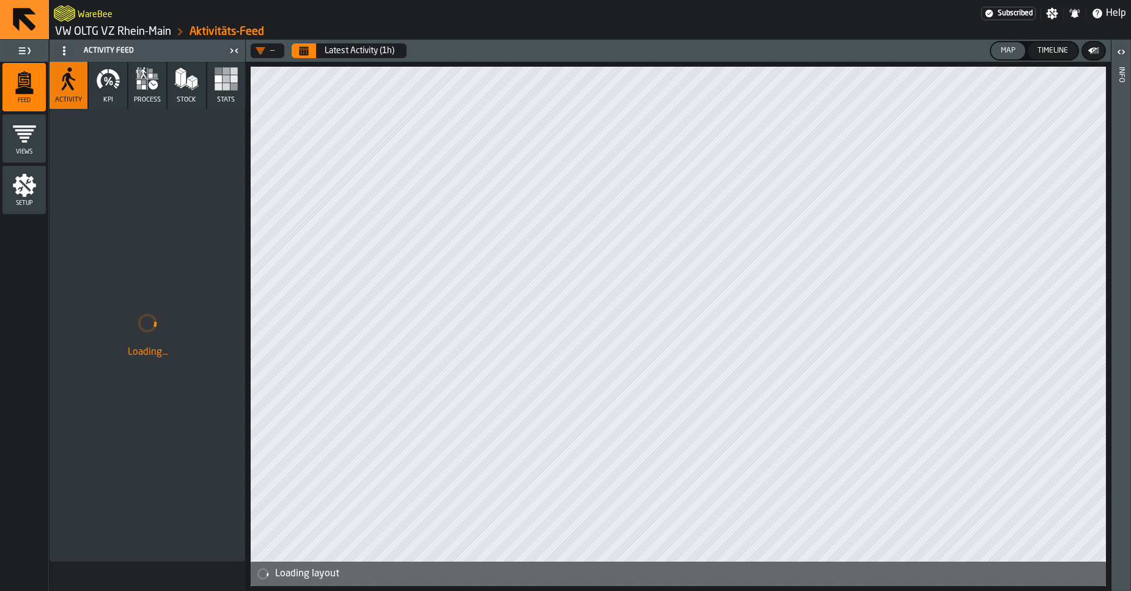
click at [307, 50] on icon "Calendar" at bounding box center [304, 52] width 9 height 6
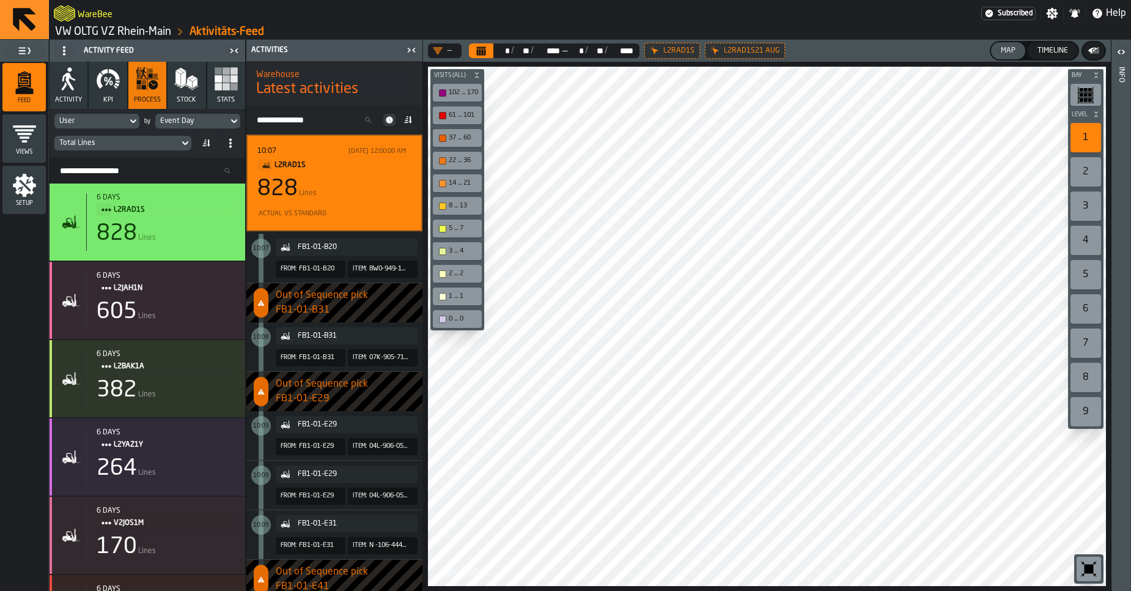
click at [493, 56] on button "Calendar" at bounding box center [481, 50] width 24 height 15
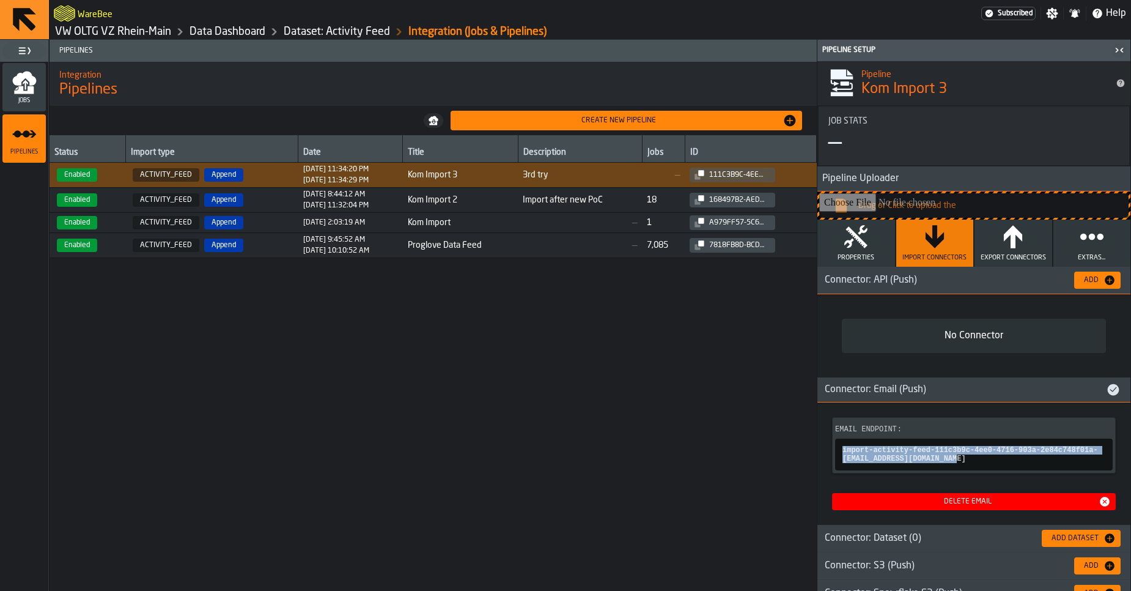
scroll to position [7, 0]
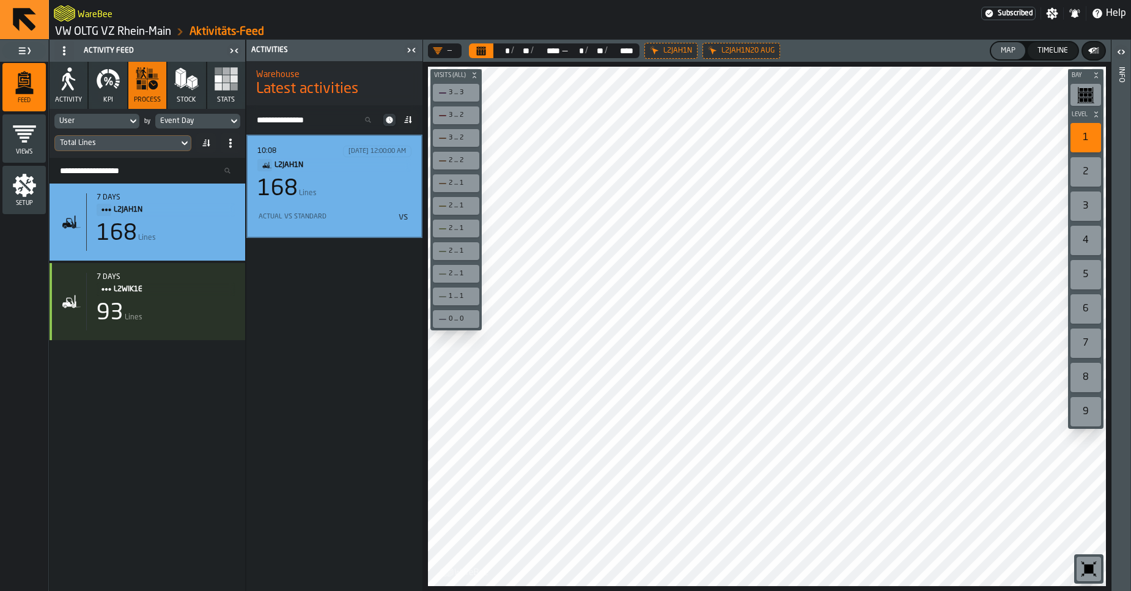
scroll to position [963, 0]
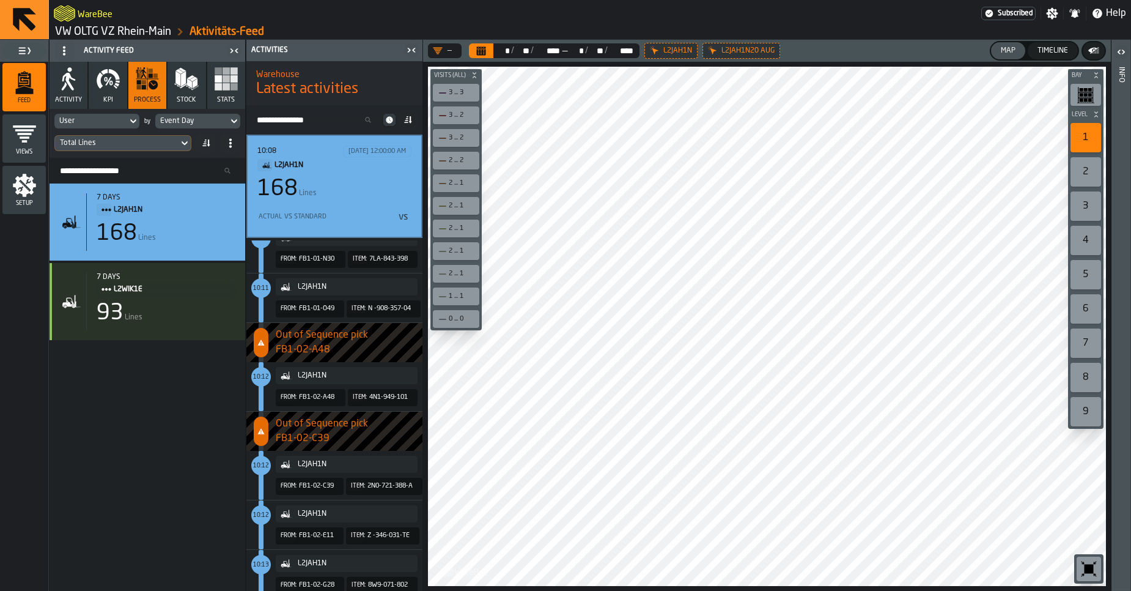
click at [20, 208] on div "Setup" at bounding box center [23, 190] width 43 height 48
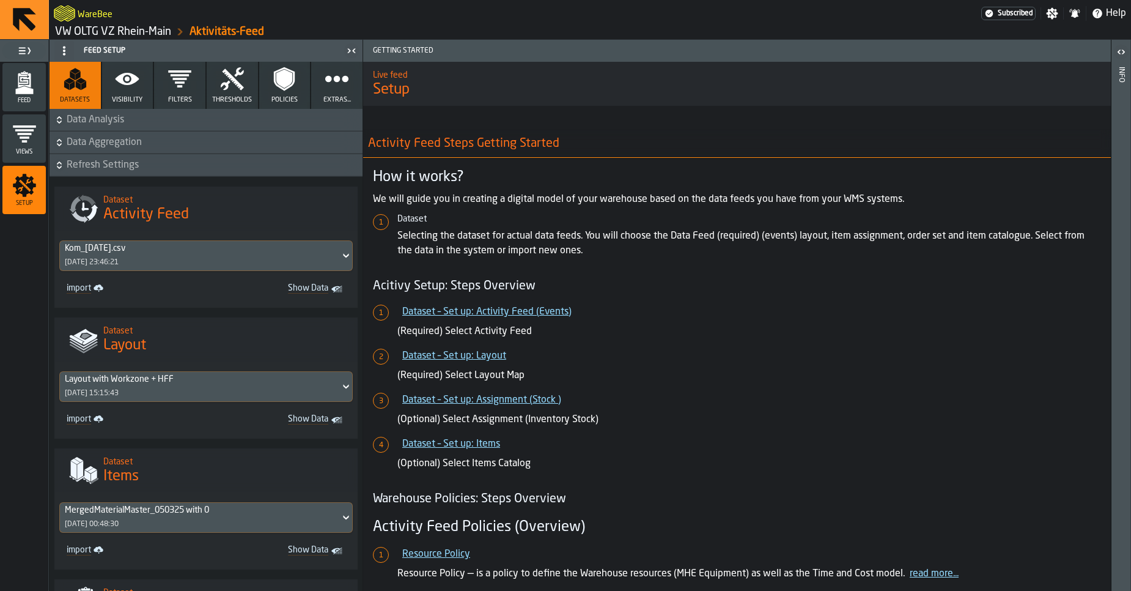
click at [282, 81] on icon "button" at bounding box center [284, 79] width 16 height 19
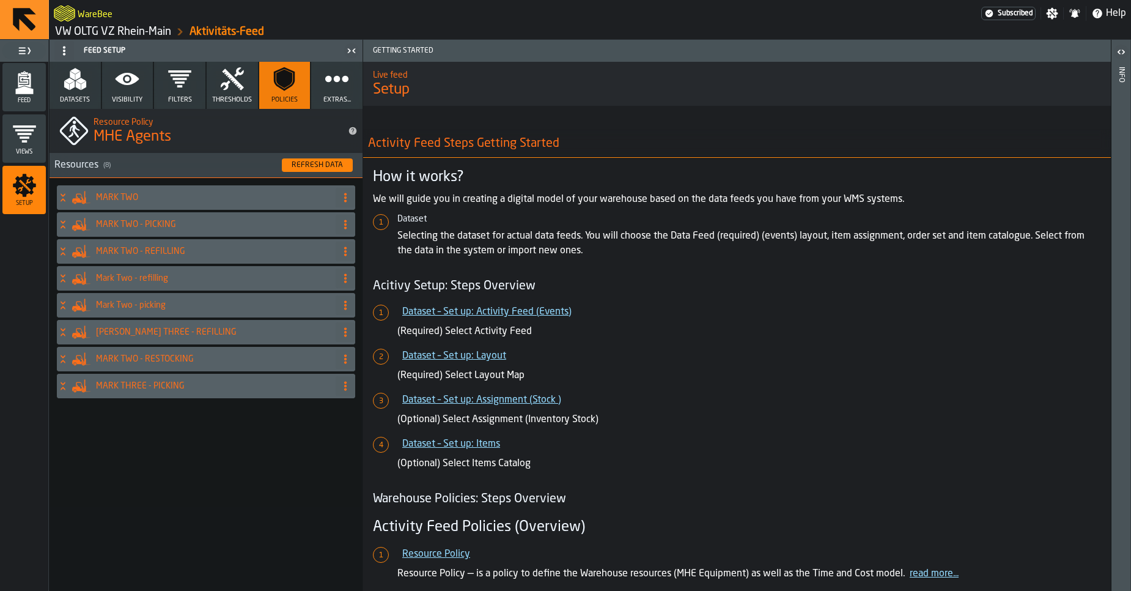
click at [178, 98] on span "Filters" at bounding box center [180, 100] width 24 height 8
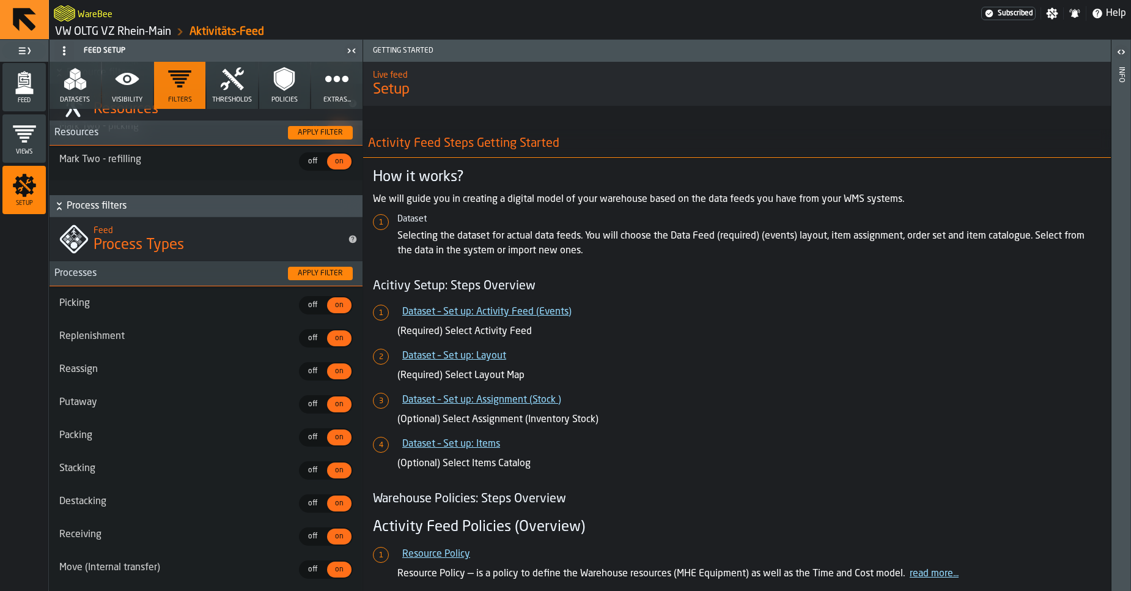
scroll to position [280, 0]
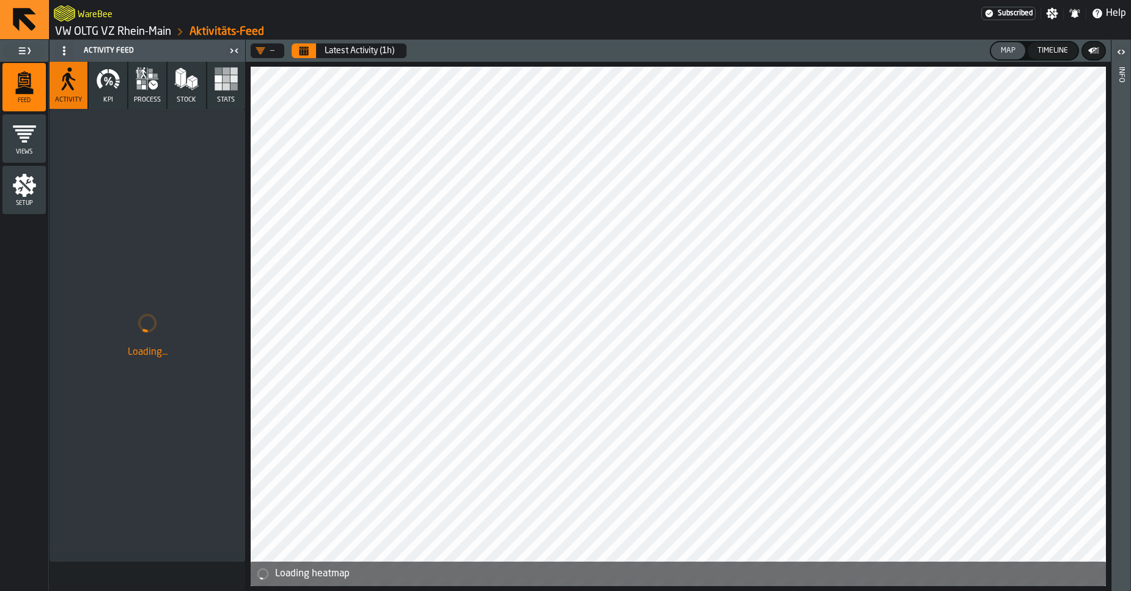
click at [306, 48] on icon "Calendar" at bounding box center [304, 51] width 10 height 10
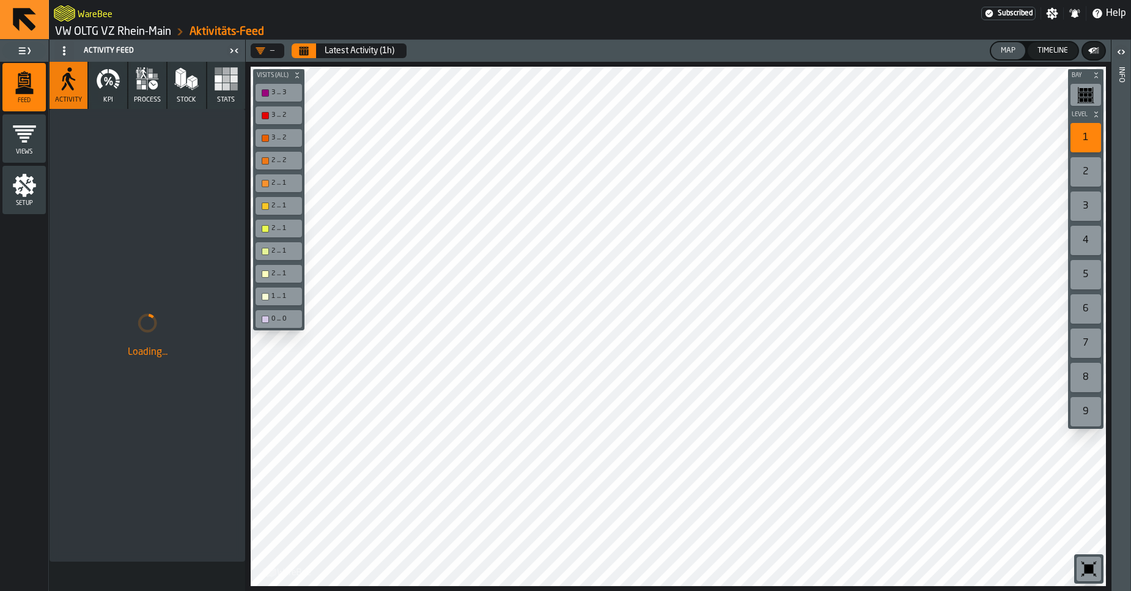
click at [313, 54] on button "Calendar" at bounding box center [304, 50] width 24 height 15
click at [161, 93] on button "process" at bounding box center [147, 85] width 38 height 47
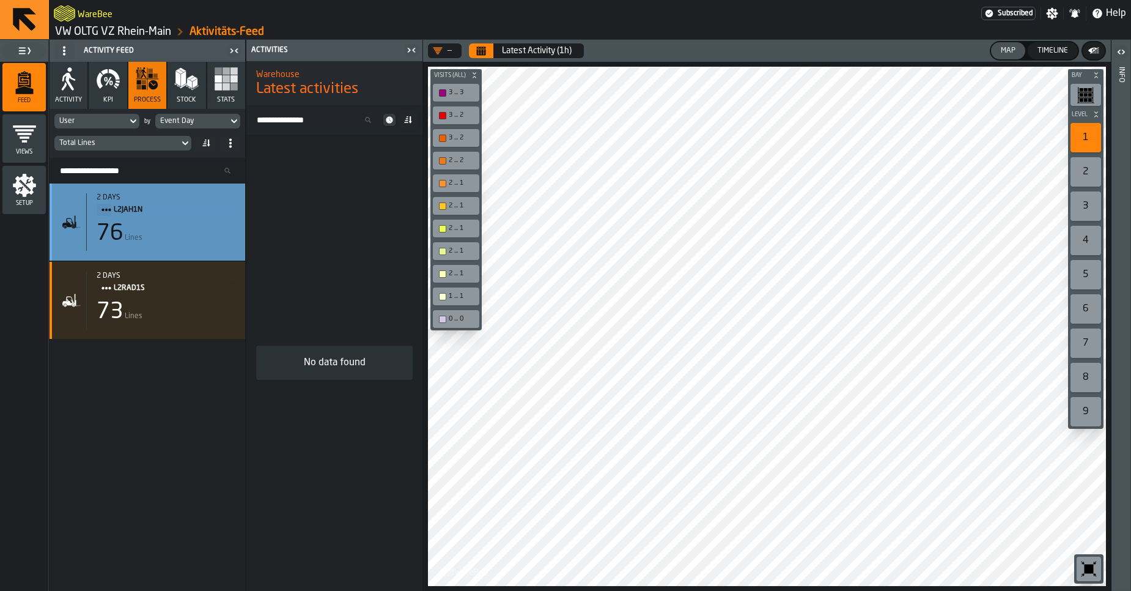
click at [167, 241] on div "76 Lines" at bounding box center [166, 233] width 139 height 24
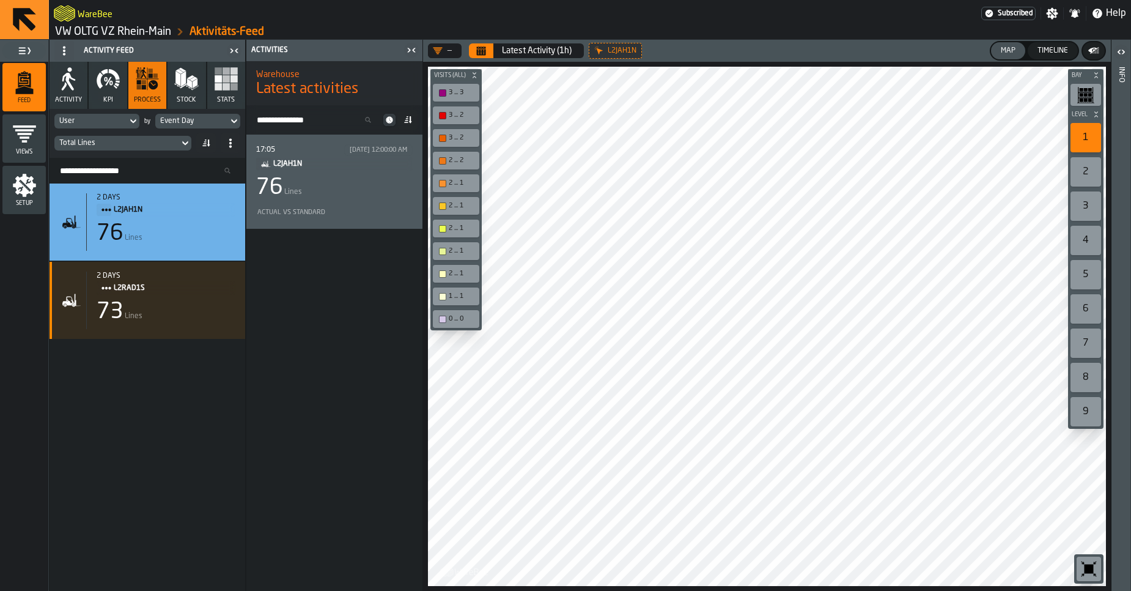
click at [337, 201] on div "17:05 [DATE] 12:00:00 AM L2JAH1N 76 Lines Actual vs Standard" at bounding box center [334, 181] width 156 height 75
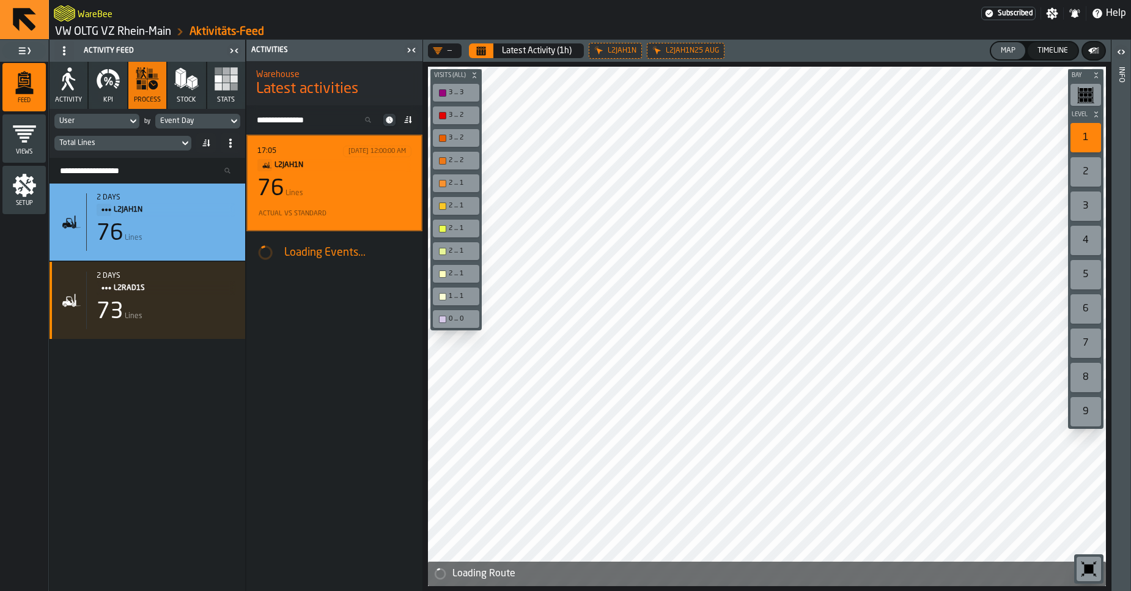
click at [194, 125] on div "Event Day" at bounding box center [191, 121] width 63 height 9
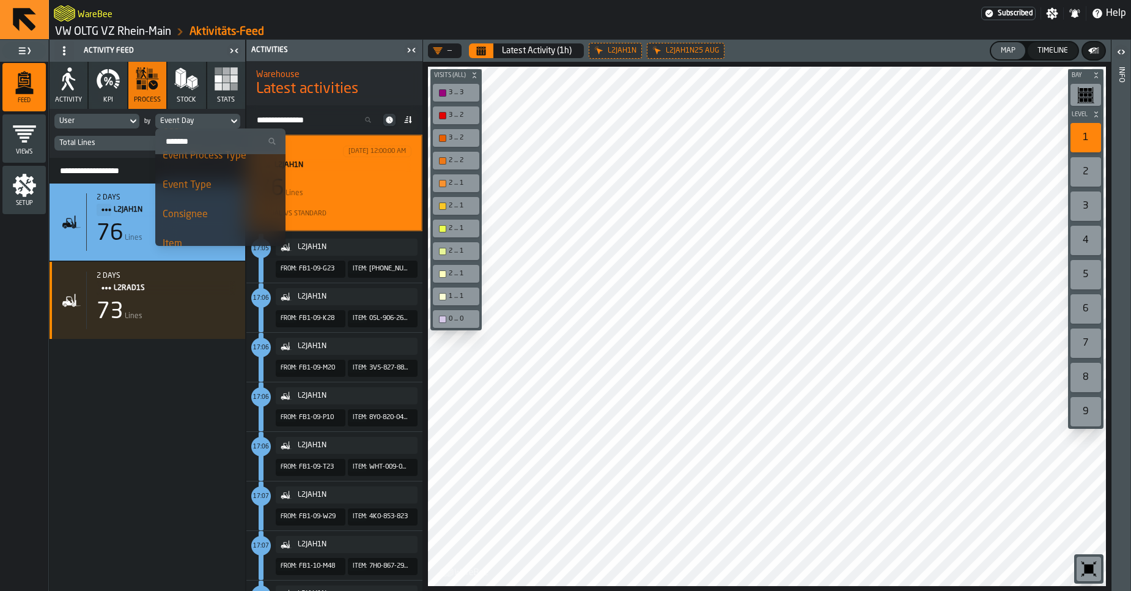
scroll to position [329, 0]
click at [193, 187] on div "Job Id" at bounding box center [221, 192] width 116 height 15
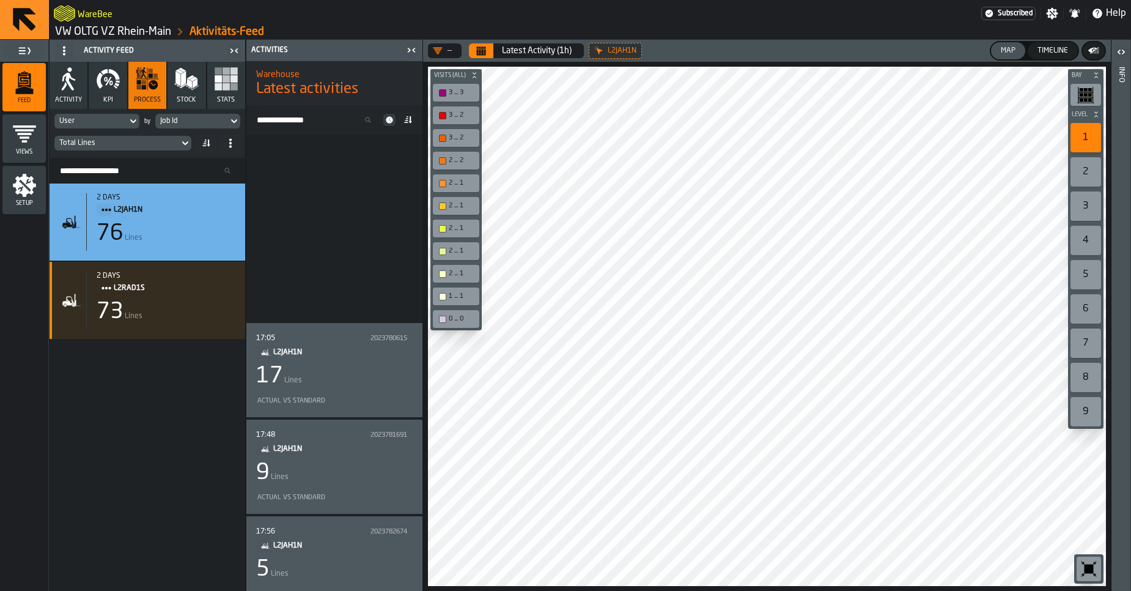
scroll to position [213, 0]
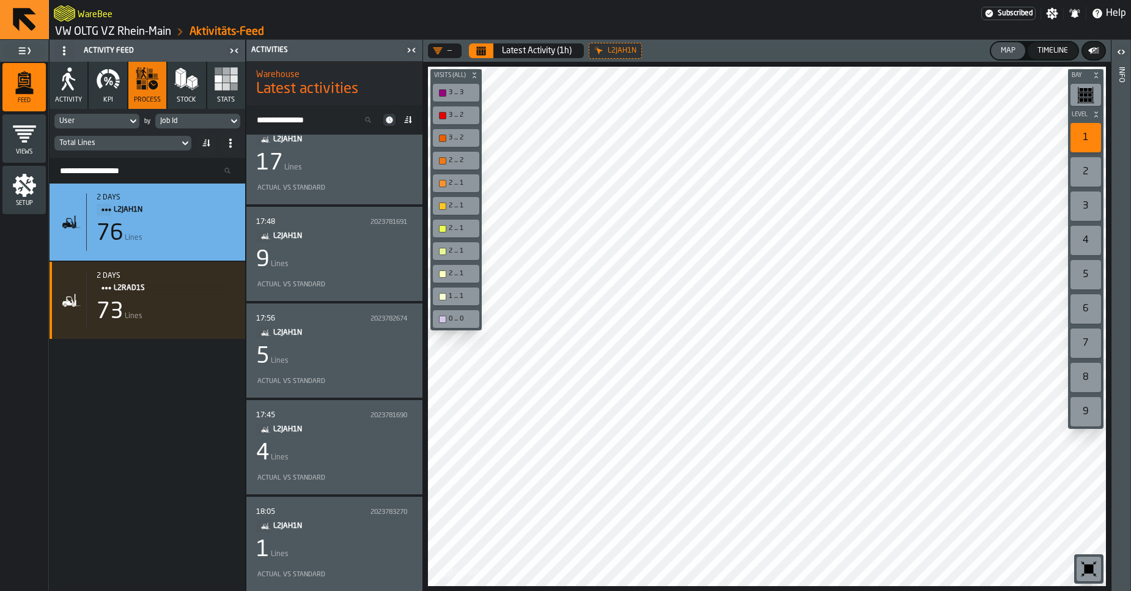
click at [346, 346] on div "5 Lines" at bounding box center [334, 356] width 156 height 24
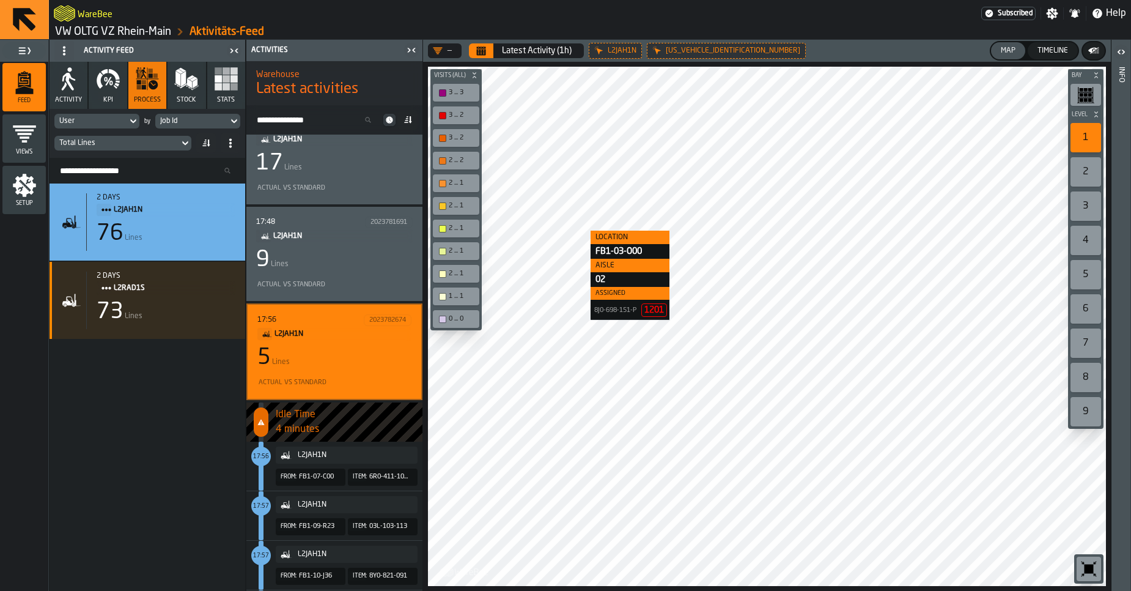
click at [578, 230] on div "Location FB1-03-O00 Aisle 02 Assigned 8J0-698-151-P 1201 Bay Level 1 2 3 4 5 6 …" at bounding box center [767, 326] width 688 height 529
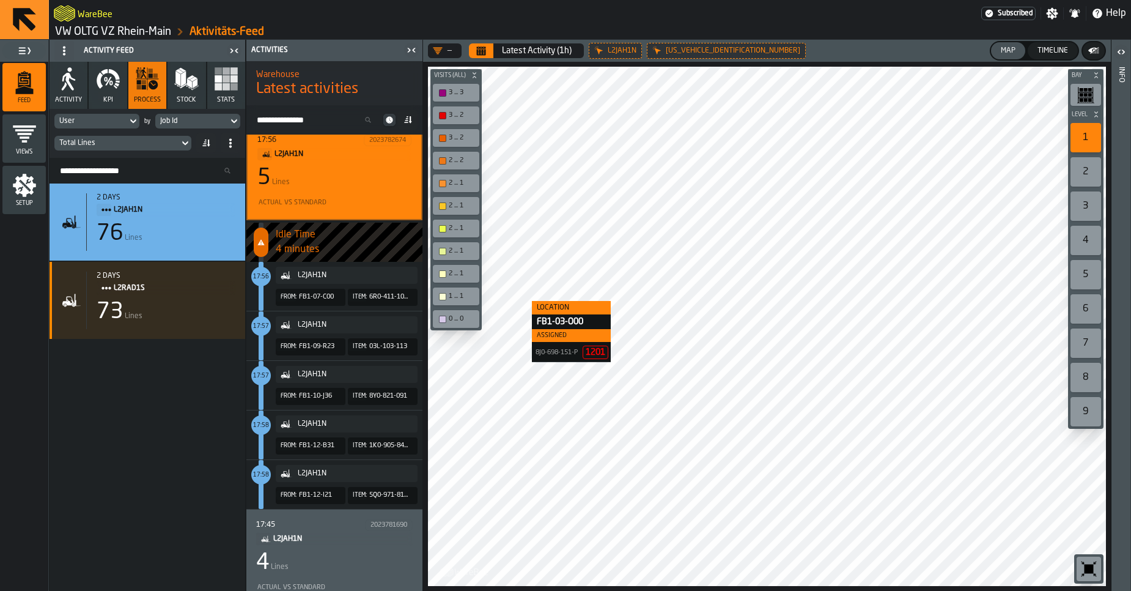
scroll to position [385, 0]
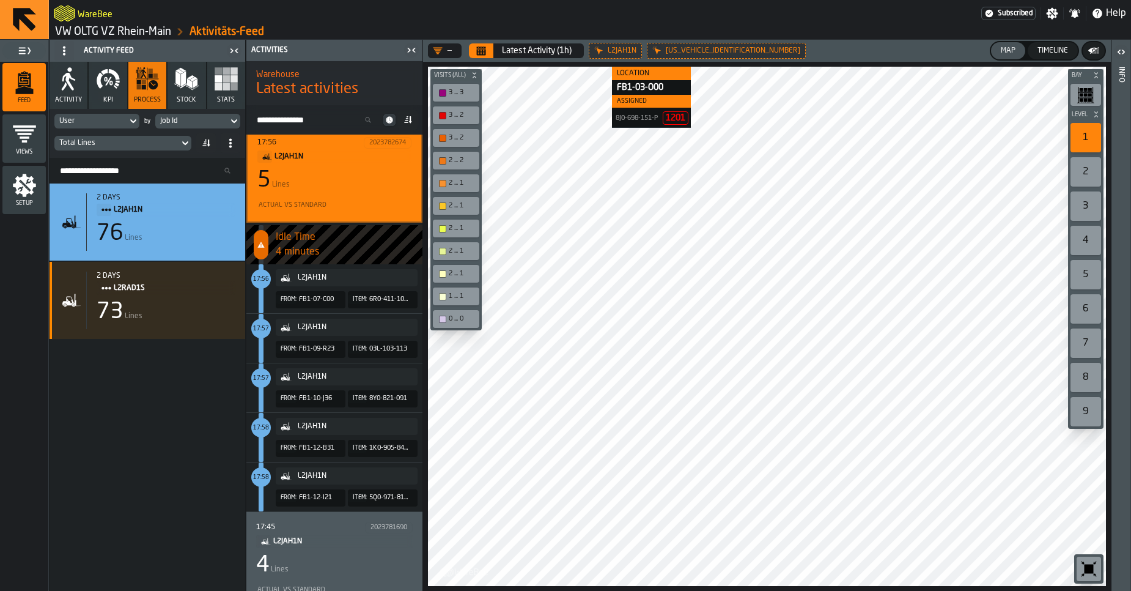
click at [122, 31] on link "VW OLTG VZ Rhein-Main" at bounding box center [113, 31] width 116 height 13
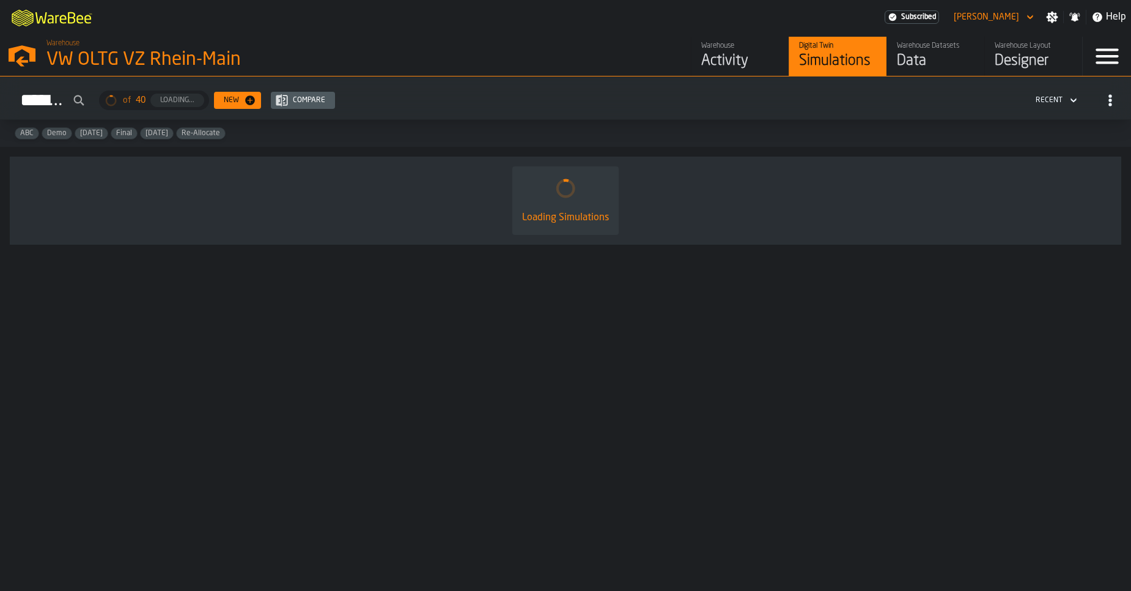
click at [900, 59] on div "Data" at bounding box center [936, 61] width 78 height 20
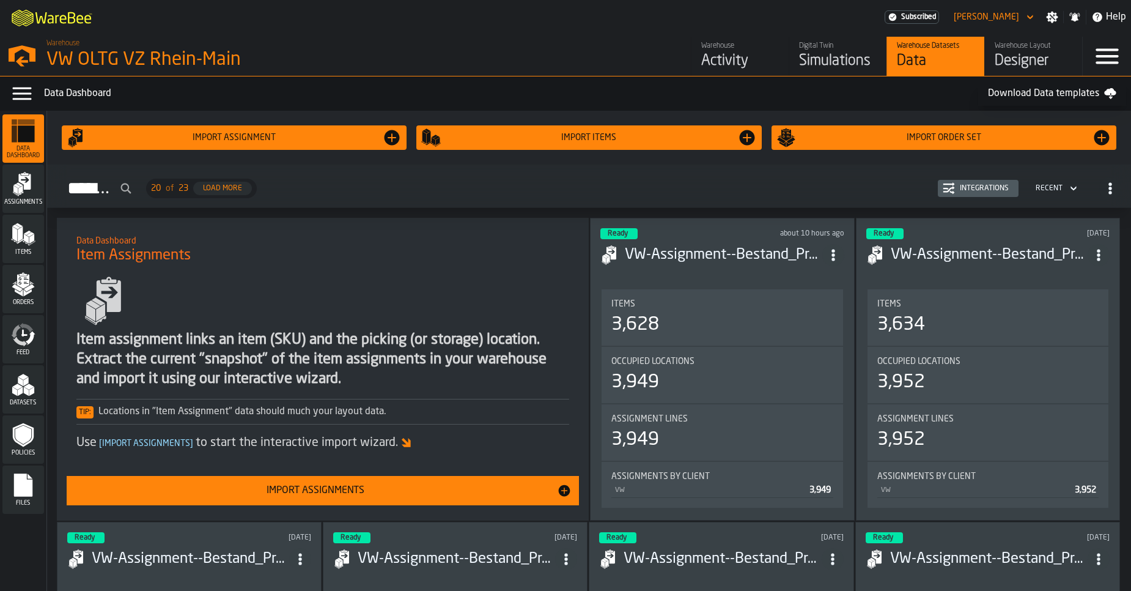
click at [25, 337] on icon "menu Feed" at bounding box center [23, 334] width 24 height 24
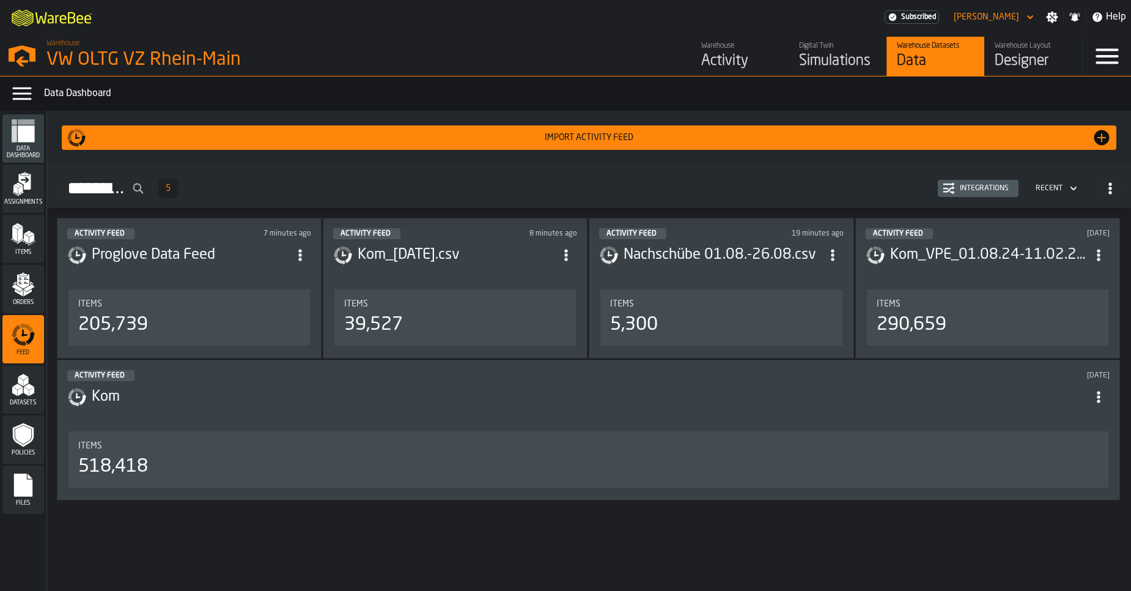
click at [196, 283] on div "Activity Feed 7 minutes ago Proglove Data Feed Items 205,739" at bounding box center [189, 288] width 265 height 141
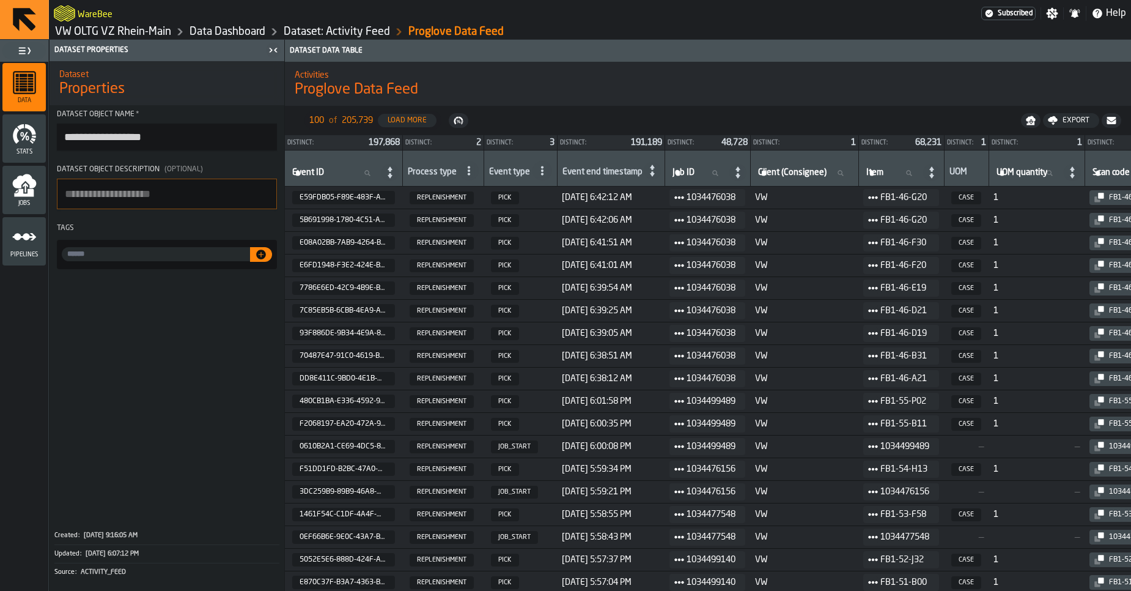
click at [303, 31] on link "Dataset: Activity Feed" at bounding box center [337, 31] width 106 height 13
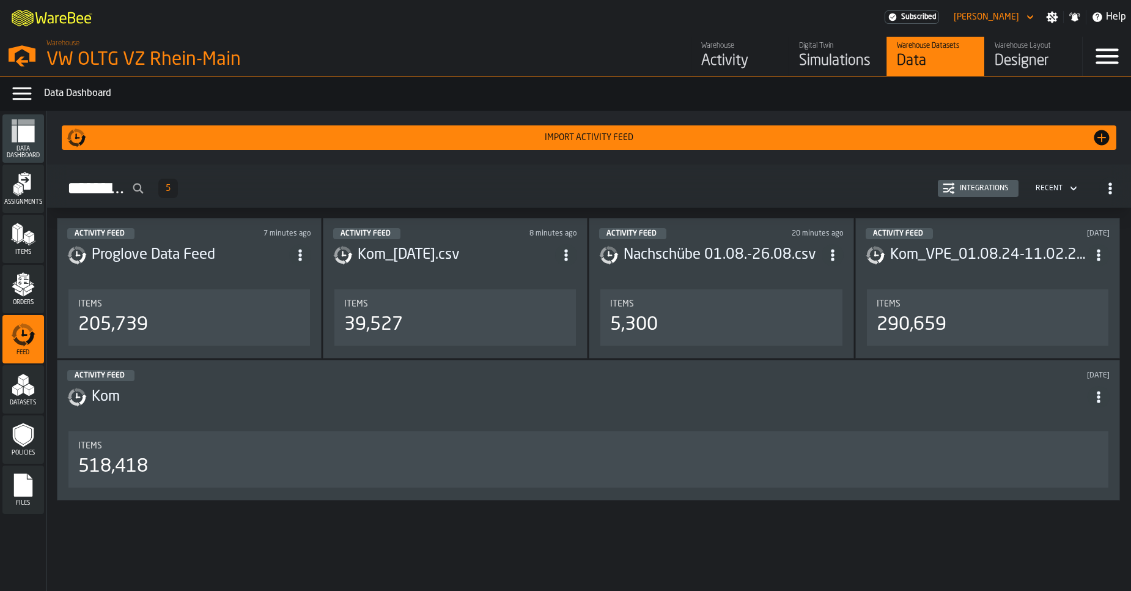
click at [241, 248] on h3 "Proglove Data Feed" at bounding box center [190, 255] width 197 height 20
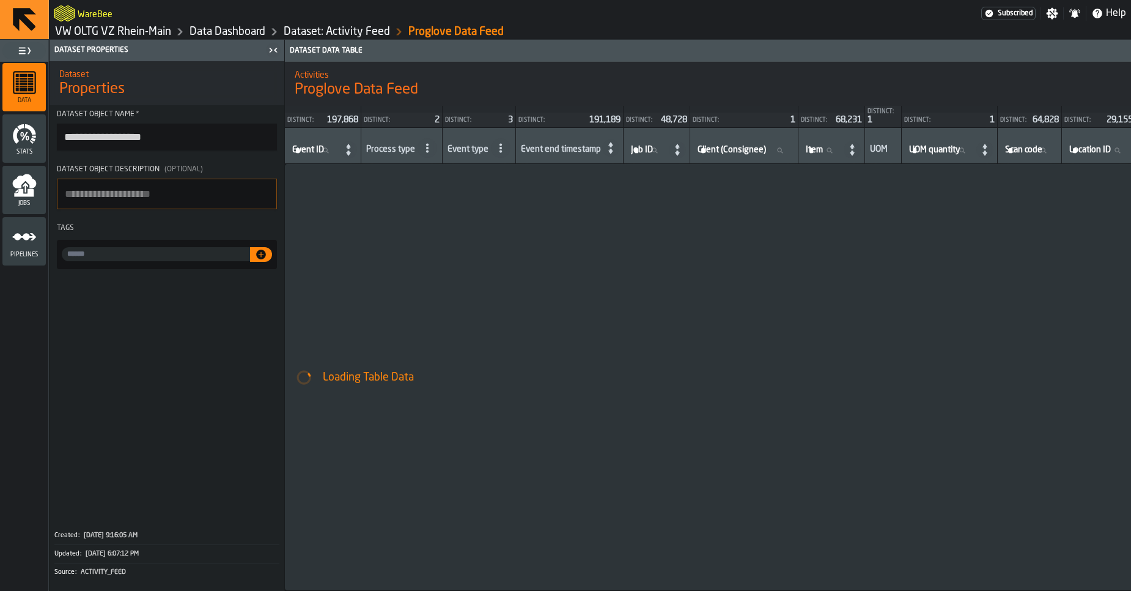
drag, startPoint x: 139, startPoint y: 39, endPoint x: 116, endPoint y: 73, distance: 41.5
click at [189, 57] on main "**********" at bounding box center [565, 295] width 1131 height 591
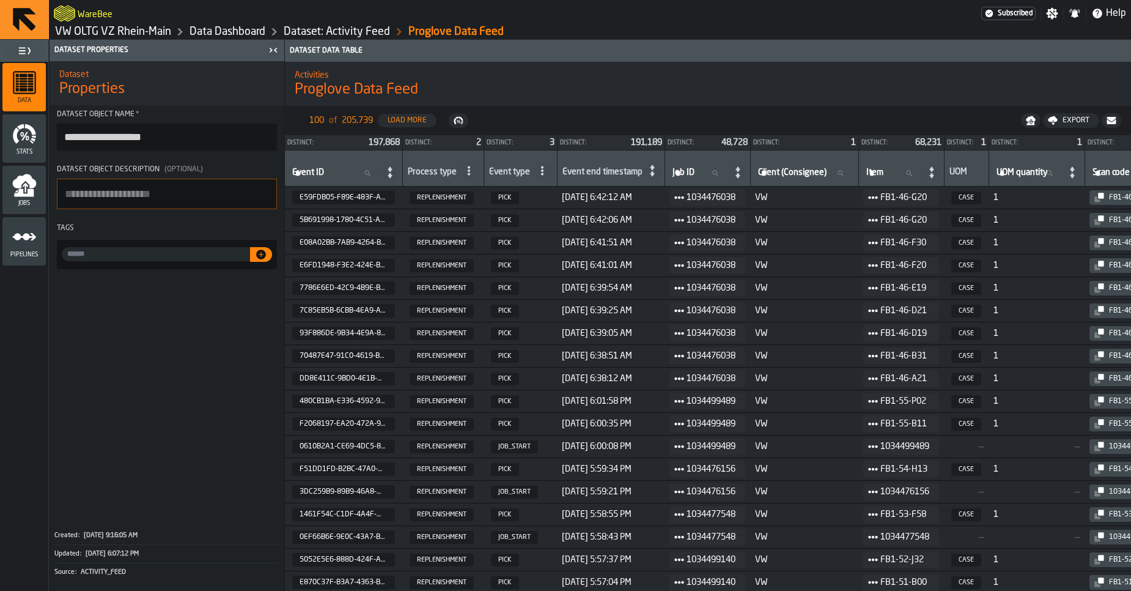
click at [352, 24] on div "Dataset: Activity Feed" at bounding box center [327, 31] width 125 height 15
click at [342, 28] on link "Dataset: Activity Feed" at bounding box center [337, 31] width 106 height 13
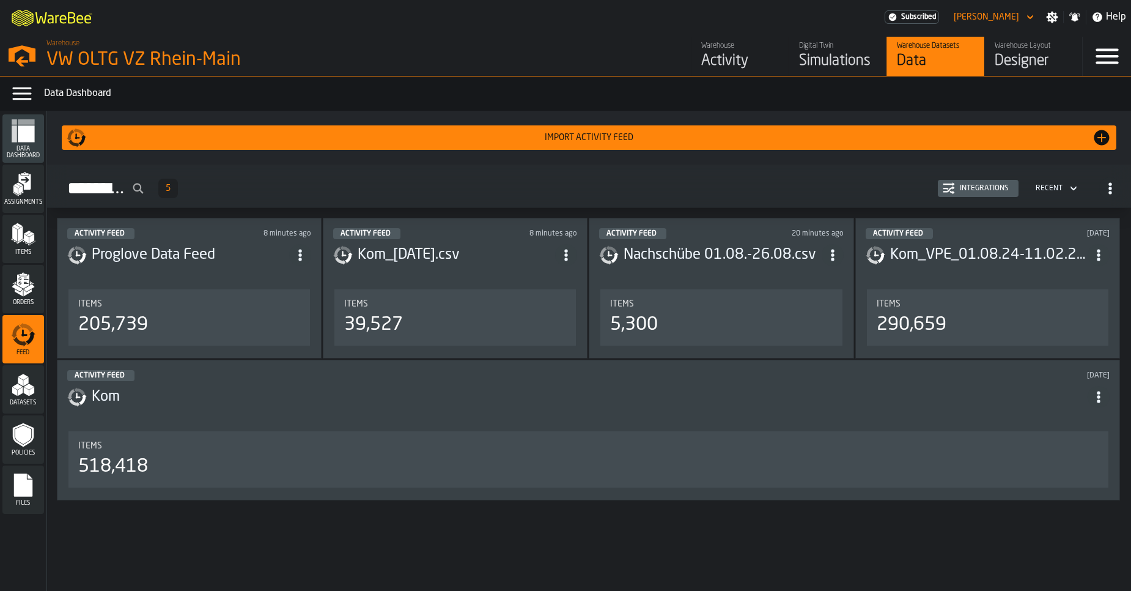
click at [23, 342] on icon "menu Feed" at bounding box center [20, 341] width 14 height 10
click at [177, 263] on h3 "Proglove Data Feed" at bounding box center [190, 255] width 197 height 20
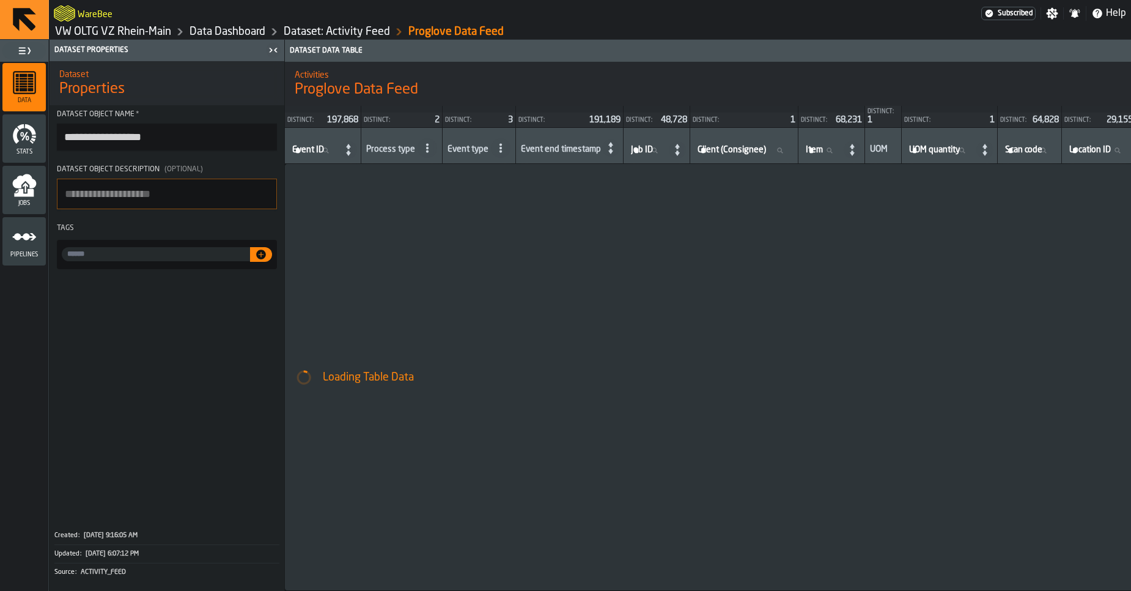
click at [313, 28] on link "Dataset: Activity Feed" at bounding box center [337, 31] width 106 height 13
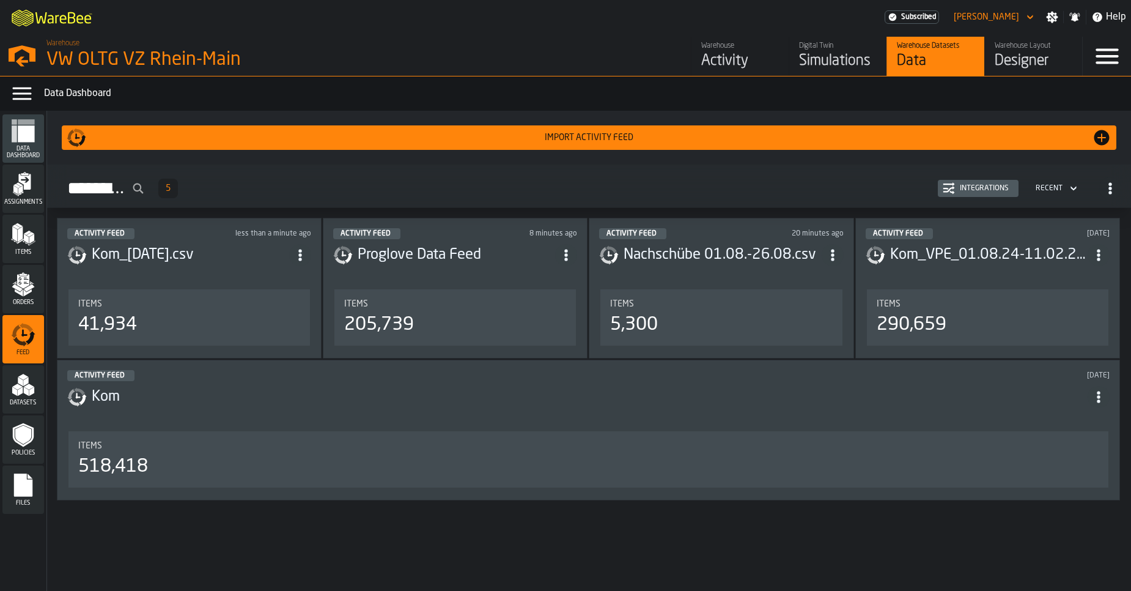
click at [40, 341] on div "Feed" at bounding box center [23, 339] width 42 height 34
click at [983, 186] on div "Integrations" at bounding box center [984, 188] width 59 height 9
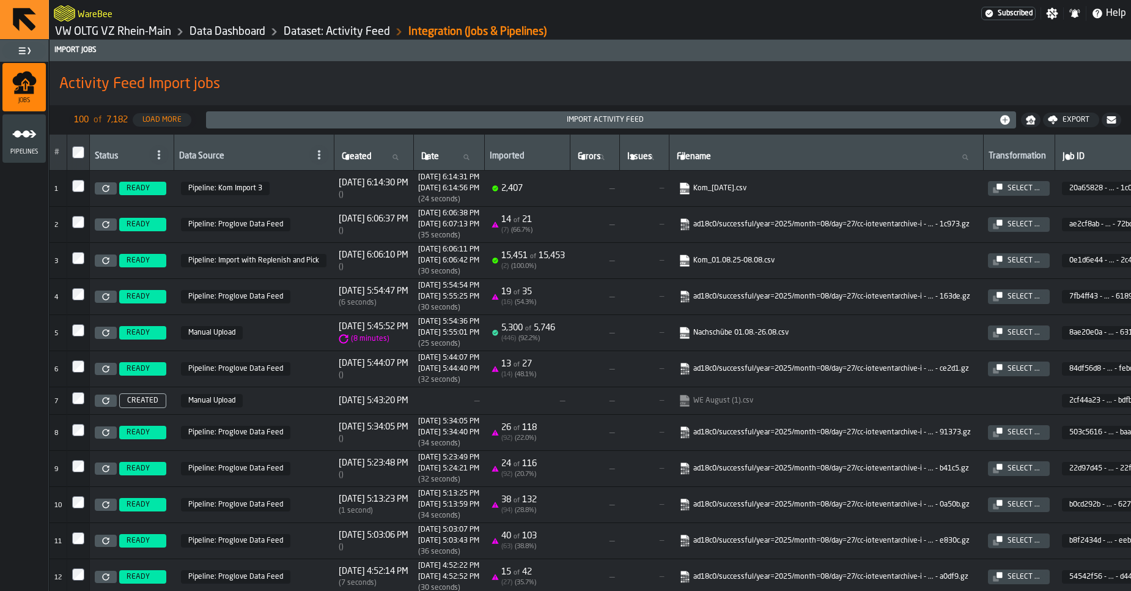
click at [124, 36] on link "VW OLTG VZ Rhein-Main" at bounding box center [113, 31] width 116 height 13
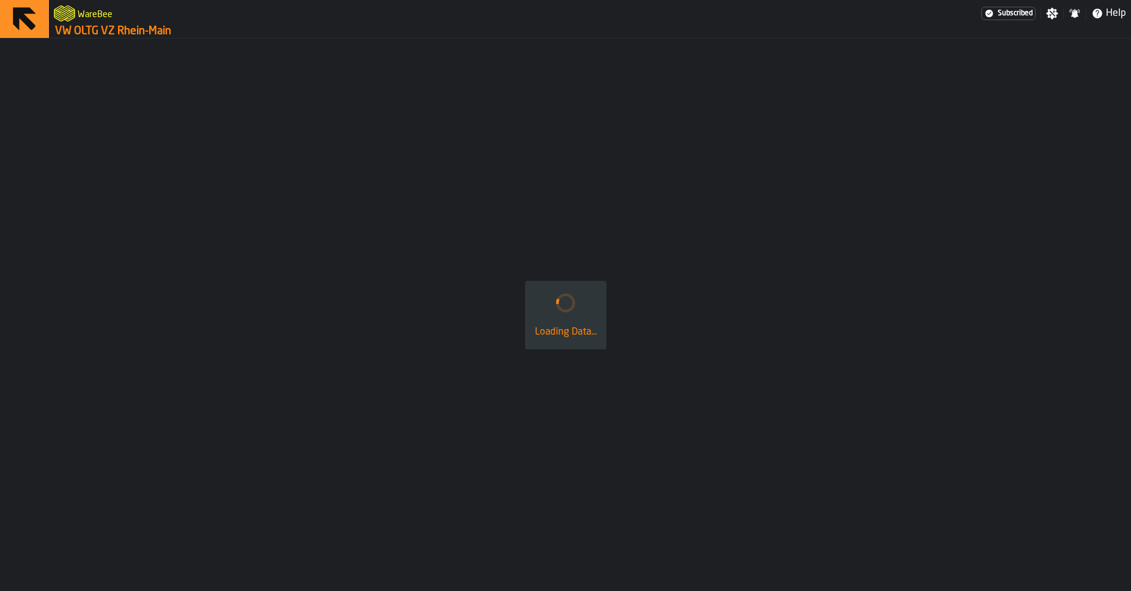
click at [124, 36] on link "VW OLTG VZ Rhein-Main" at bounding box center [113, 30] width 116 height 13
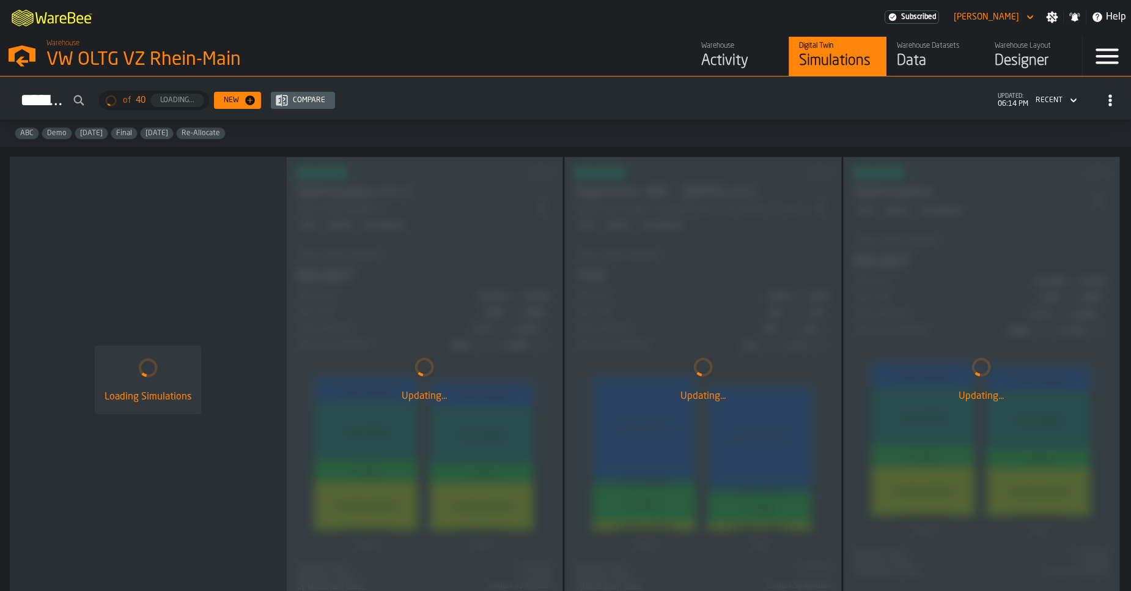
click at [715, 57] on div "Activity" at bounding box center [740, 61] width 78 height 20
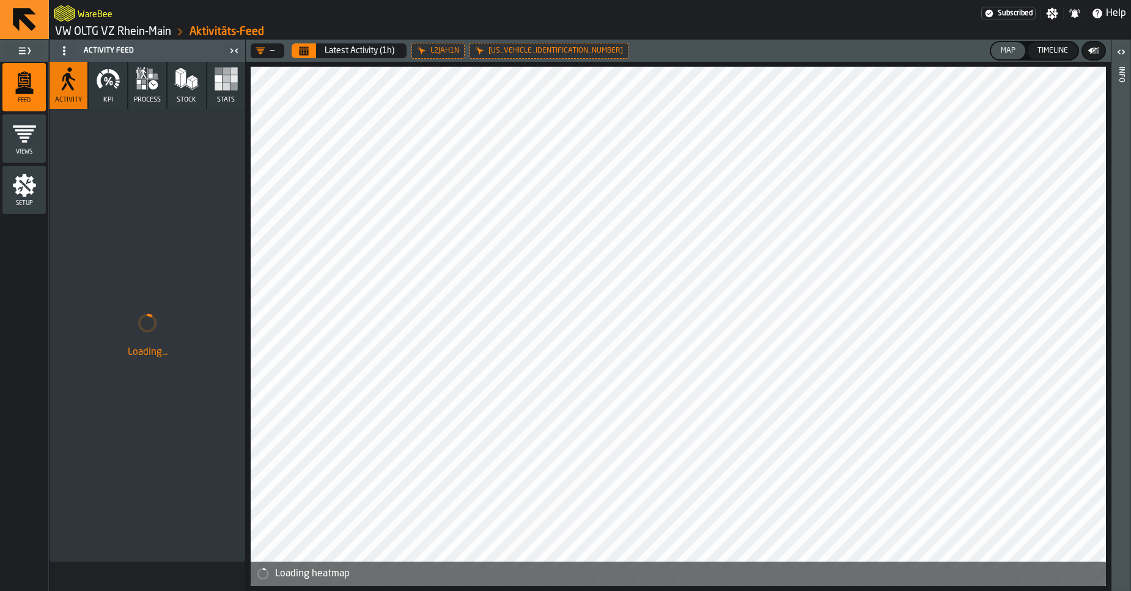
click at [0, 0] on icon at bounding box center [0, 0] width 0 height 0
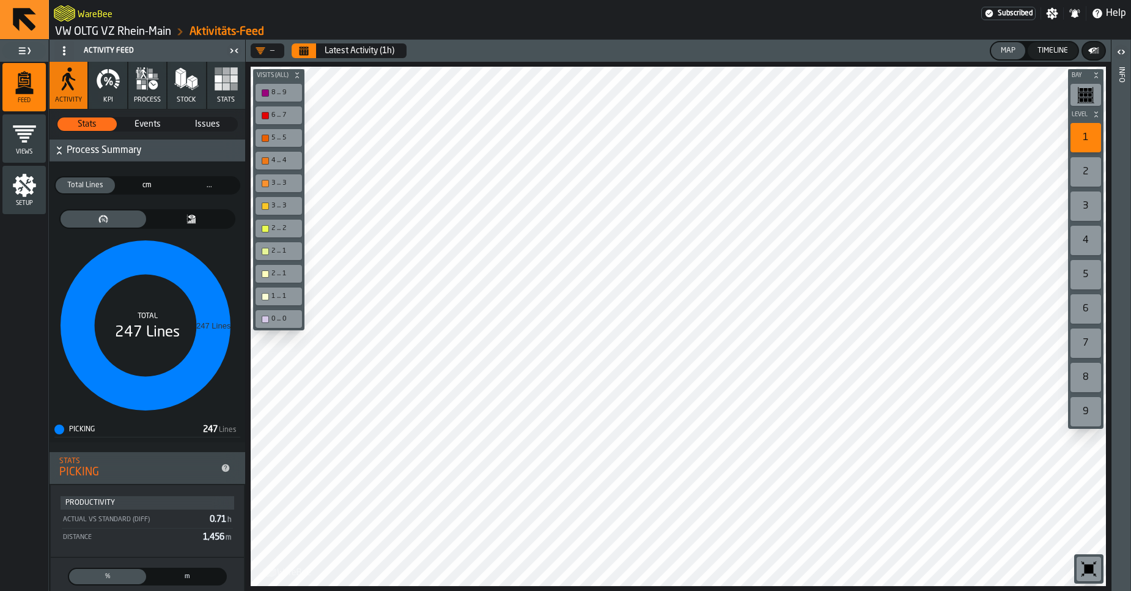
click at [314, 53] on button "Calendar" at bounding box center [304, 50] width 24 height 15
